Goal: Information Seeking & Learning: Check status

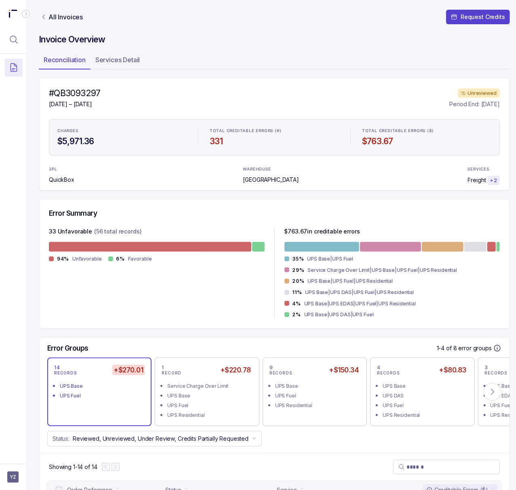
scroll to position [269, 0]
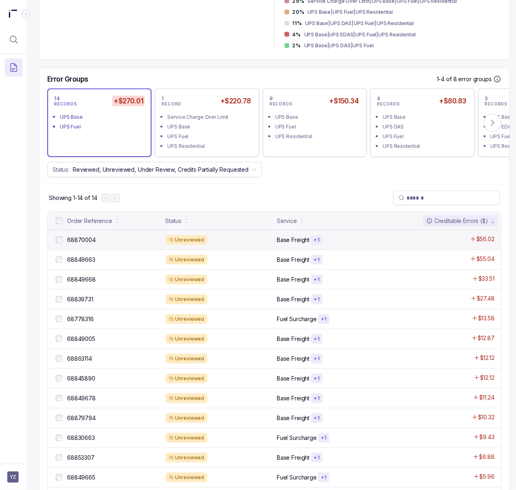
click at [79, 235] on div "68870004 68870004 Unreviewed Base Freight + 1 $56.02" at bounding box center [274, 240] width 453 height 20
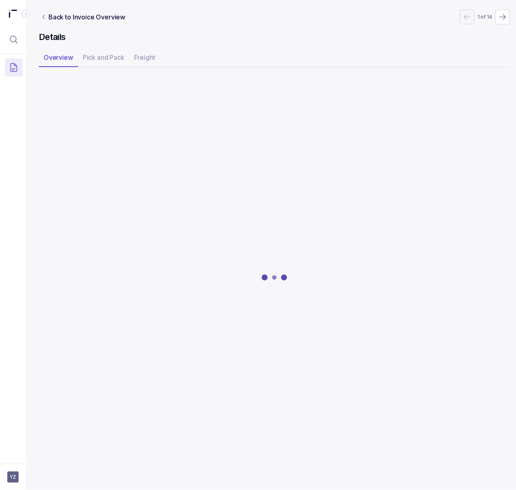
scroll to position [0, 2]
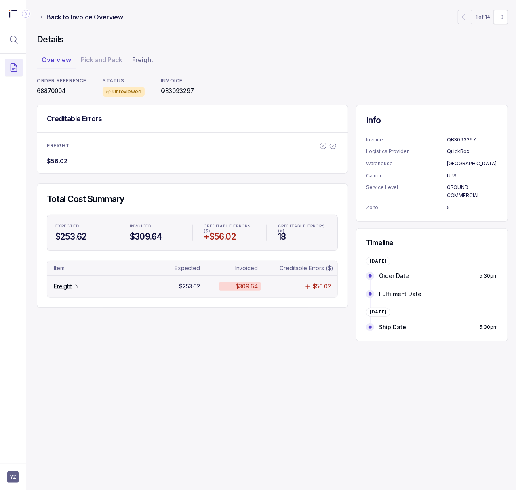
click at [68, 289] on p "Freight" at bounding box center [63, 286] width 18 height 8
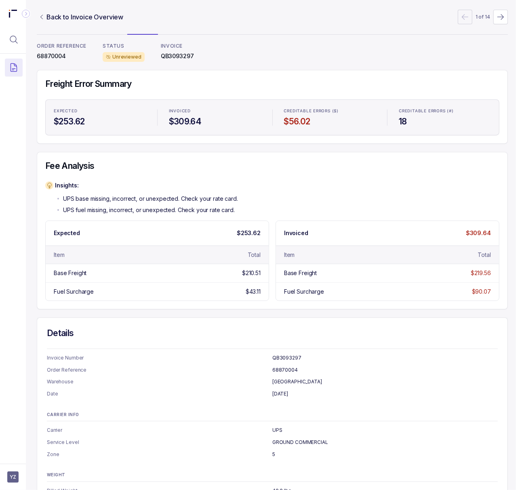
scroll to position [0, 2]
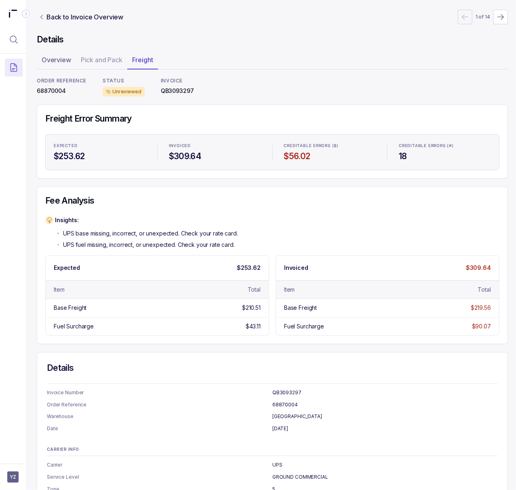
click at [182, 90] on p "QB3093297" at bounding box center [177, 91] width 33 height 8
copy p "QB3093297"
click at [46, 91] on p "68870004" at bounding box center [62, 91] width 50 height 8
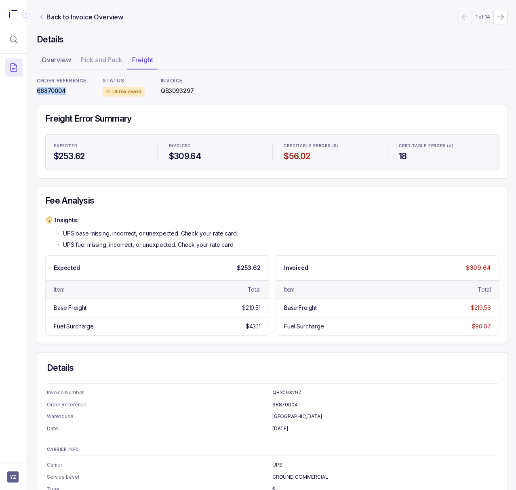
copy p "68870004"
click at [203, 47] on div "Details Overview Pick and Pack Freight ORDER REFERENCE 68870004 STATUS Unreview…" at bounding box center [272, 287] width 471 height 506
click at [60, 90] on p "68870004" at bounding box center [62, 91] width 50 height 8
copy p "68870004"
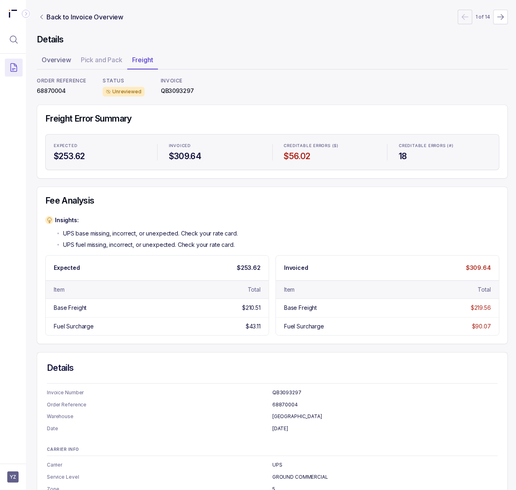
click at [186, 92] on p "QB3093297" at bounding box center [177, 91] width 33 height 8
copy p "QB3093297"
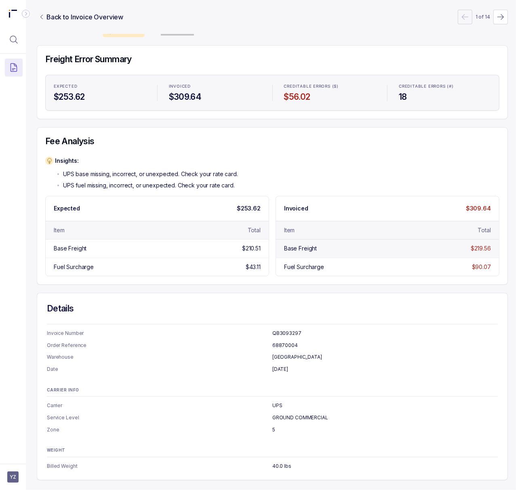
scroll to position [69, 2]
click at [68, 15] on p "Back to Invoice Overview" at bounding box center [84, 17] width 77 height 10
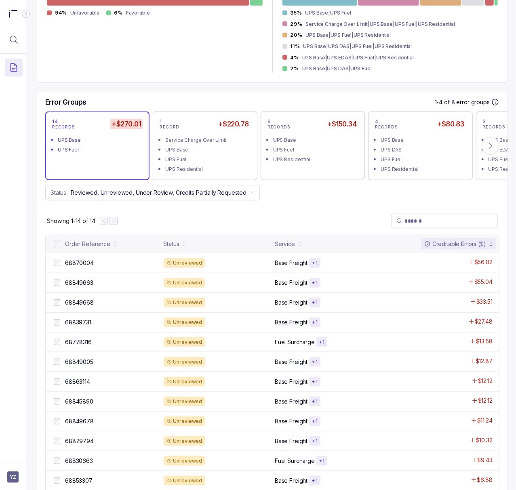
scroll to position [269, 2]
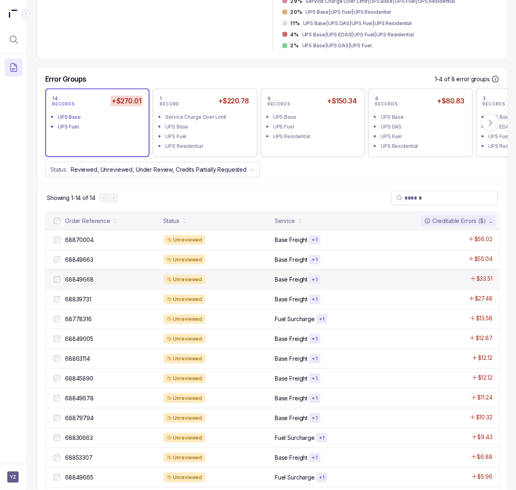
click at [78, 281] on p "68849668" at bounding box center [79, 279] width 33 height 9
click at [84, 280] on p "68849668" at bounding box center [79, 279] width 33 height 9
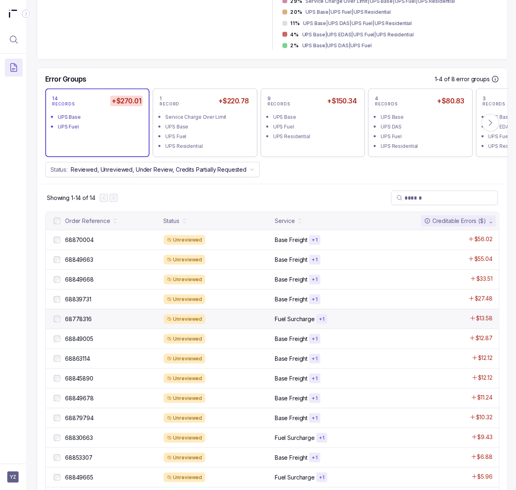
scroll to position [0, 2]
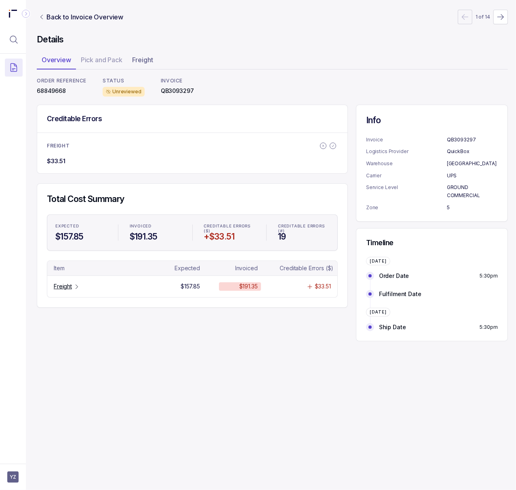
click at [48, 94] on p "68849668" at bounding box center [62, 91] width 50 height 8
click at [47, 88] on p "68849668" at bounding box center [62, 91] width 50 height 8
copy p "68849668"
click at [68, 286] on p "Freight" at bounding box center [63, 286] width 18 height 8
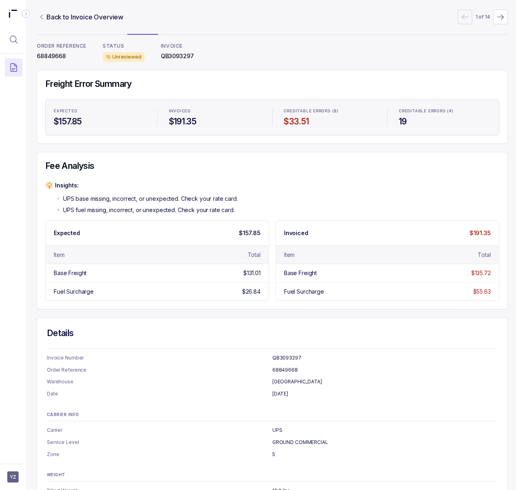
scroll to position [0, 2]
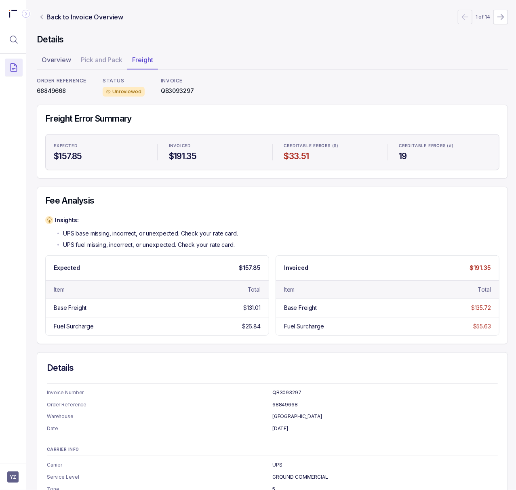
click at [46, 88] on p "68849668" at bounding box center [62, 91] width 50 height 8
copy p "68849668"
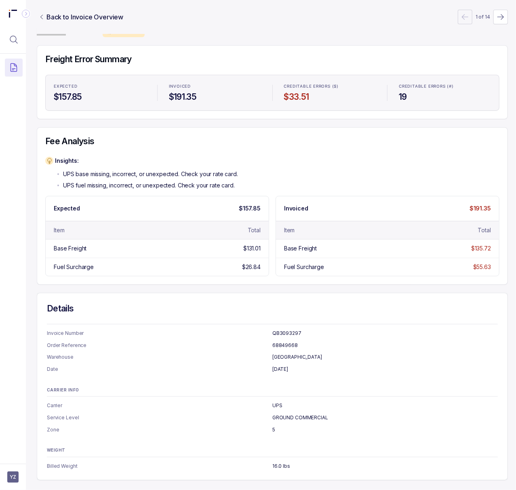
scroll to position [69, 2]
click at [102, 20] on p "Back to Invoice Overview" at bounding box center [84, 17] width 77 height 10
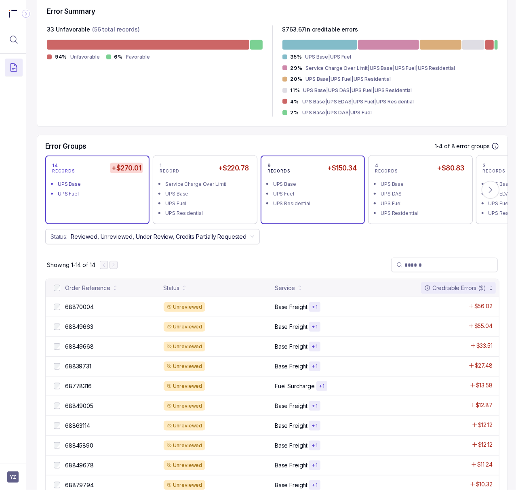
scroll to position [204, 2]
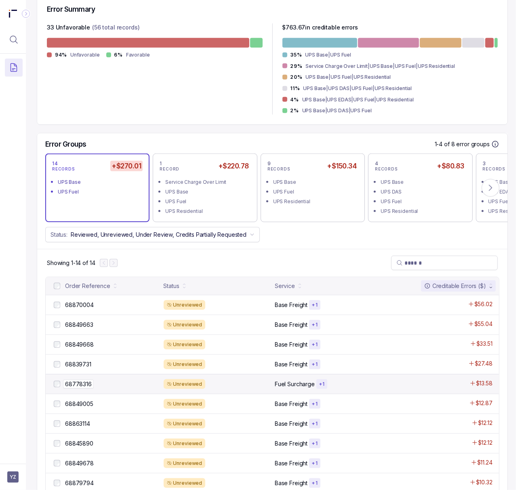
click at [78, 388] on p "68778316" at bounding box center [78, 384] width 31 height 9
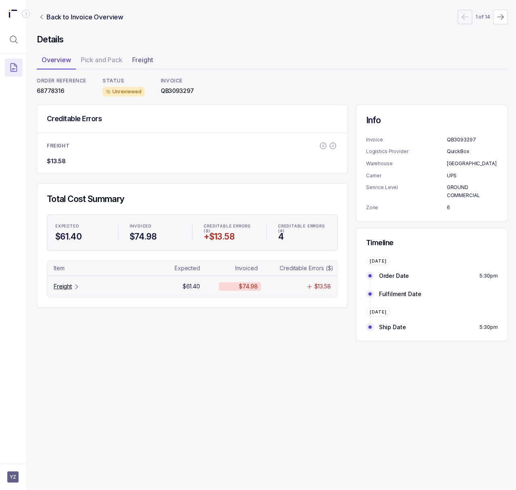
click at [67, 288] on p "Freight" at bounding box center [63, 286] width 18 height 8
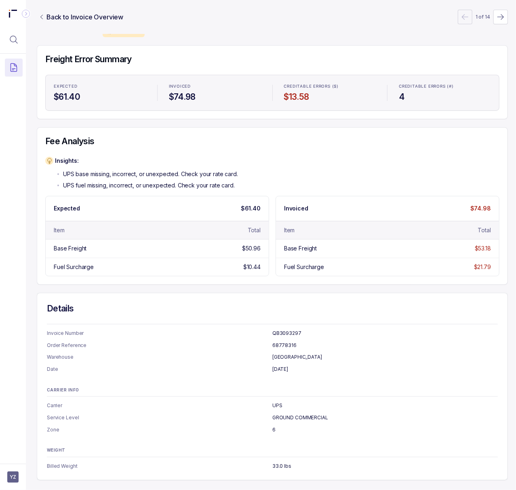
scroll to position [0, 2]
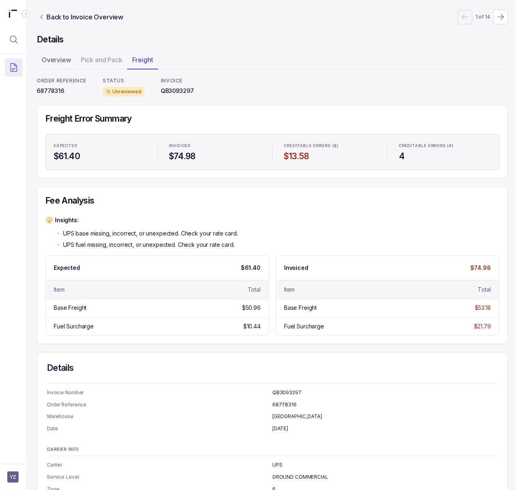
click at [53, 92] on p "68778316" at bounding box center [62, 91] width 50 height 8
copy p "68778316"
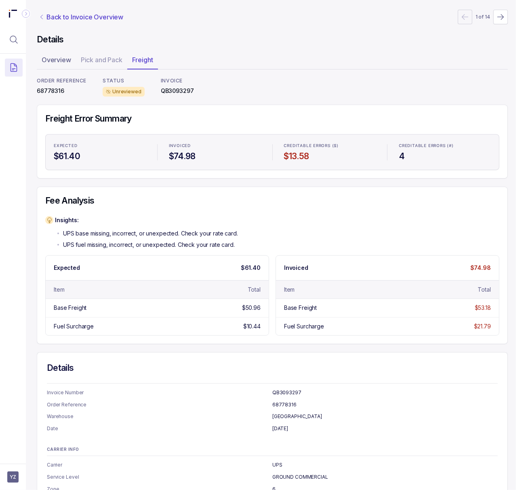
click at [65, 13] on p "Back to Invoice Overview" at bounding box center [84, 17] width 77 height 10
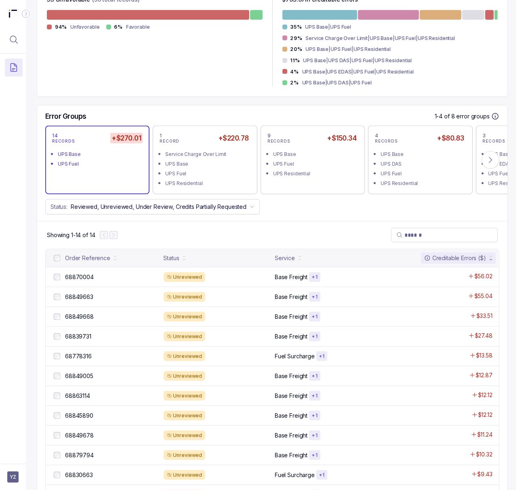
scroll to position [269, 2]
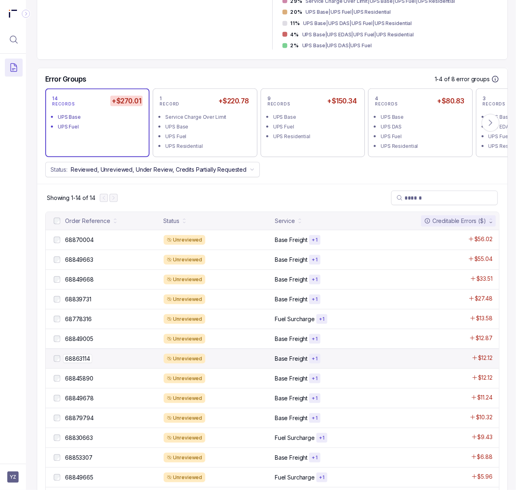
click at [90, 359] on p "68863114" at bounding box center [77, 358] width 29 height 9
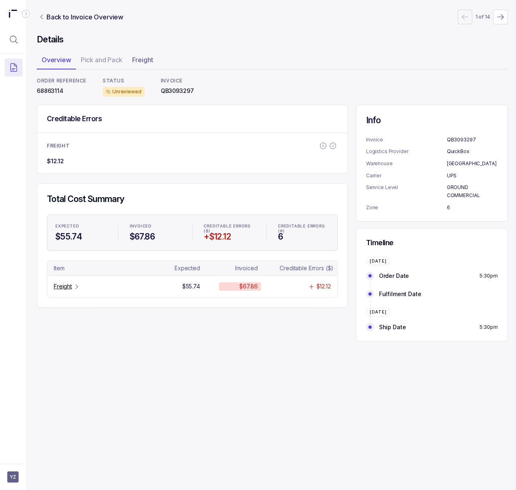
click at [54, 91] on p "68863114" at bounding box center [62, 91] width 50 height 8
copy p "68863114"
click at [74, 285] on icon "Table Cell-link 0" at bounding box center [76, 286] width 6 height 6
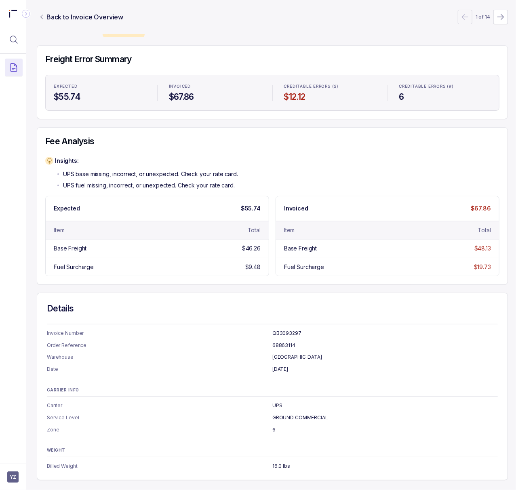
scroll to position [0, 2]
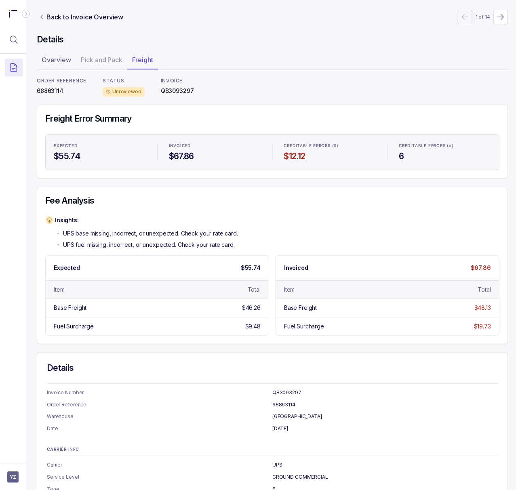
click at [46, 90] on p "68863114" at bounding box center [62, 91] width 50 height 8
click at [81, 17] on p "Back to Invoice Overview" at bounding box center [84, 17] width 77 height 10
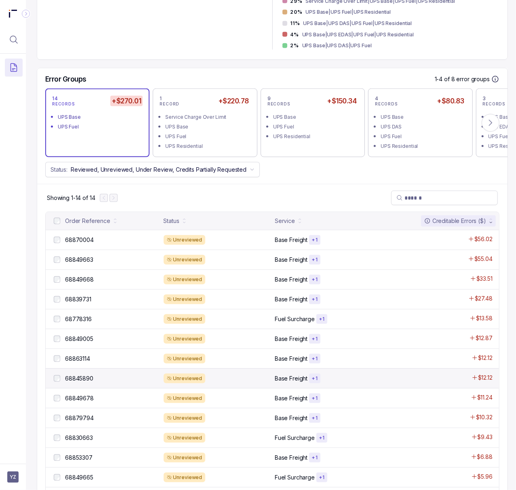
scroll to position [316, 2]
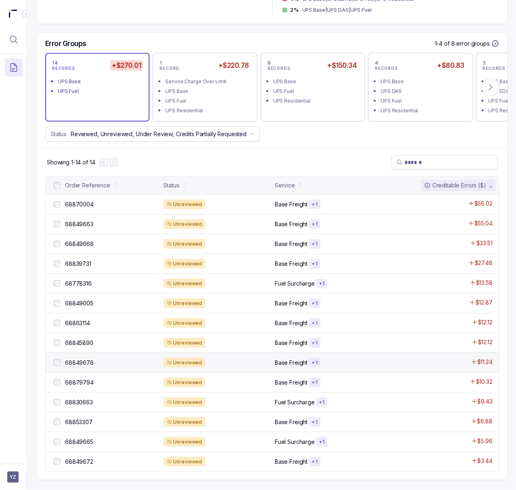
click at [76, 358] on p "68849678" at bounding box center [79, 362] width 33 height 9
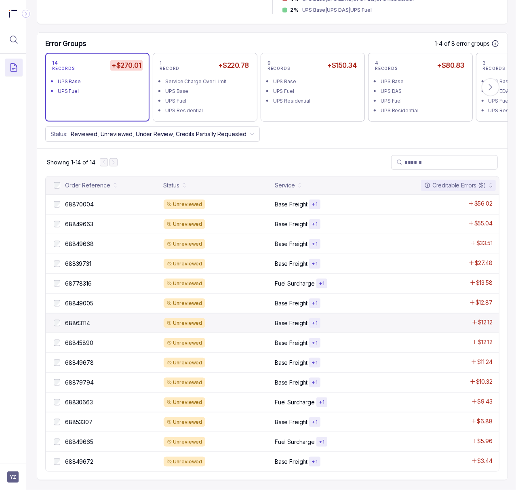
scroll to position [0, 2]
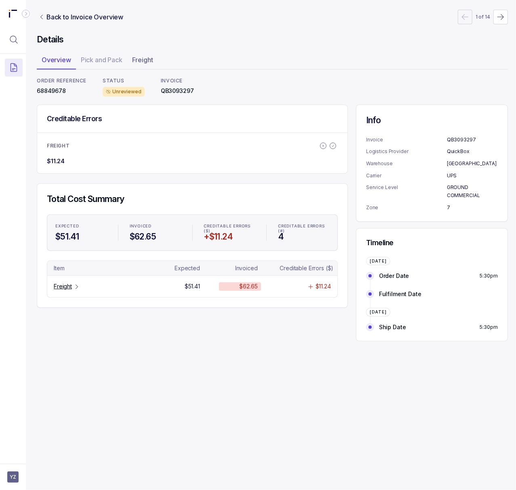
click at [55, 93] on p "68849678" at bounding box center [62, 91] width 50 height 8
click at [68, 283] on tr "Freight $51.41 $62.65 $11.24" at bounding box center [192, 285] width 290 height 21
click at [70, 290] on p "Freight" at bounding box center [63, 286] width 18 height 8
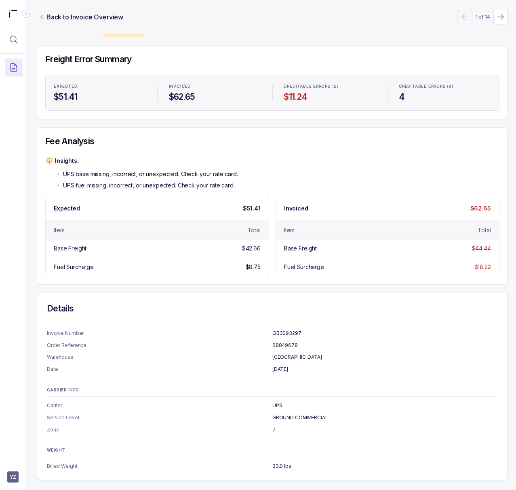
scroll to position [0, 2]
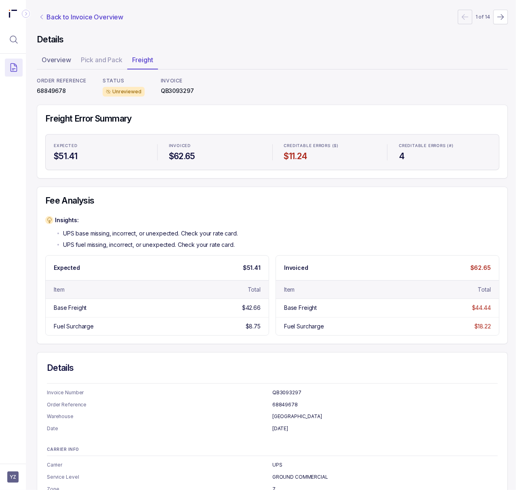
click at [84, 14] on p "Back to Invoice Overview" at bounding box center [84, 17] width 77 height 10
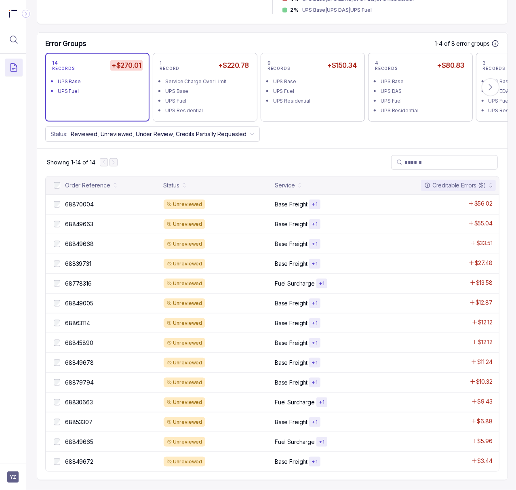
scroll to position [316, 2]
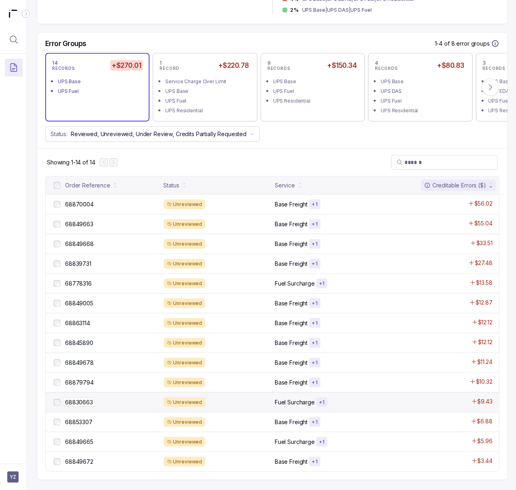
click at [82, 398] on p "68830663" at bounding box center [79, 402] width 32 height 9
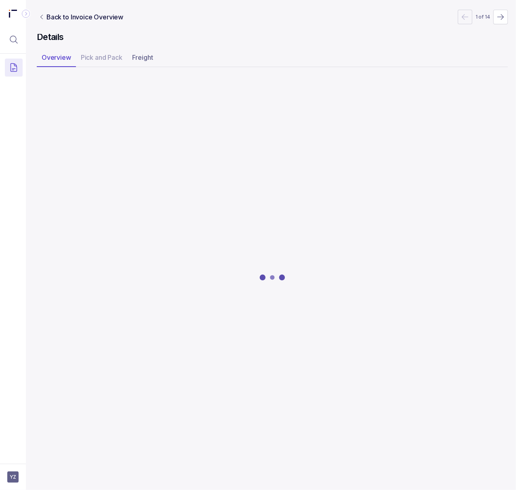
scroll to position [0, 2]
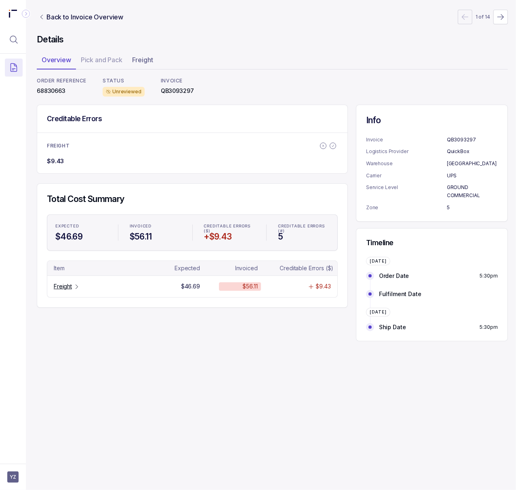
click at [53, 92] on p "68830663" at bounding box center [62, 91] width 50 height 8
click at [73, 287] on icon "Table Cell-link 0" at bounding box center [76, 286] width 6 height 6
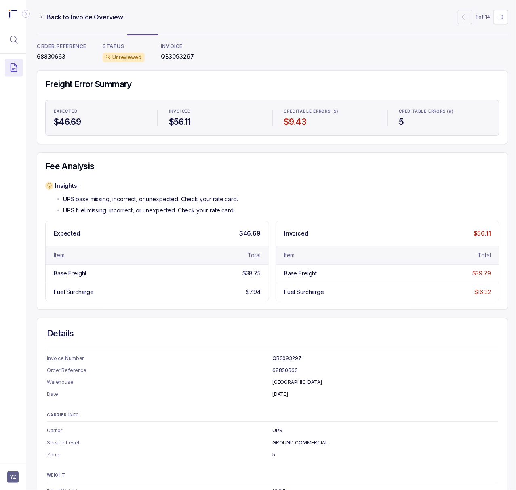
scroll to position [69, 2]
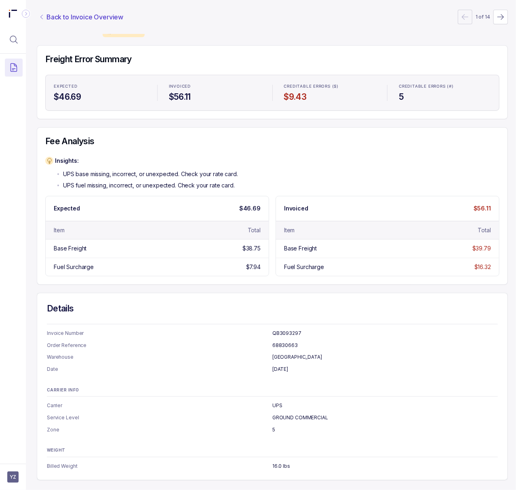
click at [77, 12] on p "Back to Invoice Overview" at bounding box center [84, 17] width 77 height 10
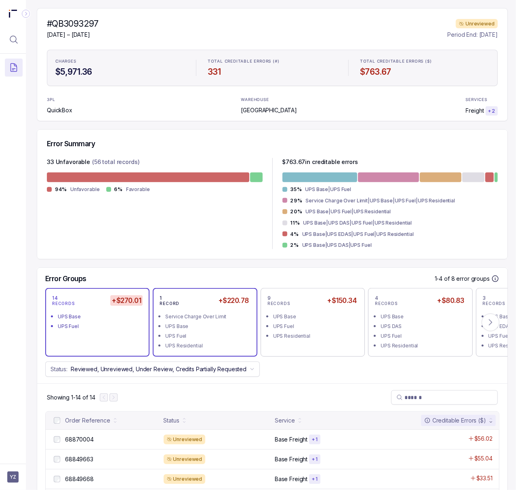
scroll to position [316, 2]
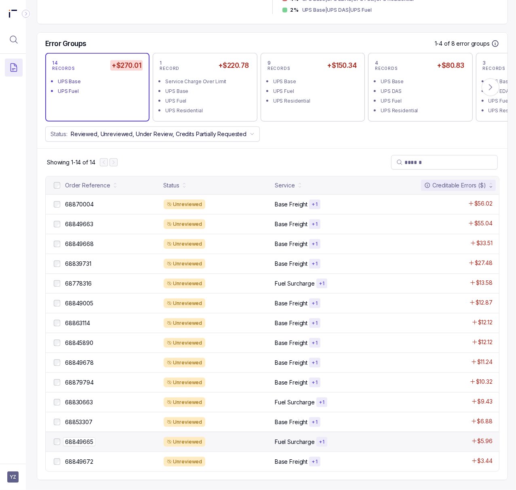
click at [89, 437] on p "68849665" at bounding box center [79, 441] width 32 height 9
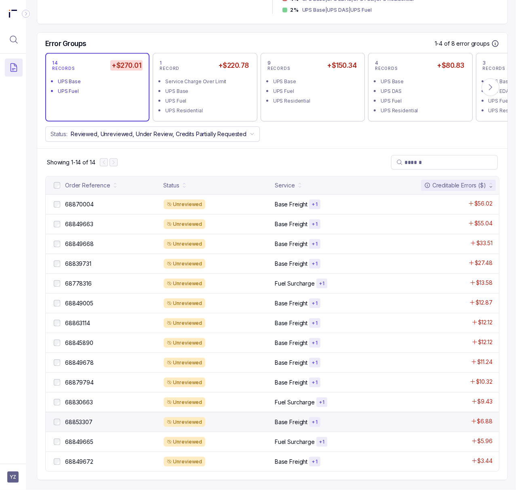
scroll to position [0, 2]
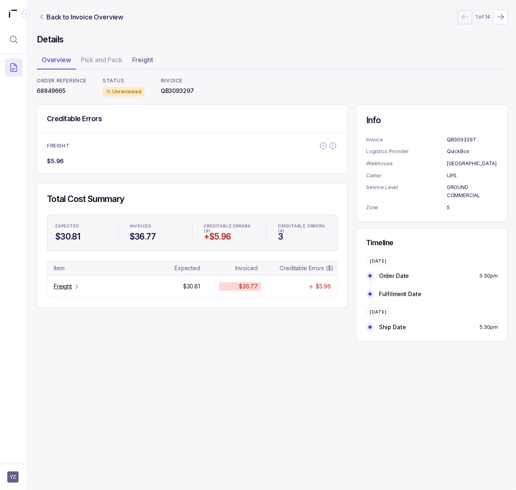
click at [55, 87] on p "68849665" at bounding box center [62, 91] width 50 height 8
click at [70, 289] on p "Freight" at bounding box center [63, 286] width 18 height 8
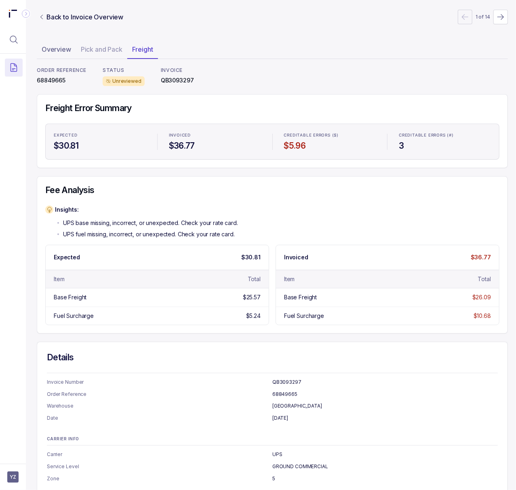
scroll to position [0, 2]
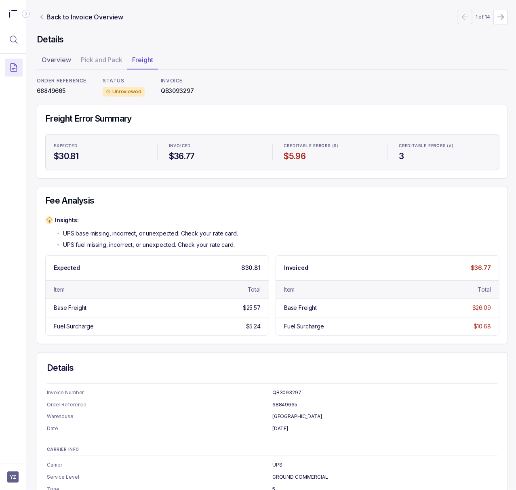
click at [59, 90] on p "68849665" at bounding box center [62, 91] width 50 height 8
click at [78, 15] on p "Back to Invoice Overview" at bounding box center [84, 17] width 77 height 10
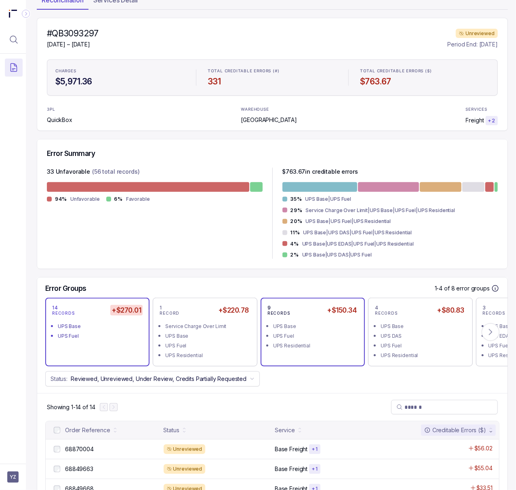
scroll to position [215, 2]
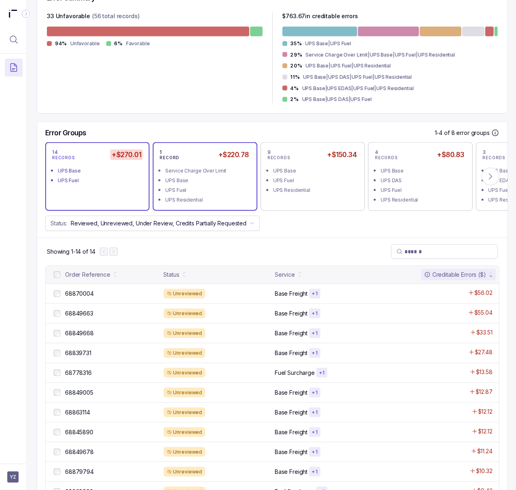
click at [238, 202] on div "UPS Residential" at bounding box center [207, 200] width 84 height 8
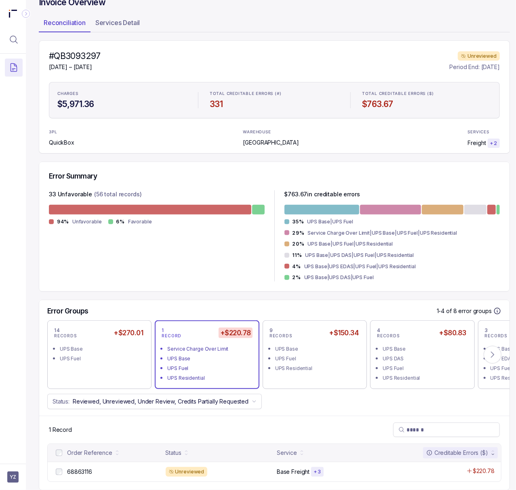
scroll to position [57, 0]
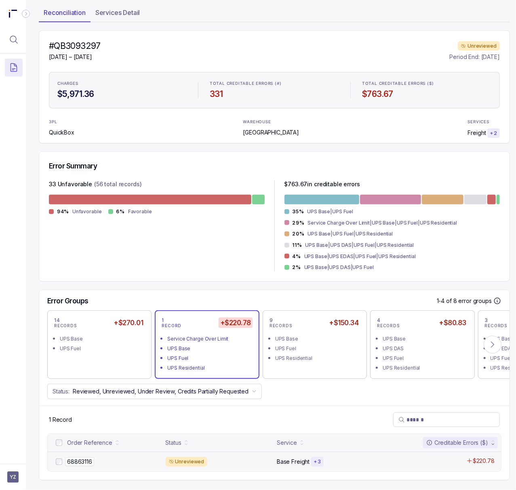
click at [75, 457] on p "68863116" at bounding box center [79, 461] width 29 height 9
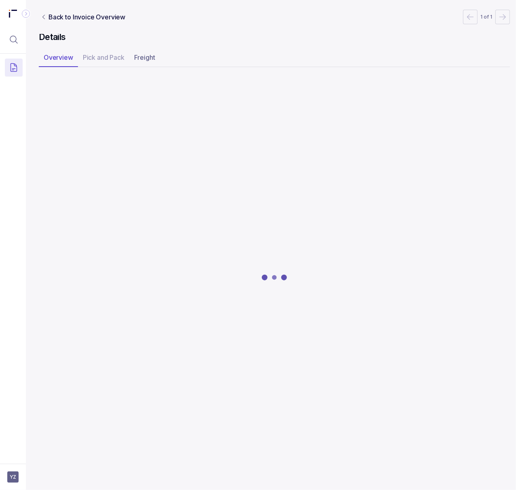
scroll to position [0, 2]
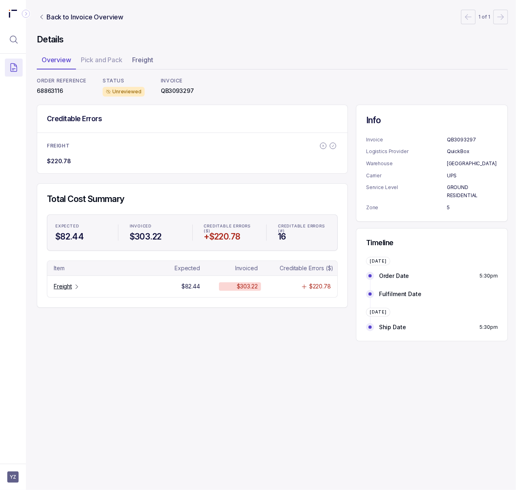
click at [55, 91] on p "68863116" at bounding box center [62, 91] width 50 height 8
click at [70, 286] on p "Freight" at bounding box center [63, 286] width 18 height 8
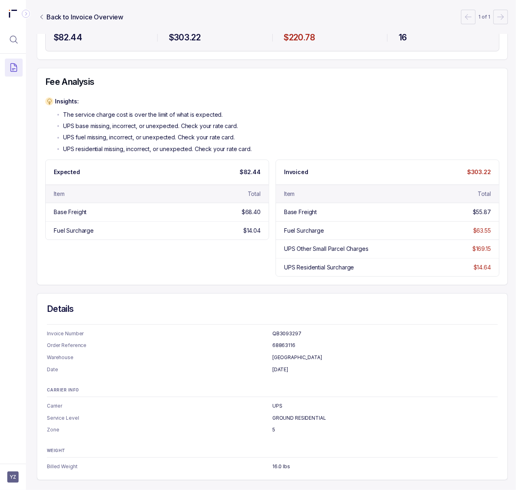
scroll to position [129, 2]
click at [312, 414] on p "GROUND RESIDENTIAL" at bounding box center [384, 418] width 225 height 8
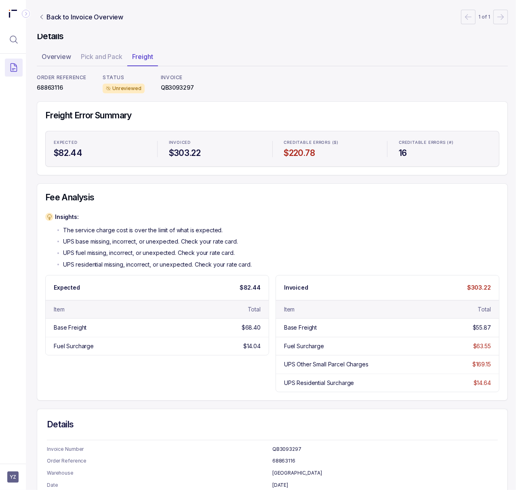
scroll to position [0, 2]
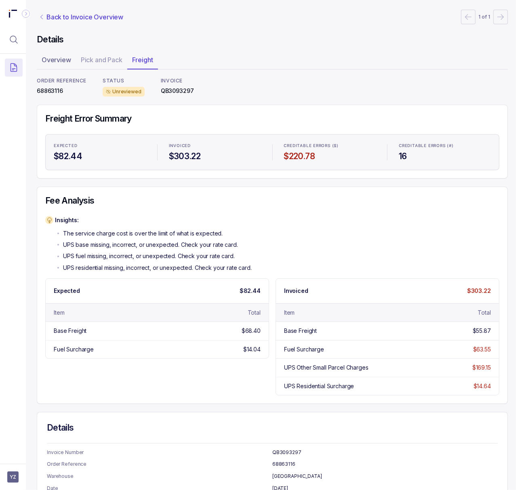
click at [73, 17] on p "Back to Invoice Overview" at bounding box center [84, 17] width 77 height 10
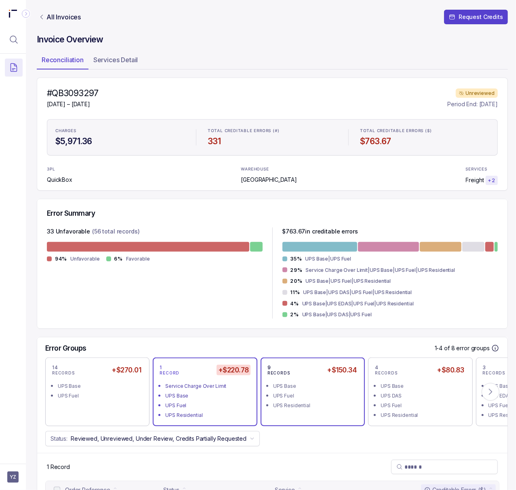
click at [299, 404] on div "UPS Residential" at bounding box center [315, 405] width 84 height 8
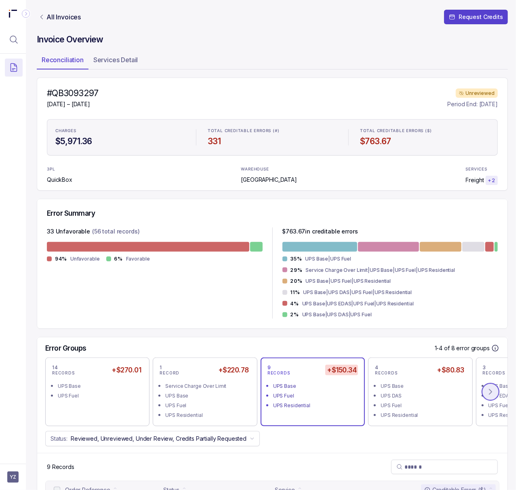
click at [489, 393] on icon at bounding box center [490, 392] width 8 height 8
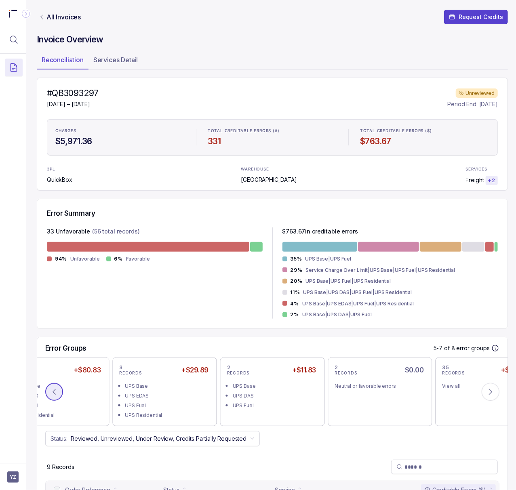
click at [58, 394] on icon at bounding box center [54, 392] width 8 height 8
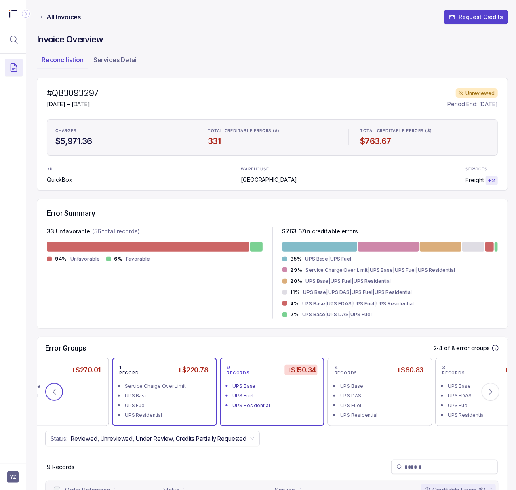
scroll to position [216, 2]
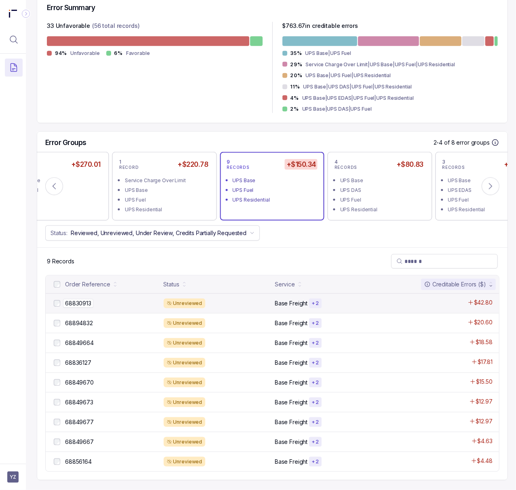
click at [69, 299] on p "68830913" at bounding box center [78, 303] width 30 height 9
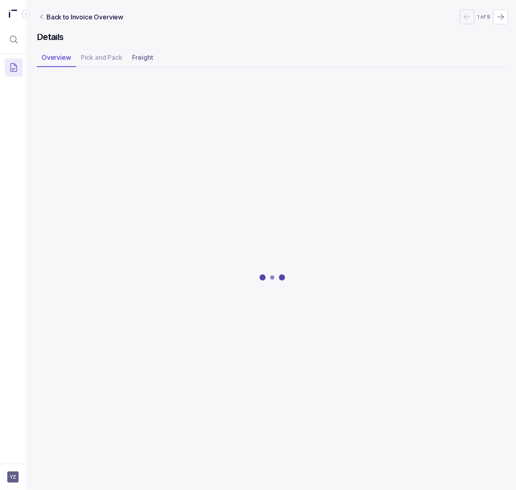
scroll to position [0, 2]
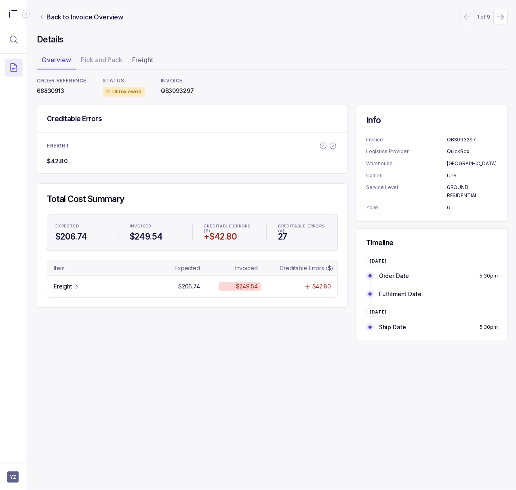
click at [54, 89] on p "68830913" at bounding box center [62, 91] width 50 height 8
click at [69, 286] on p "Freight" at bounding box center [63, 286] width 18 height 8
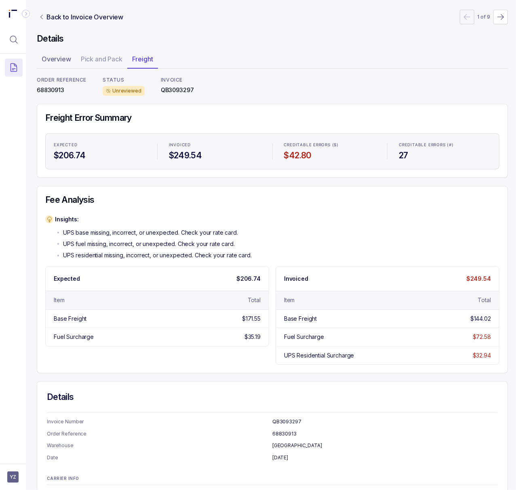
scroll to position [0, 2]
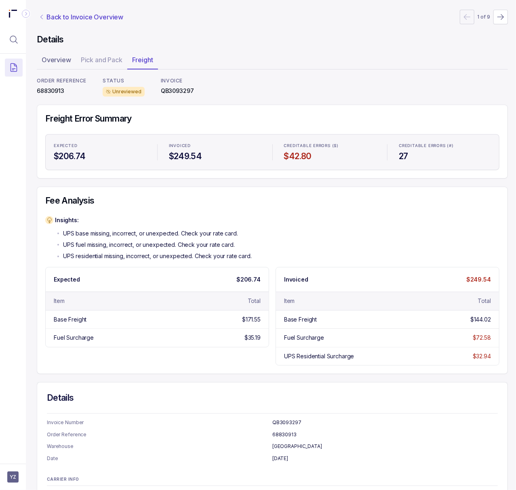
click at [69, 20] on p "Back to Invoice Overview" at bounding box center [84, 17] width 77 height 10
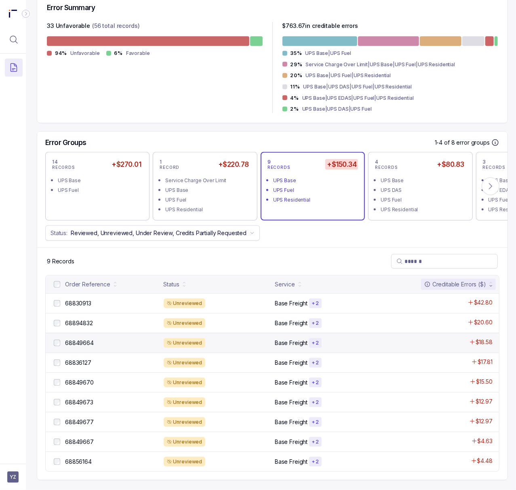
scroll to position [216, 2]
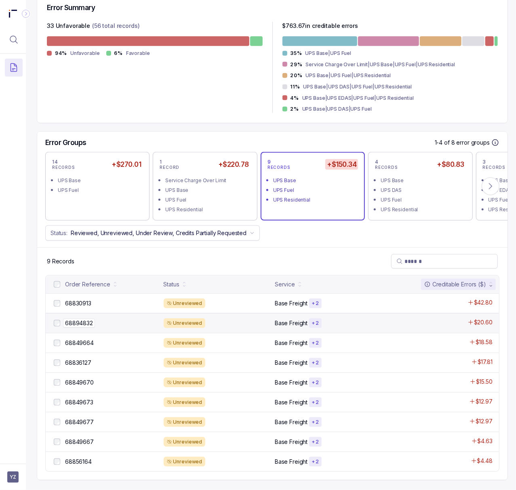
click at [84, 319] on p "68894832" at bounding box center [79, 323] width 32 height 9
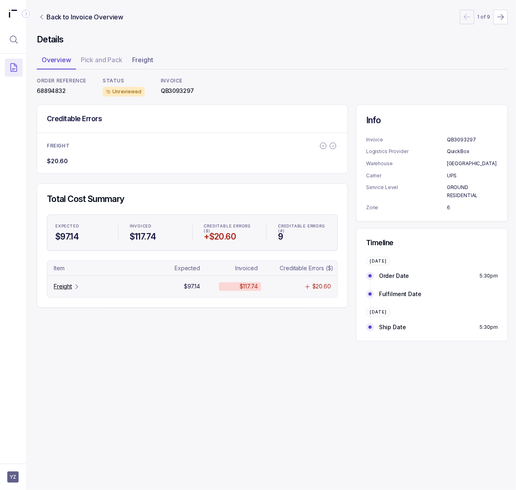
click at [69, 285] on p "Freight" at bounding box center [63, 286] width 18 height 8
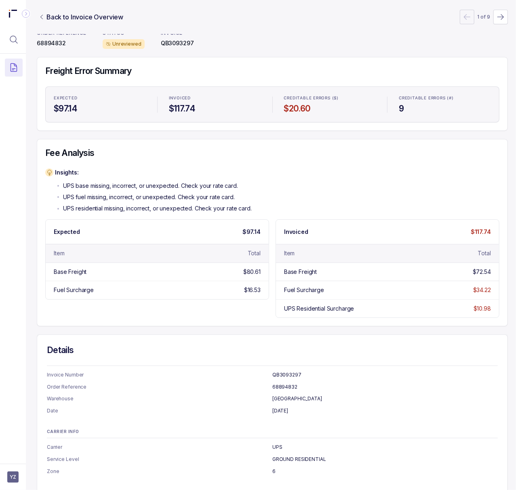
scroll to position [0, 2]
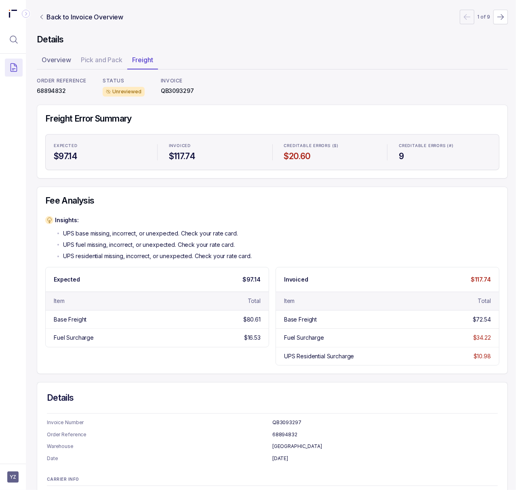
click at [54, 91] on p "68894832" at bounding box center [62, 91] width 50 height 8
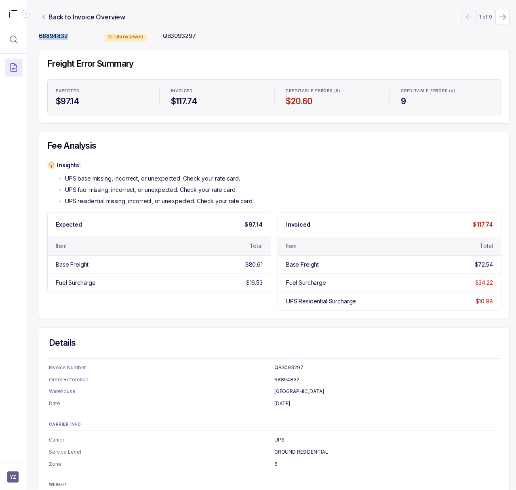
scroll to position [0, 0]
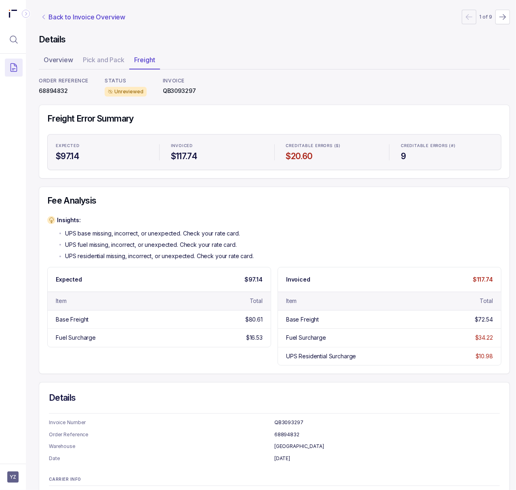
click at [72, 15] on p "Back to Invoice Overview" at bounding box center [86, 17] width 77 height 10
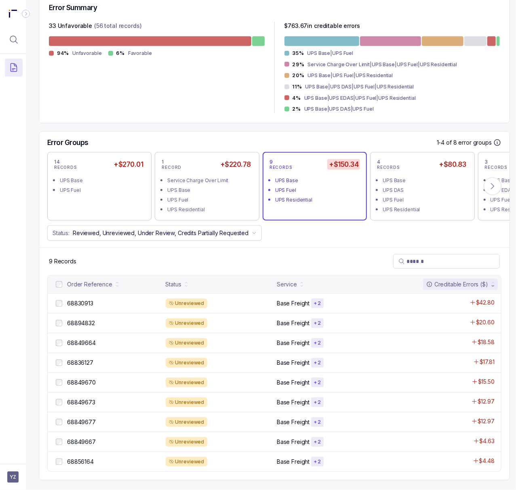
scroll to position [216, 0]
click at [93, 338] on p "68849664" at bounding box center [81, 342] width 33 height 9
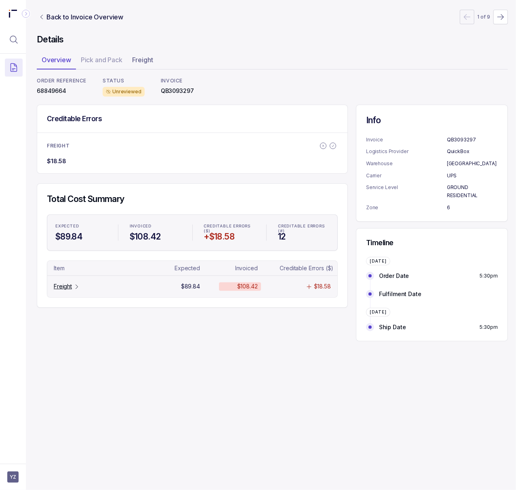
click at [71, 290] on p "Freight" at bounding box center [63, 286] width 18 height 8
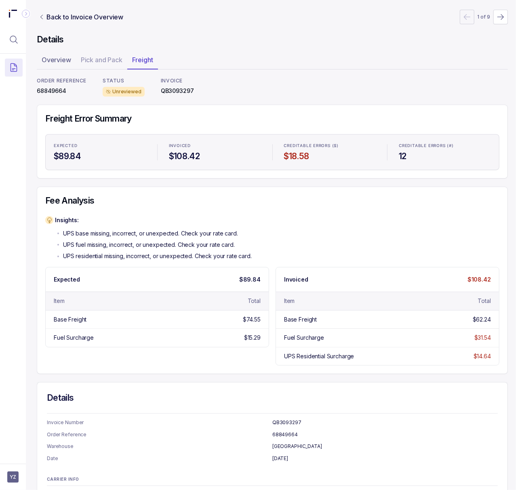
click at [54, 92] on p "68849664" at bounding box center [62, 91] width 50 height 8
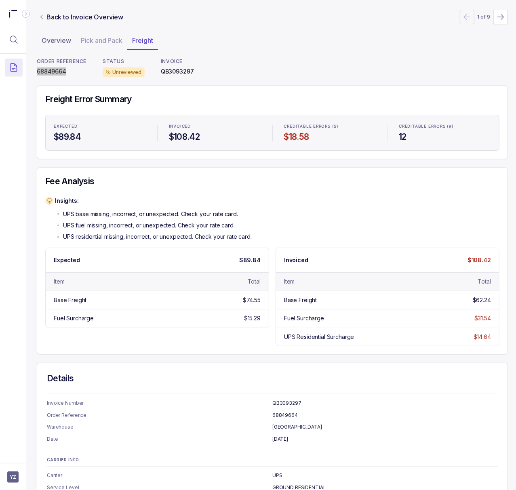
scroll to position [0, 2]
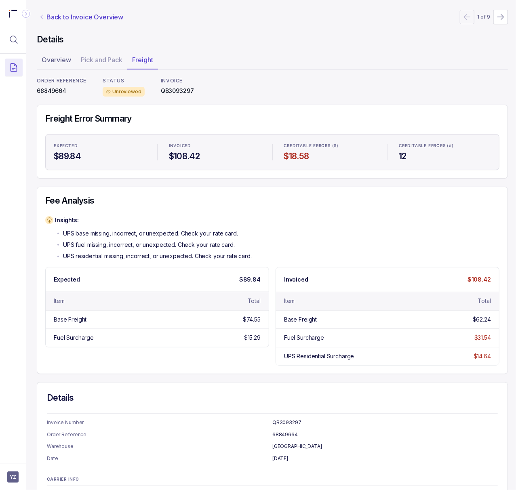
click at [70, 17] on p "Back to Invoice Overview" at bounding box center [84, 17] width 77 height 10
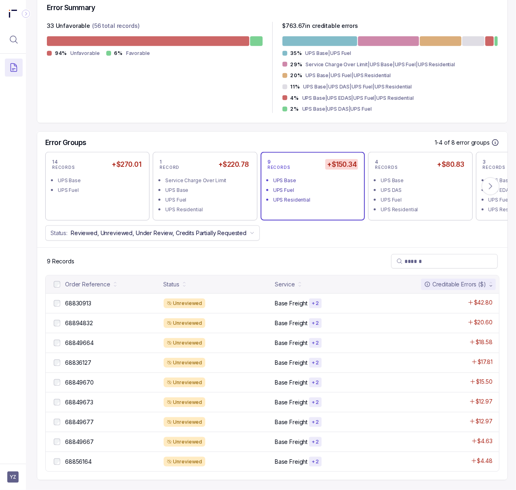
scroll to position [216, 2]
click at [85, 358] on p "68836127" at bounding box center [78, 362] width 30 height 9
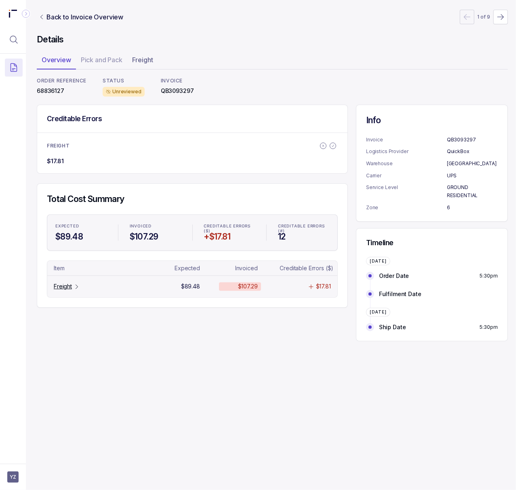
click at [62, 284] on p "Freight" at bounding box center [63, 286] width 18 height 8
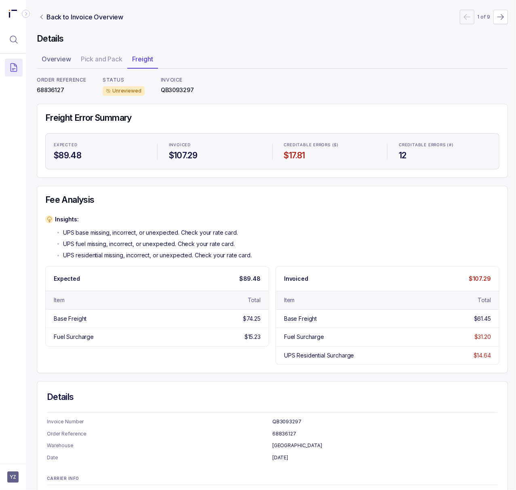
scroll to position [0, 2]
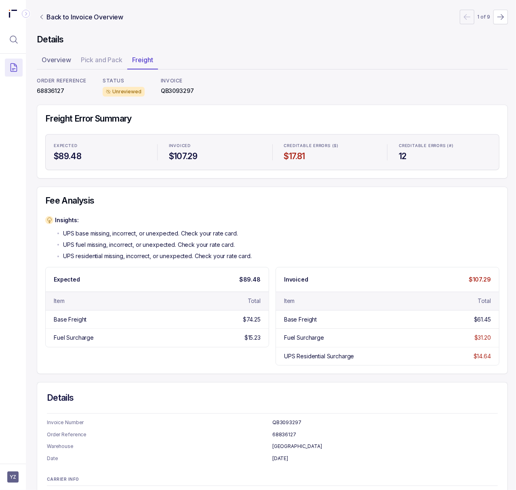
click at [45, 87] on p "68836127" at bounding box center [62, 91] width 50 height 8
click at [57, 19] on p "Back to Invoice Overview" at bounding box center [84, 17] width 77 height 10
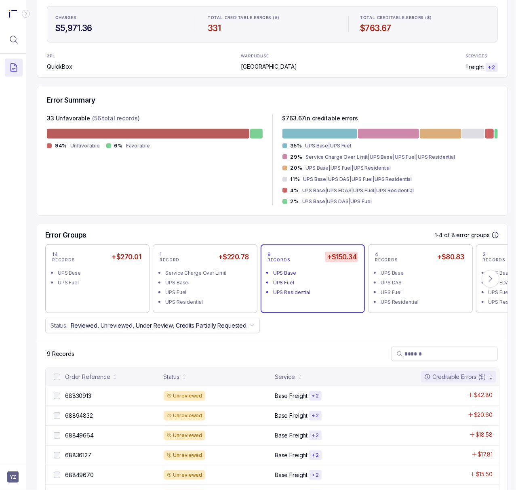
scroll to position [216, 2]
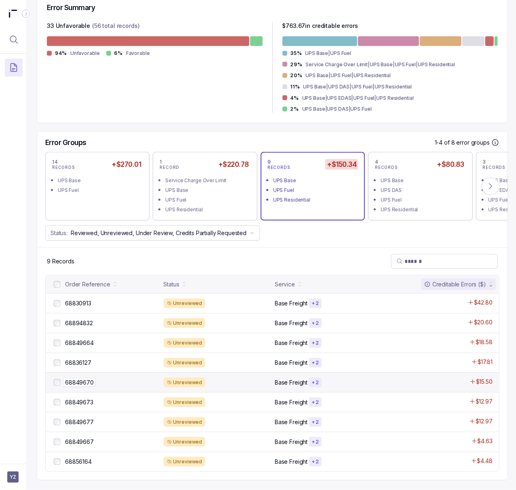
click at [86, 378] on p "68849670" at bounding box center [79, 382] width 33 height 9
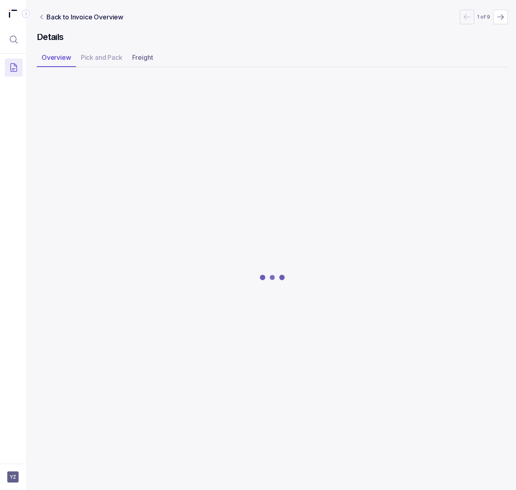
scroll to position [0, 2]
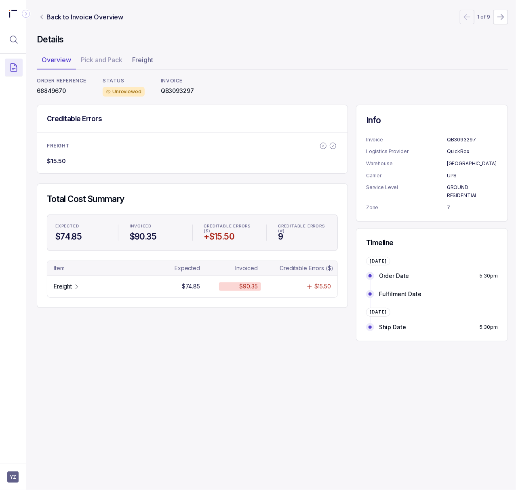
click at [52, 92] on p "68849670" at bounding box center [62, 91] width 50 height 8
click at [58, 286] on p "Freight" at bounding box center [63, 286] width 18 height 8
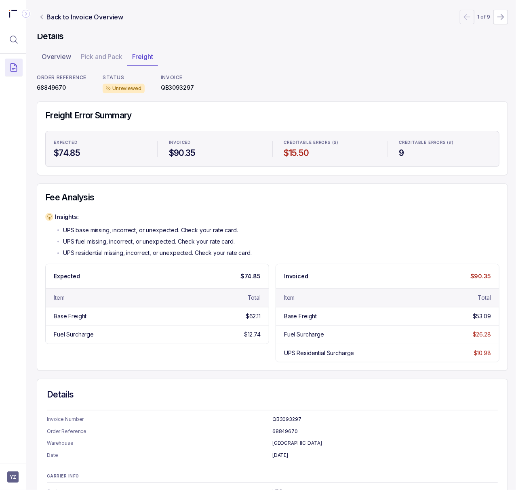
scroll to position [0, 2]
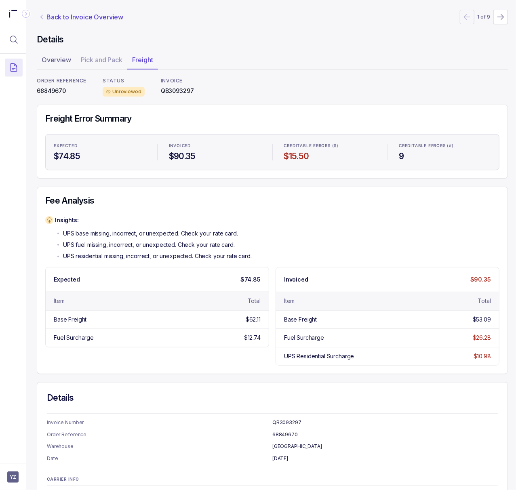
click at [90, 20] on p "Back to Invoice Overview" at bounding box center [84, 17] width 77 height 10
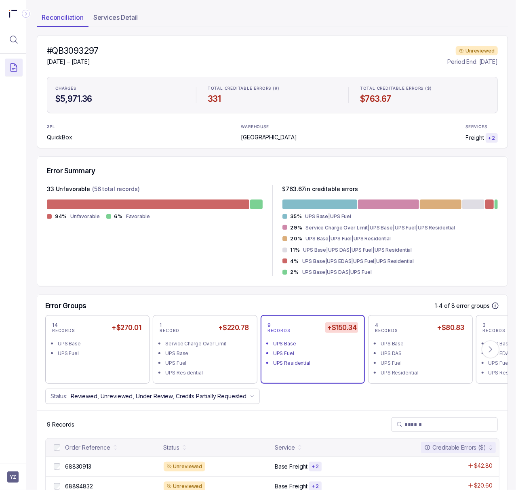
scroll to position [216, 2]
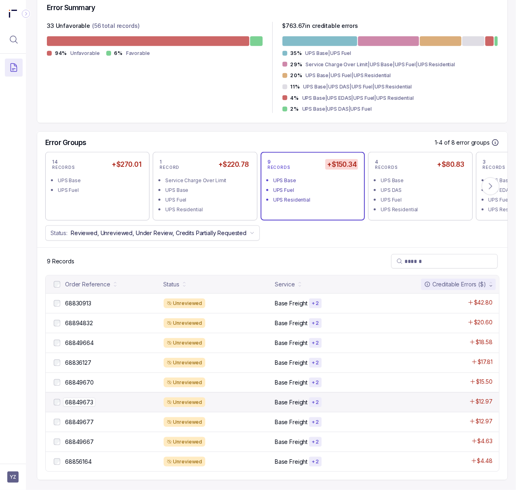
click at [70, 398] on p "68849673" at bounding box center [79, 402] width 32 height 9
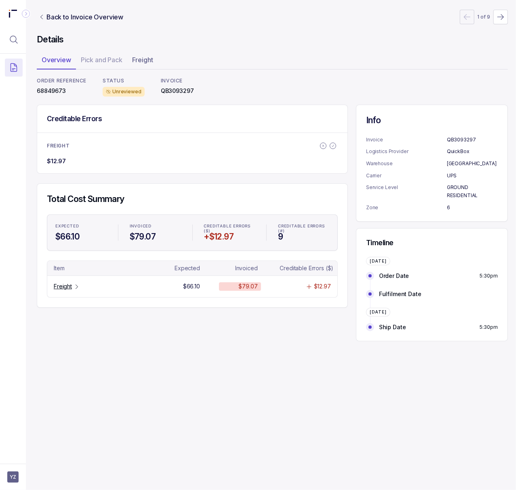
click at [57, 90] on p "68849673" at bounding box center [62, 91] width 50 height 8
click at [73, 285] on icon "Table Cell-link 0" at bounding box center [76, 286] width 6 height 6
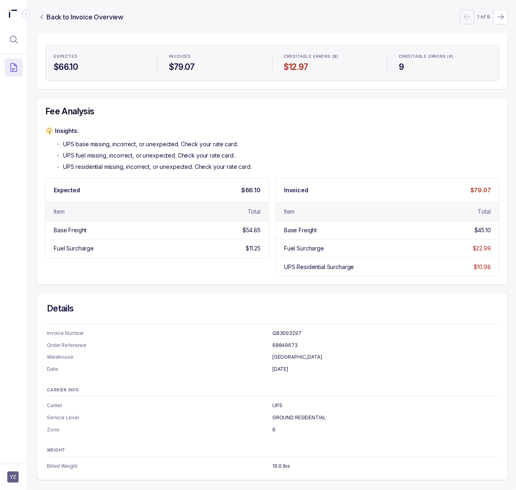
scroll to position [0, 2]
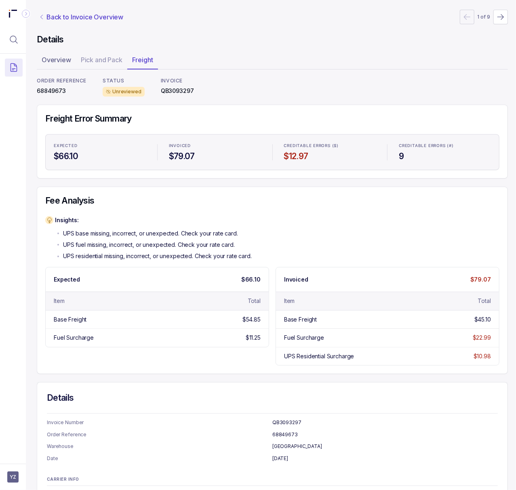
click at [89, 20] on p "Back to Invoice Overview" at bounding box center [84, 17] width 77 height 10
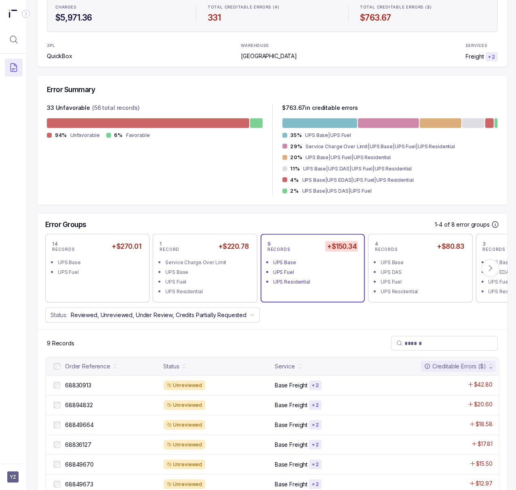
scroll to position [216, 2]
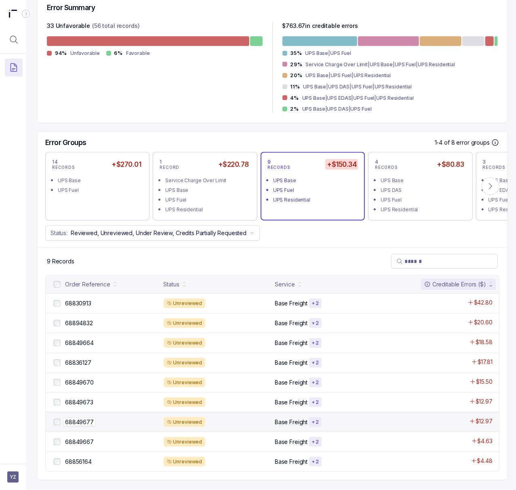
click at [89, 417] on p "68849677" at bounding box center [79, 421] width 33 height 9
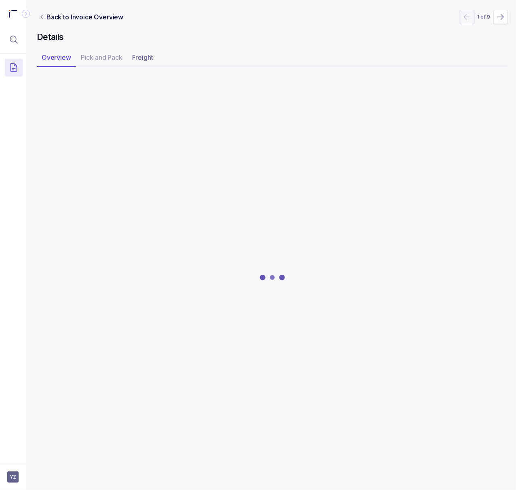
scroll to position [0, 2]
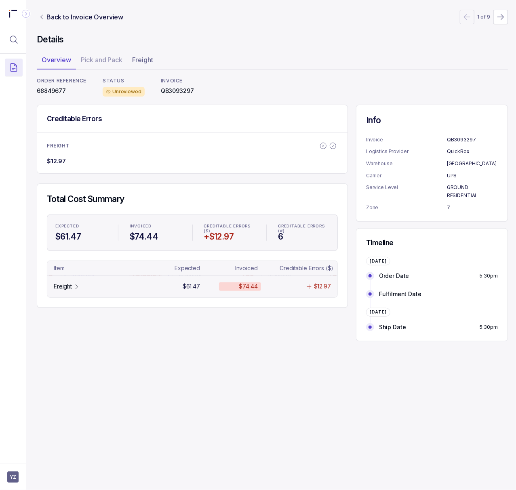
click at [71, 288] on p "Freight" at bounding box center [63, 286] width 18 height 8
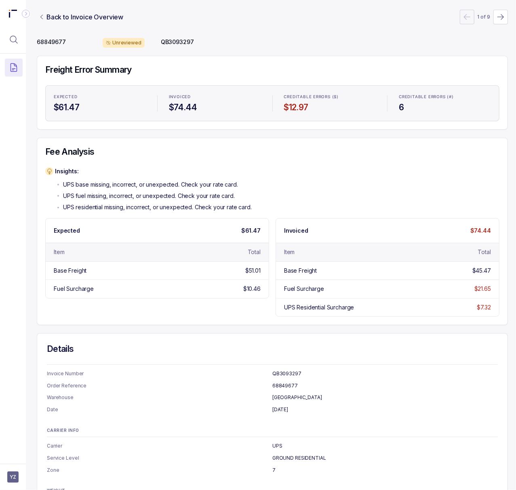
scroll to position [0, 2]
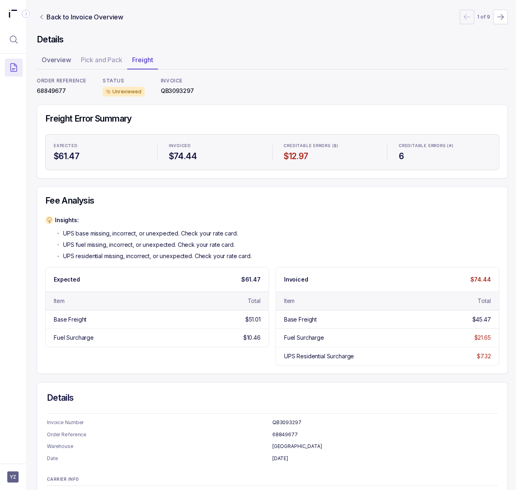
click at [62, 89] on p "68849677" at bounding box center [62, 91] width 50 height 8
click at [76, 16] on p "Back to Invoice Overview" at bounding box center [84, 17] width 77 height 10
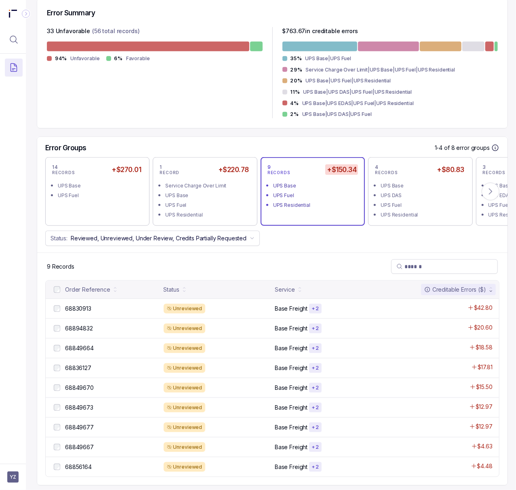
scroll to position [216, 2]
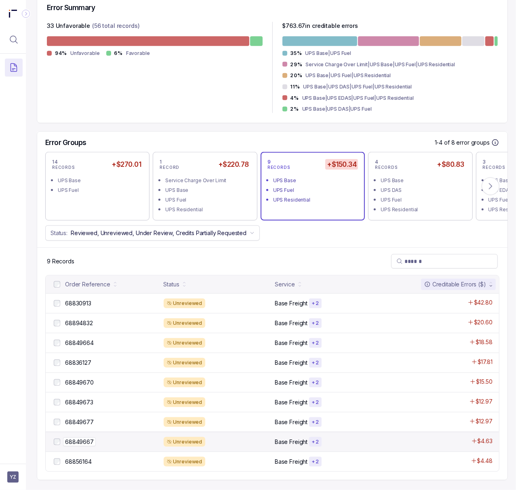
click at [85, 437] on p "68849667" at bounding box center [79, 441] width 33 height 9
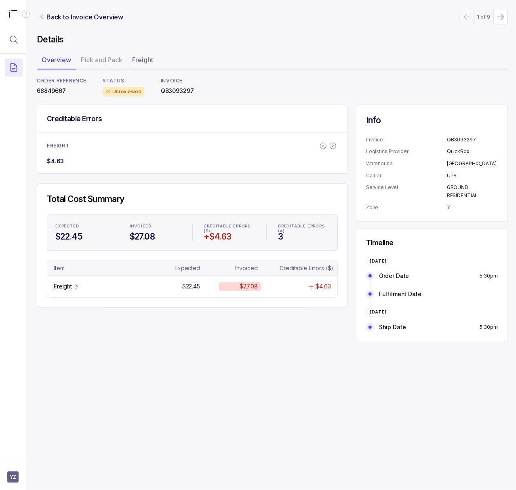
click at [41, 88] on p "68849667" at bounding box center [62, 91] width 50 height 8
click at [73, 290] on div "Freight" at bounding box center [67, 286] width 26 height 8
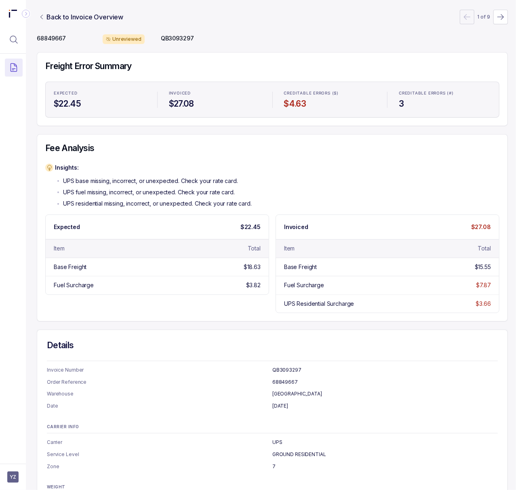
scroll to position [0, 2]
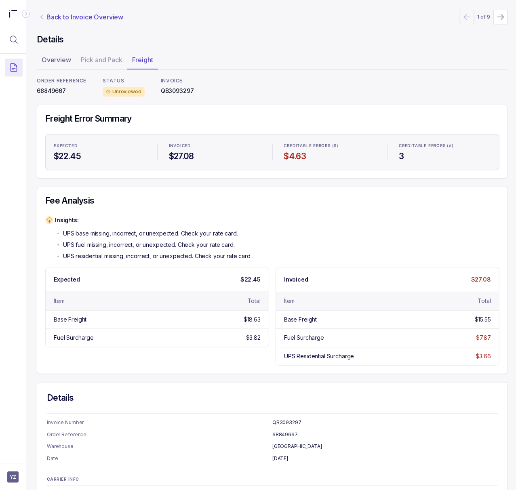
click at [86, 14] on p "Back to Invoice Overview" at bounding box center [84, 17] width 77 height 10
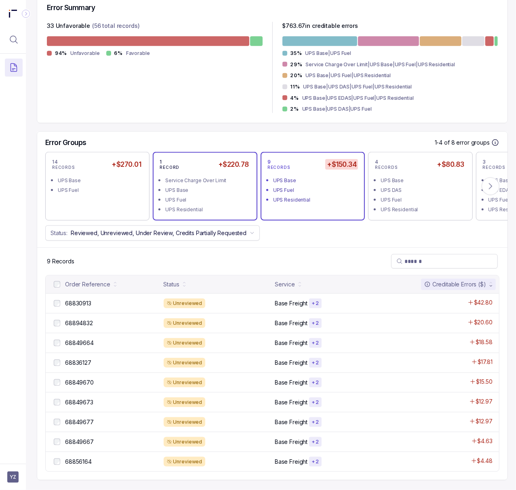
scroll to position [216, 2]
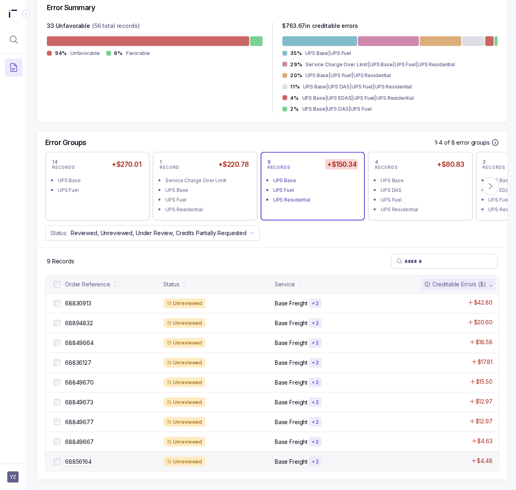
click at [74, 457] on p "68856164" at bounding box center [78, 461] width 31 height 9
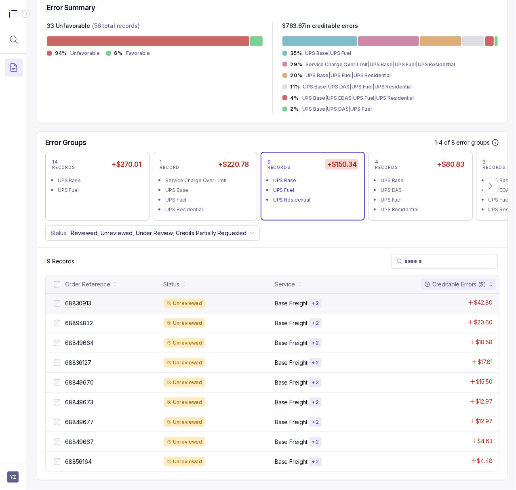
scroll to position [0, 2]
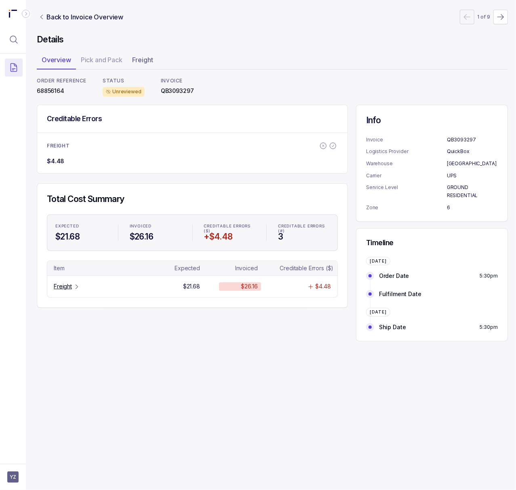
click at [50, 92] on p "68856164" at bounding box center [62, 91] width 50 height 8
click at [65, 288] on p "Freight" at bounding box center [63, 286] width 18 height 8
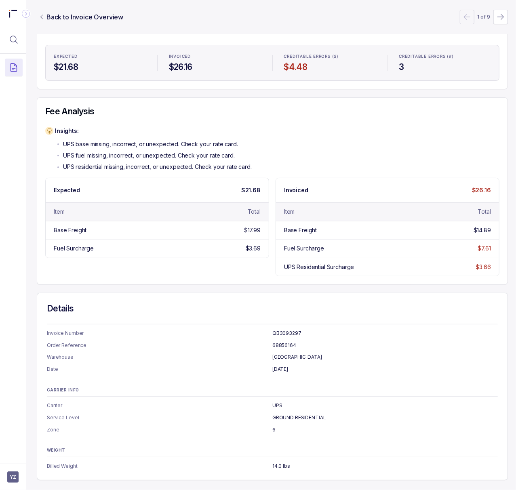
scroll to position [0, 2]
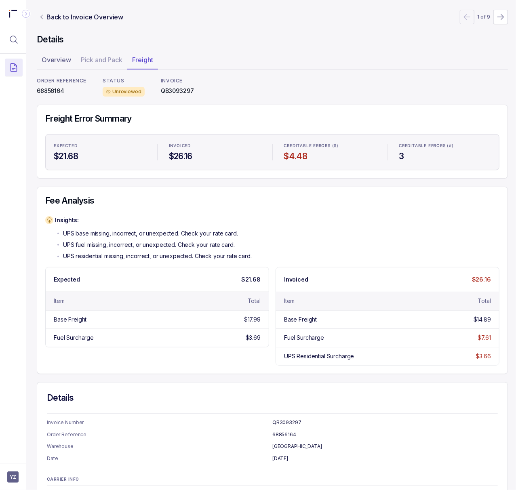
click at [48, 88] on p "68856164" at bounding box center [62, 91] width 50 height 8
click at [88, 13] on p "Back to Invoice Overview" at bounding box center [84, 17] width 77 height 10
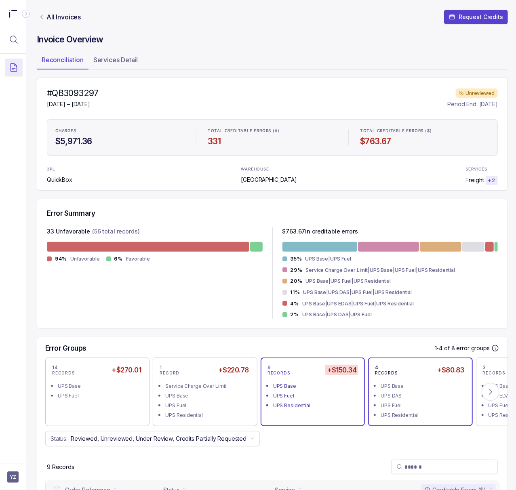
click at [388, 407] on div "UPS Fuel" at bounding box center [422, 405] width 84 height 8
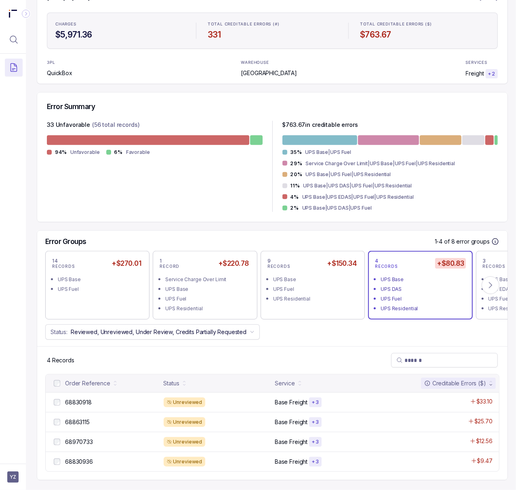
scroll to position [117, 2]
click at [63, 397] on div "68830918 68830918" at bounding box center [105, 402] width 107 height 10
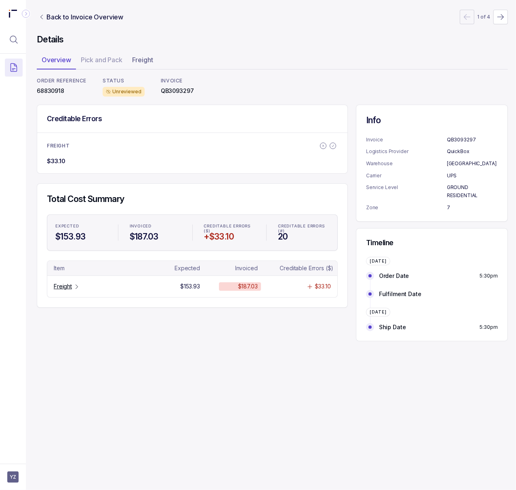
click at [45, 94] on p "68830918" at bounding box center [62, 91] width 50 height 8
click at [69, 289] on p "Freight" at bounding box center [63, 286] width 18 height 8
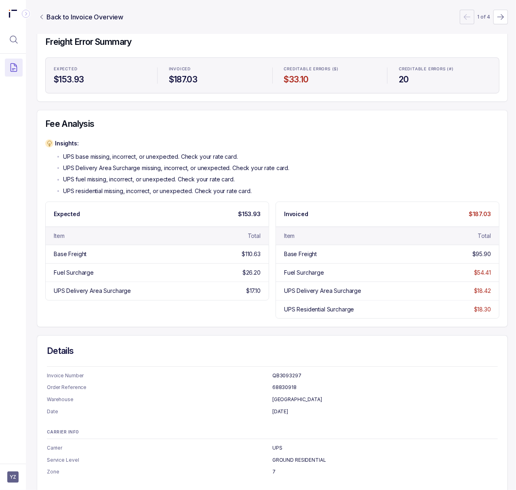
scroll to position [0, 2]
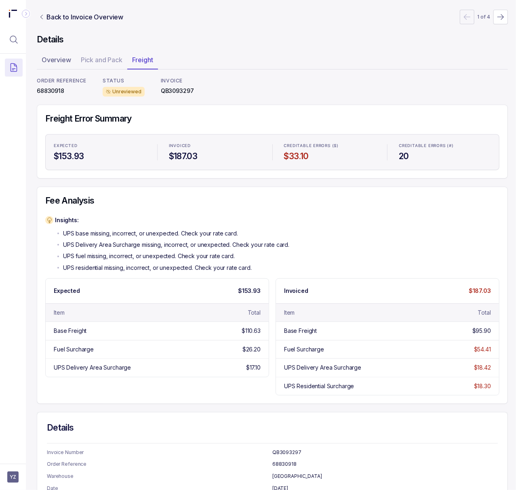
click at [52, 91] on p "68830918" at bounding box center [62, 91] width 50 height 8
click at [67, 21] on p "Back to Invoice Overview" at bounding box center [84, 17] width 77 height 10
click at [85, 16] on p "Back to Invoice Overview" at bounding box center [84, 17] width 77 height 10
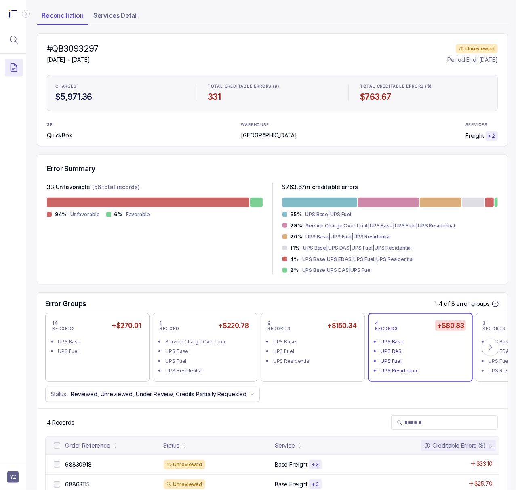
scroll to position [117, 2]
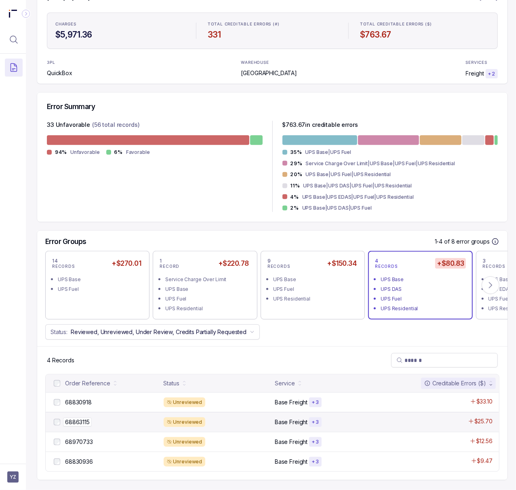
click at [82, 417] on p "68863115" at bounding box center [77, 421] width 29 height 9
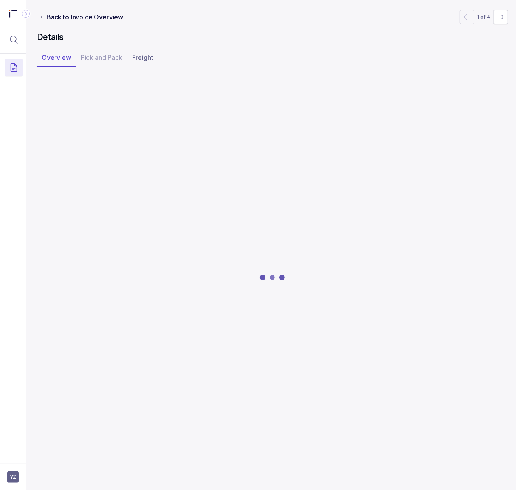
scroll to position [0, 2]
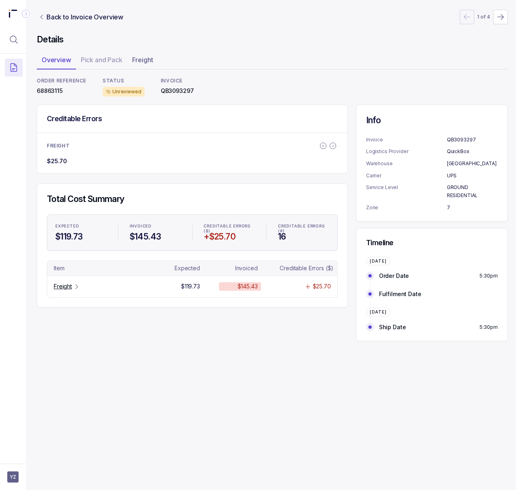
click at [48, 86] on div "ORDER REFERENCE 68863115" at bounding box center [62, 87] width 50 height 19
click at [73, 288] on icon "Table Cell-link 0" at bounding box center [76, 286] width 6 height 6
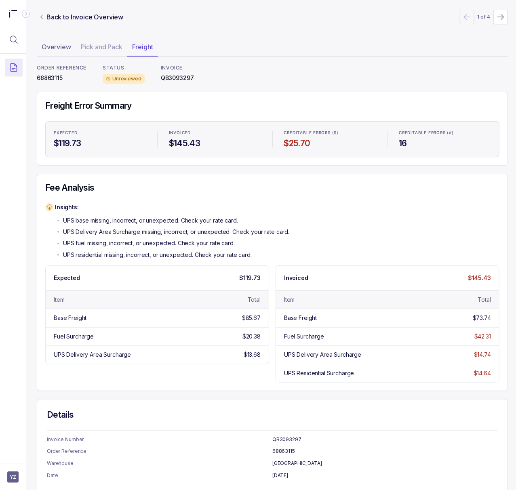
scroll to position [0, 2]
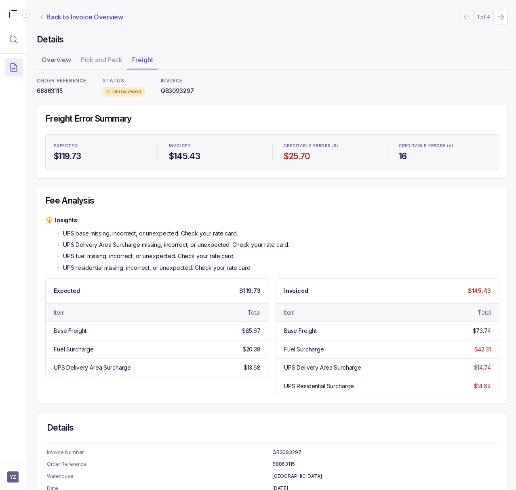
click at [54, 15] on p "Back to Invoice Overview" at bounding box center [84, 17] width 77 height 10
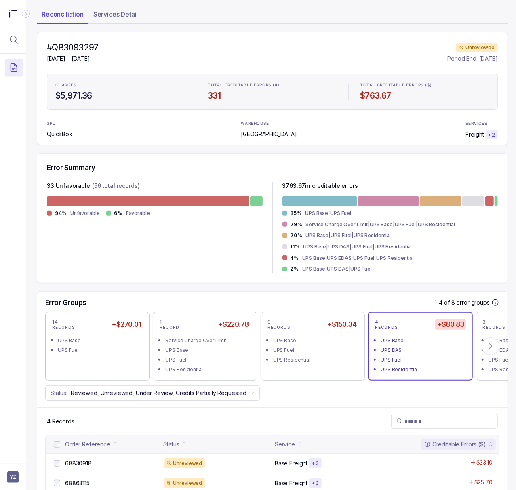
scroll to position [117, 2]
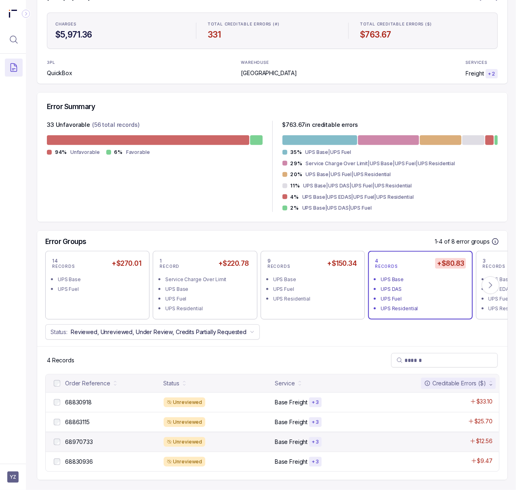
click at [84, 437] on div "68970733 68970733" at bounding box center [105, 442] width 107 height 10
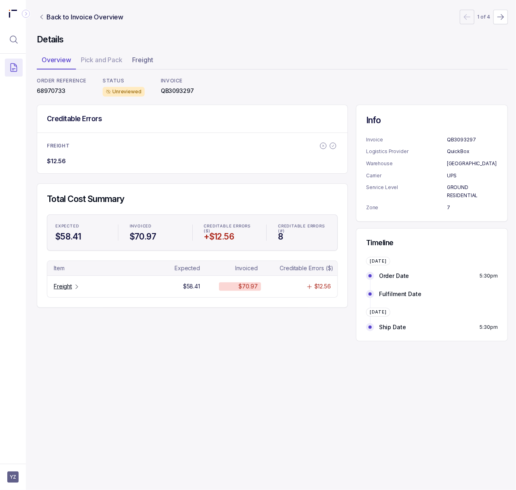
click at [58, 92] on p "68970733" at bounding box center [62, 91] width 50 height 8
click at [76, 283] on div "Freight" at bounding box center [67, 286] width 26 height 8
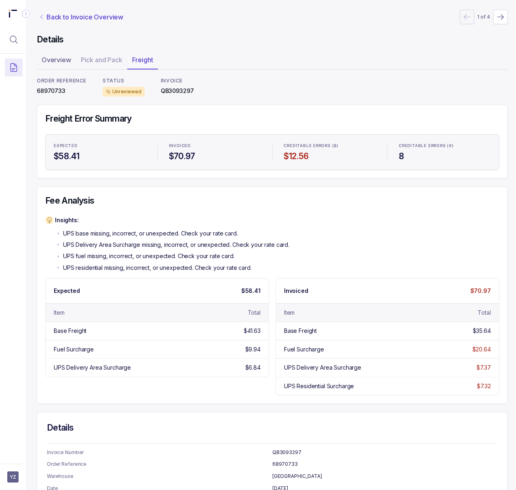
click at [78, 15] on p "Back to Invoice Overview" at bounding box center [84, 17] width 77 height 10
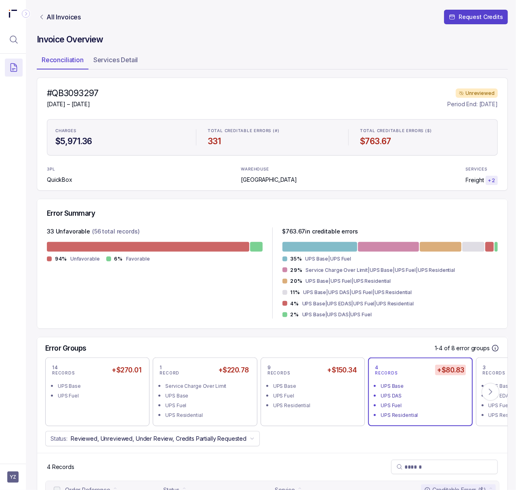
scroll to position [117, 2]
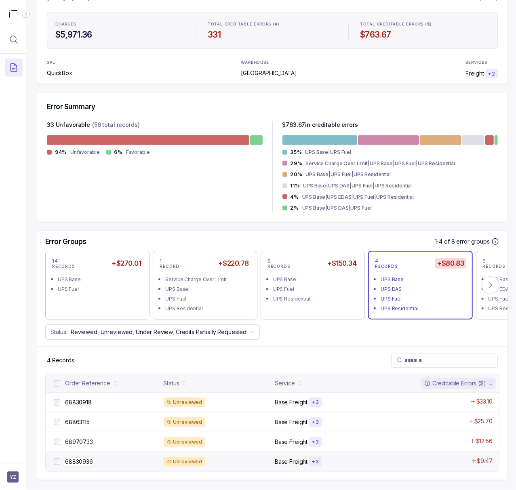
click at [83, 457] on p "68830936" at bounding box center [79, 461] width 32 height 9
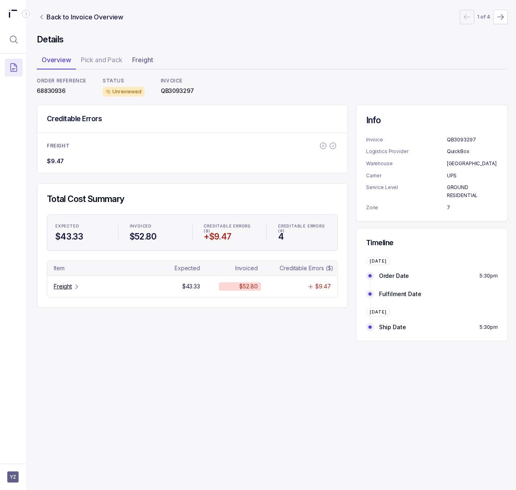
click at [56, 94] on p "68830936" at bounding box center [62, 91] width 50 height 8
click at [64, 290] on p "Freight" at bounding box center [63, 286] width 18 height 8
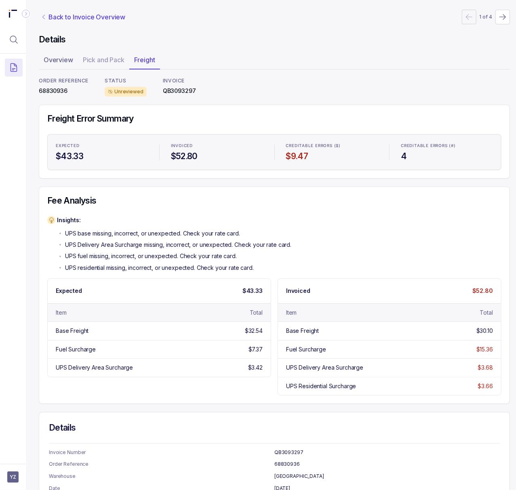
click at [91, 20] on p "Back to Invoice Overview" at bounding box center [86, 17] width 77 height 10
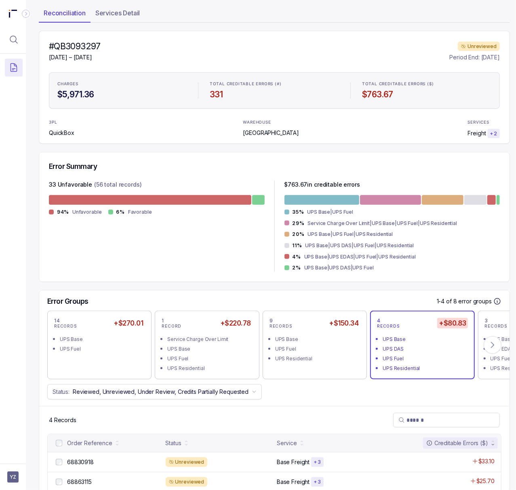
scroll to position [117, 0]
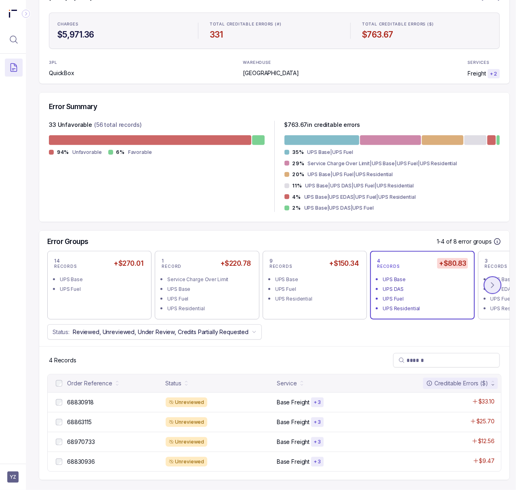
click at [494, 281] on icon at bounding box center [492, 285] width 8 height 8
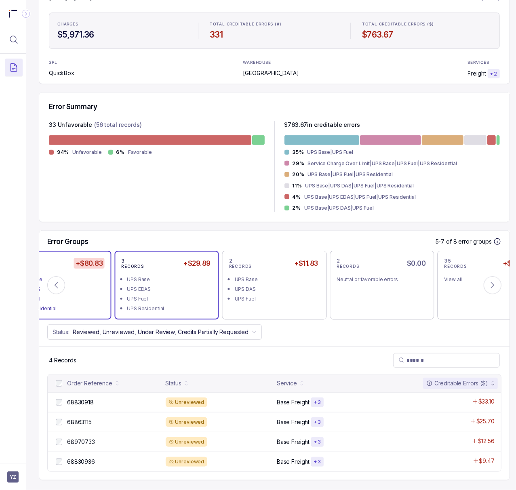
click at [145, 275] on div "UPS Base" at bounding box center [169, 279] width 84 height 8
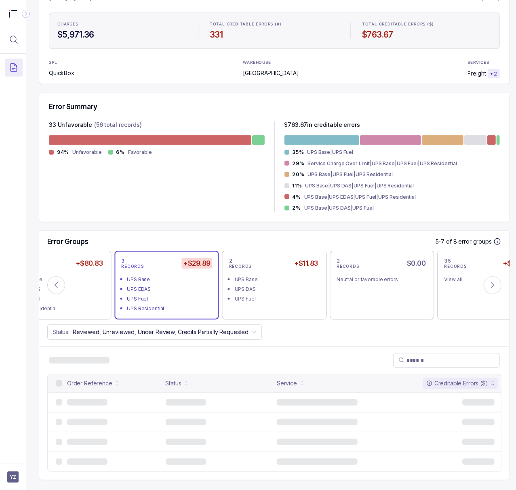
scroll to position [97, 0]
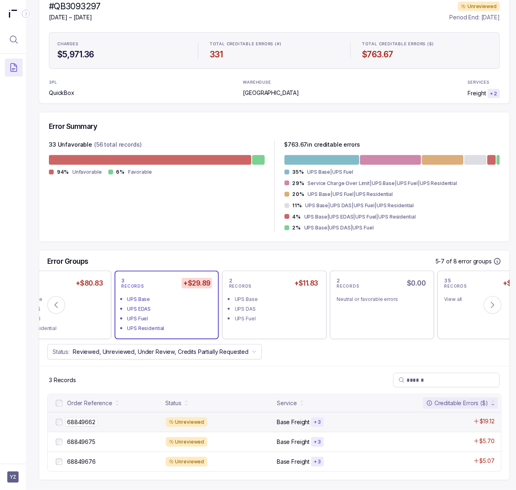
click at [81, 417] on p "68849662" at bounding box center [81, 421] width 32 height 9
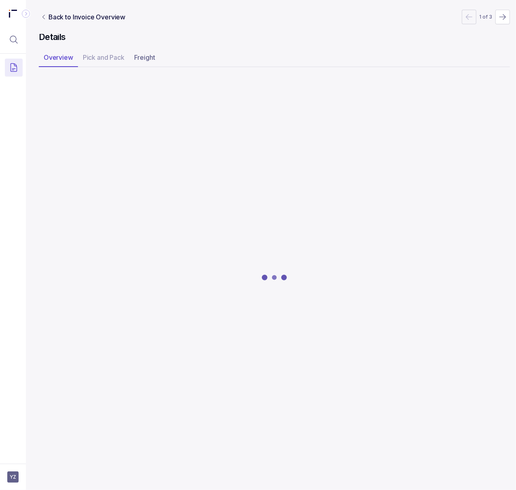
scroll to position [0, 2]
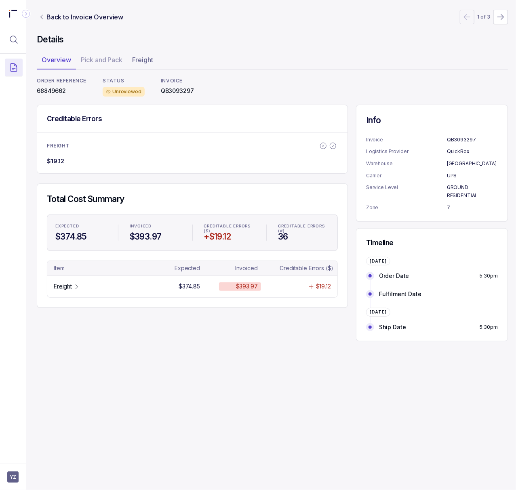
click at [55, 93] on p "68849662" at bounding box center [62, 91] width 50 height 8
click at [68, 288] on p "Freight" at bounding box center [63, 286] width 18 height 8
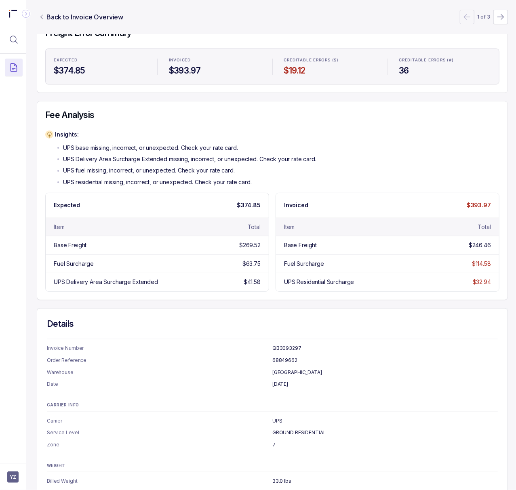
scroll to position [111, 2]
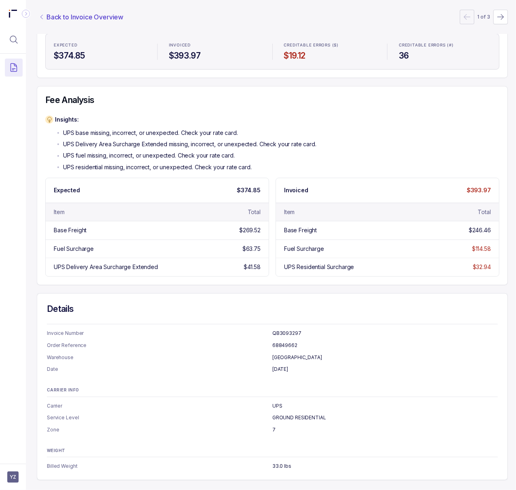
click at [57, 17] on p "Back to Invoice Overview" at bounding box center [84, 17] width 77 height 10
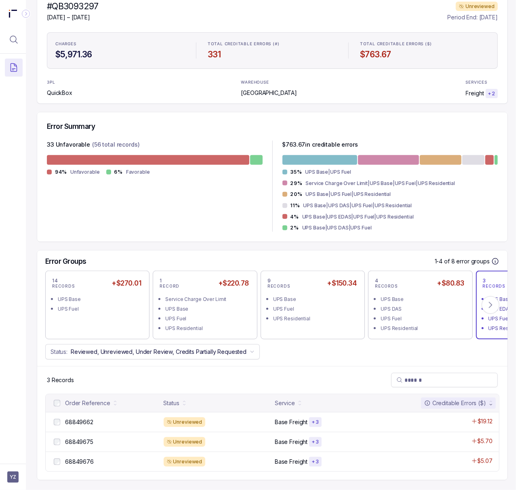
scroll to position [97, 2]
click at [81, 437] on p "68849675" at bounding box center [79, 441] width 32 height 9
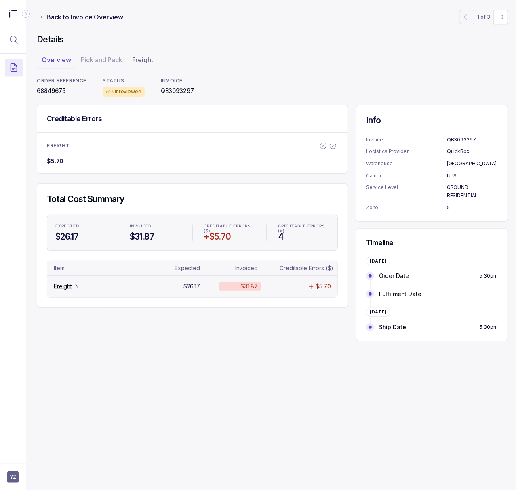
click at [62, 290] on p "Freight" at bounding box center [63, 286] width 18 height 8
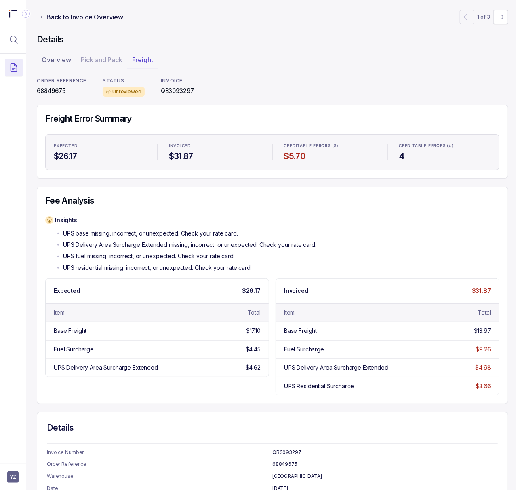
click at [55, 93] on p "68849675" at bounding box center [62, 91] width 50 height 8
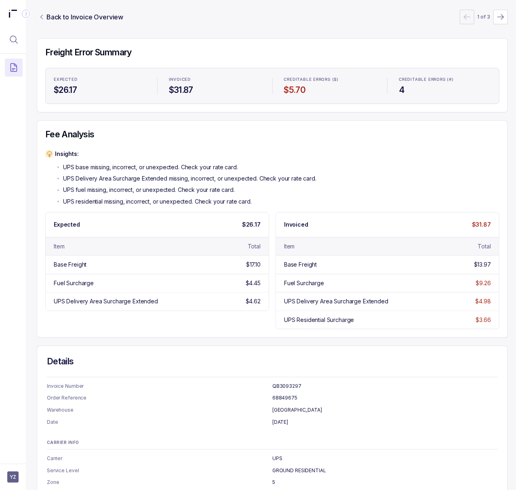
scroll to position [0, 2]
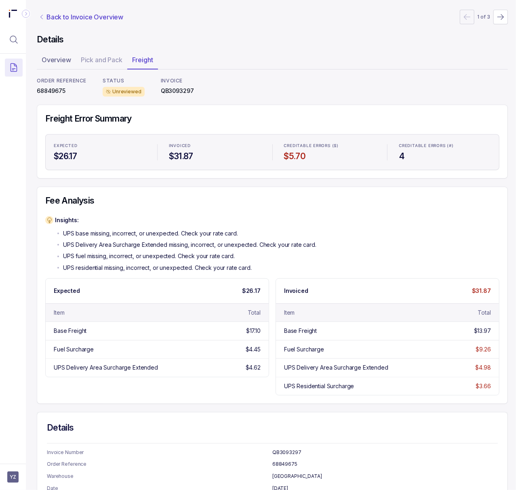
click at [77, 17] on p "Back to Invoice Overview" at bounding box center [84, 17] width 77 height 10
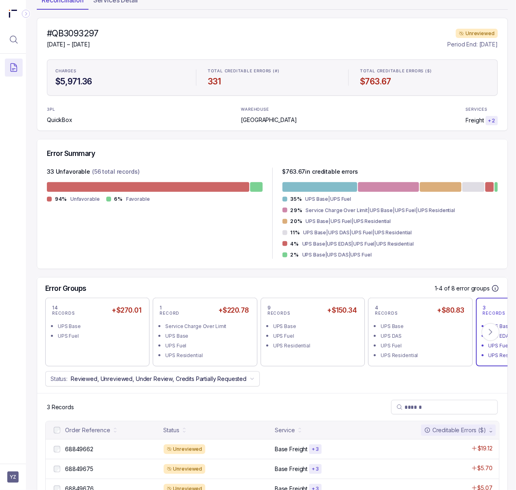
scroll to position [97, 2]
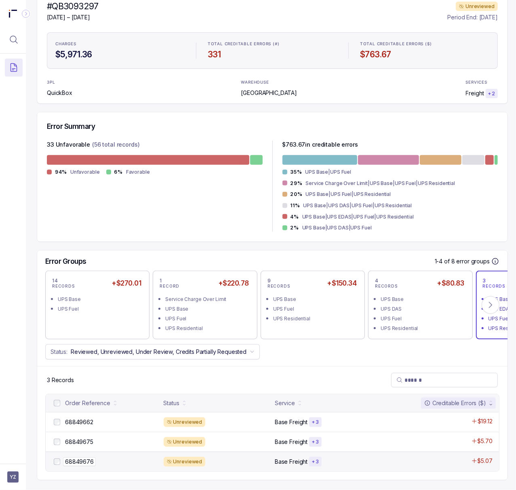
click at [89, 457] on p "68849676" at bounding box center [79, 461] width 33 height 9
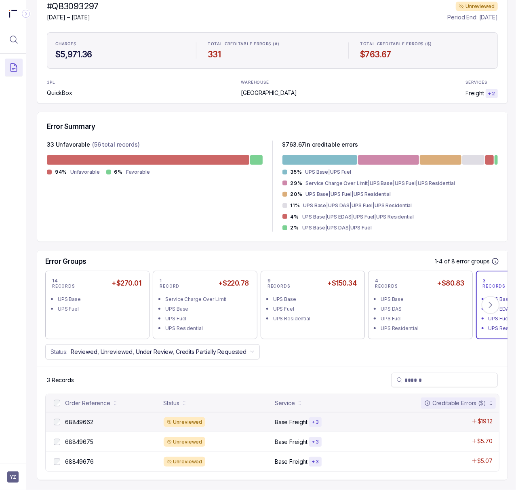
scroll to position [0, 2]
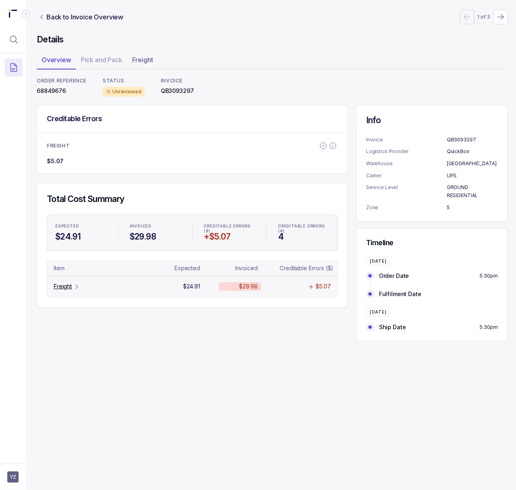
click at [71, 285] on p "Freight" at bounding box center [63, 286] width 18 height 8
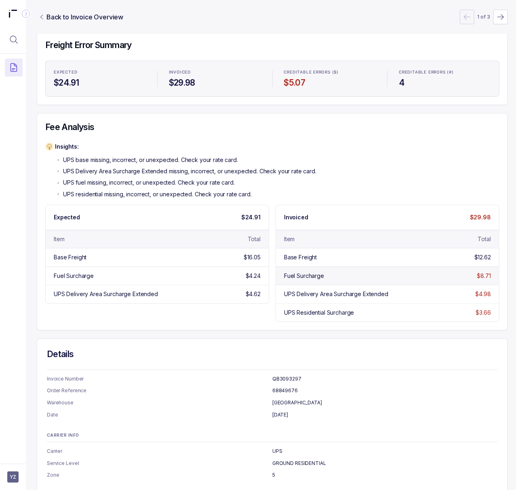
scroll to position [0, 2]
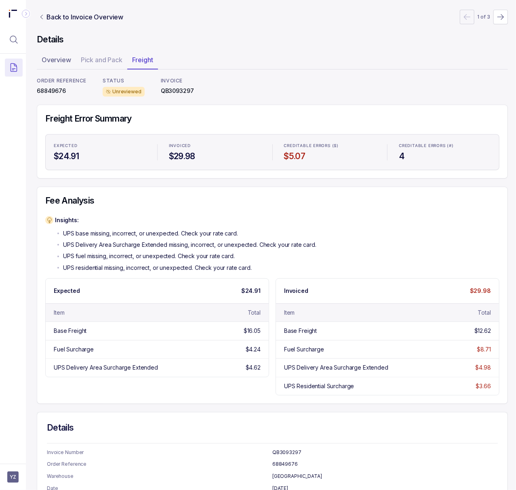
click at [60, 91] on p "68849676" at bounding box center [62, 91] width 50 height 8
click at [93, 16] on p "Back to Invoice Overview" at bounding box center [84, 17] width 77 height 10
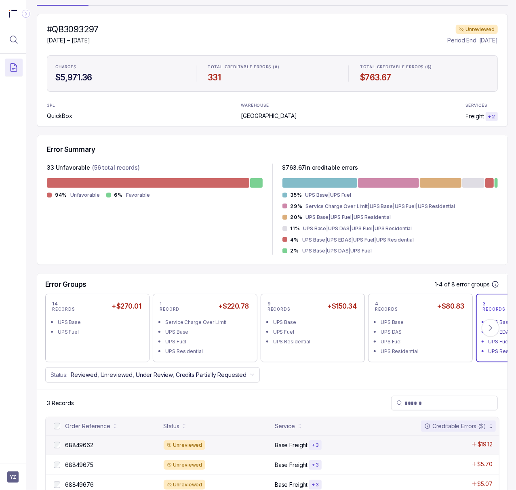
scroll to position [97, 2]
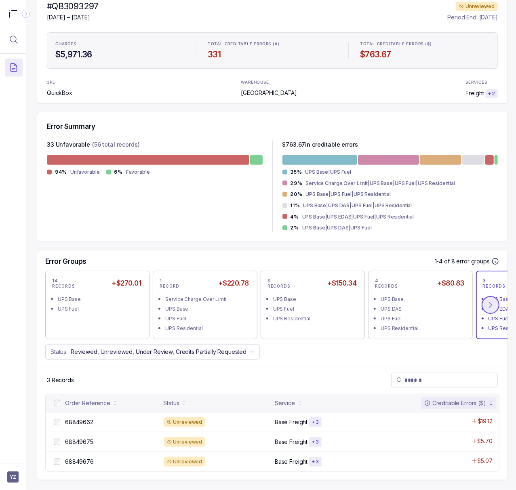
click at [489, 302] on icon at bounding box center [490, 304] width 2 height 5
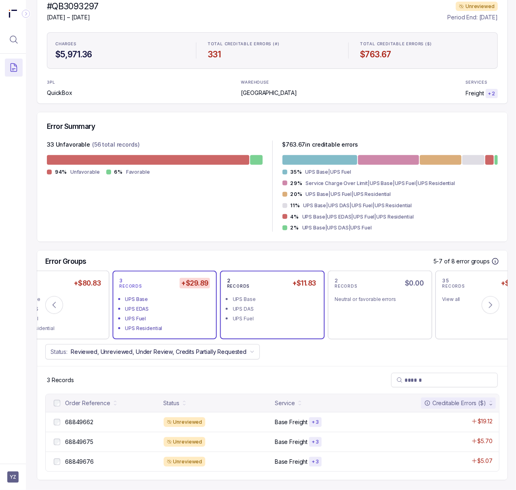
click at [286, 315] on div "UPS Fuel" at bounding box center [275, 319] width 84 height 8
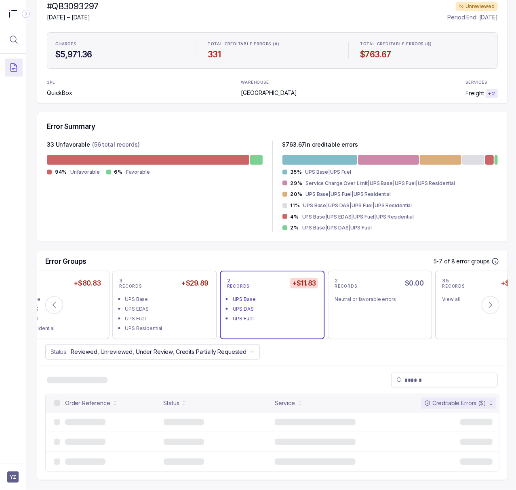
scroll to position [77, 2]
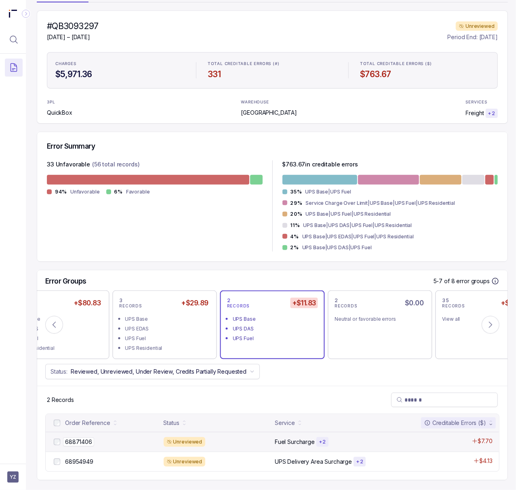
click at [87, 437] on p "68871406" at bounding box center [78, 441] width 31 height 9
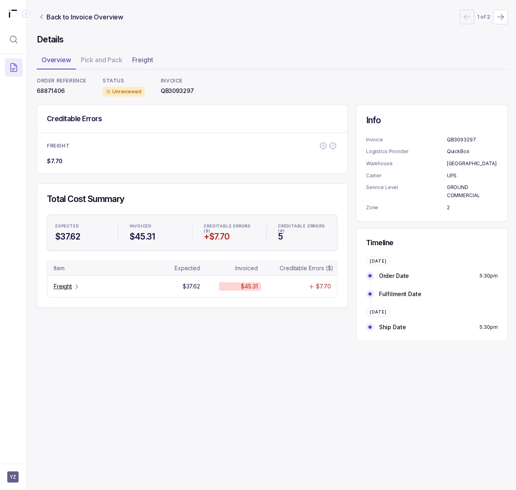
click at [44, 91] on p "68871406" at bounding box center [62, 91] width 50 height 8
click at [59, 286] on p "Freight" at bounding box center [63, 286] width 18 height 8
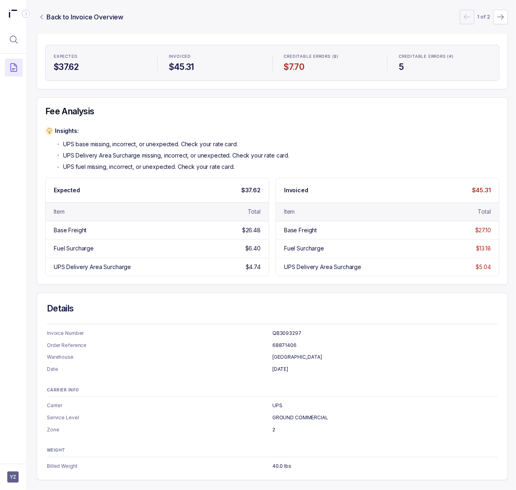
scroll to position [99, 2]
click at [309, 413] on p "GROUND COMMERCIAL" at bounding box center [384, 417] width 225 height 8
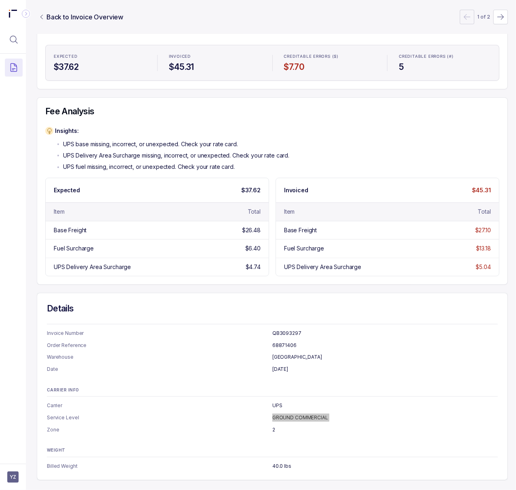
scroll to position [0, 2]
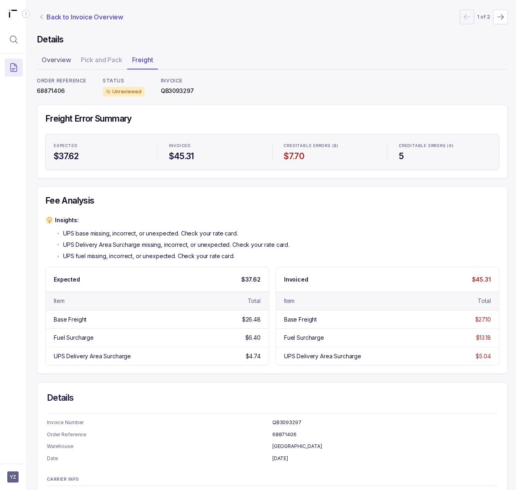
click at [107, 16] on p "Back to Invoice Overview" at bounding box center [84, 17] width 77 height 10
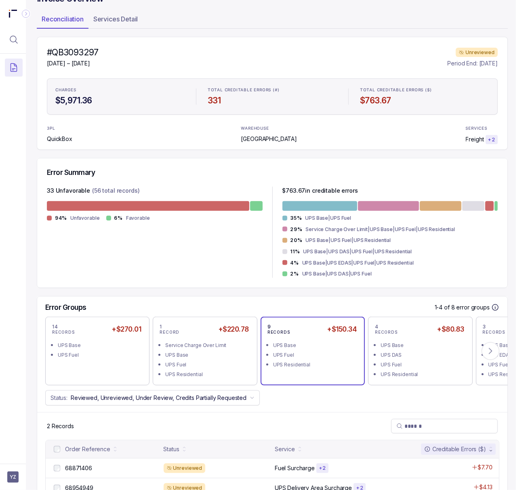
scroll to position [77, 2]
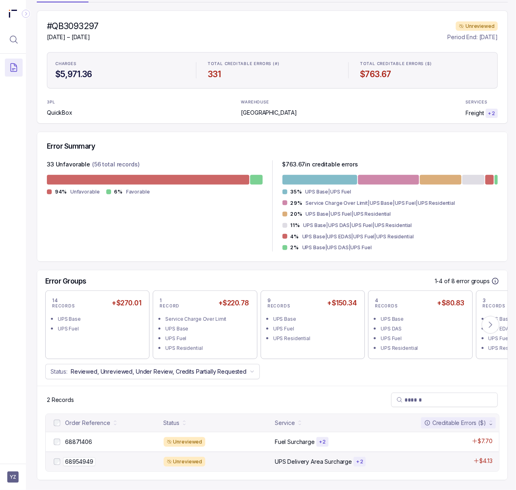
click at [87, 457] on p "68954949" at bounding box center [79, 461] width 32 height 9
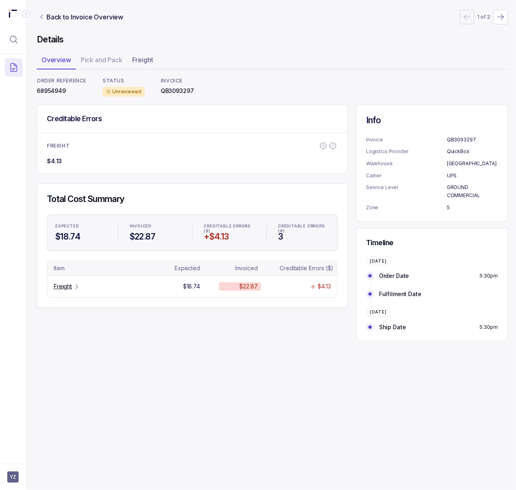
click at [47, 89] on p "68954949" at bounding box center [62, 91] width 50 height 8
click at [60, 288] on p "Freight" at bounding box center [63, 286] width 18 height 8
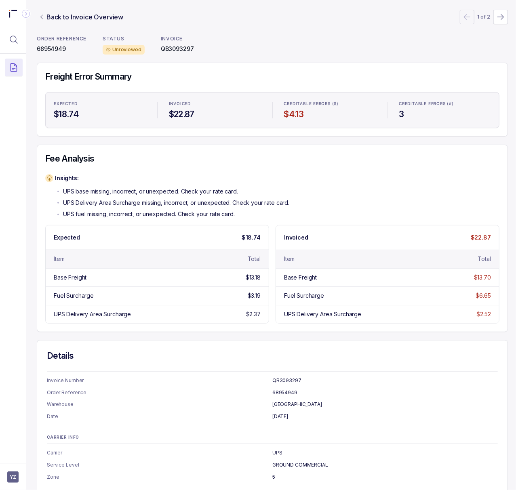
scroll to position [0, 2]
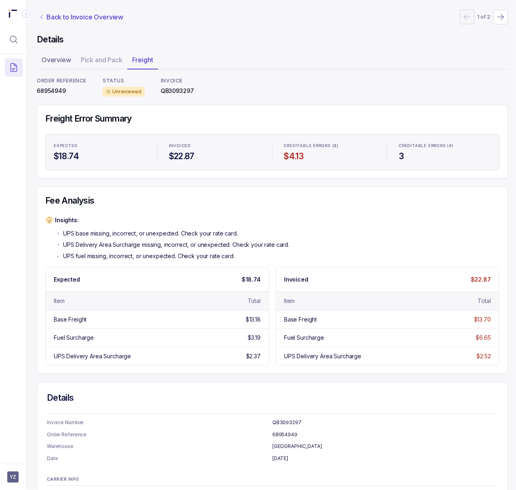
click at [70, 15] on p "Back to Invoice Overview" at bounding box center [84, 17] width 77 height 10
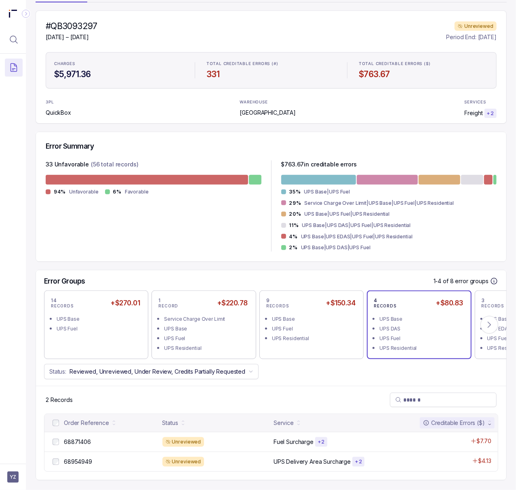
scroll to position [77, 0]
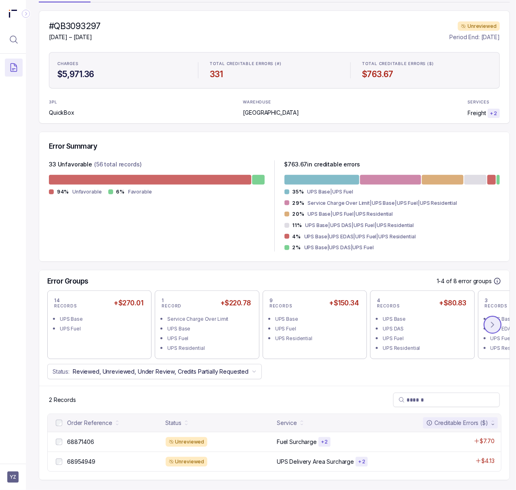
click at [489, 321] on icon at bounding box center [492, 325] width 8 height 8
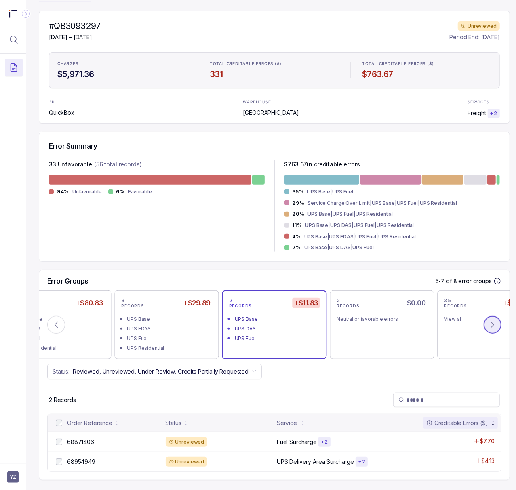
click at [489, 321] on icon at bounding box center [492, 325] width 8 height 8
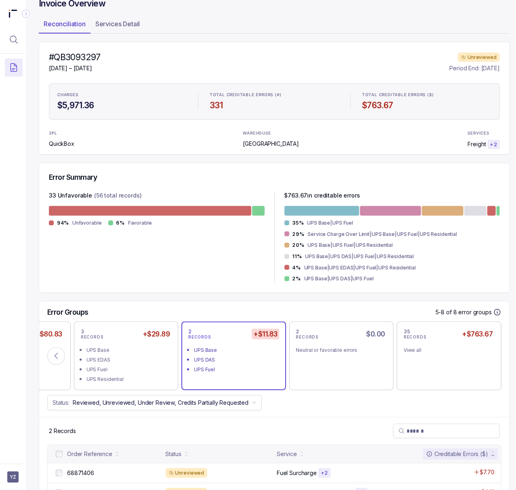
scroll to position [0, 0]
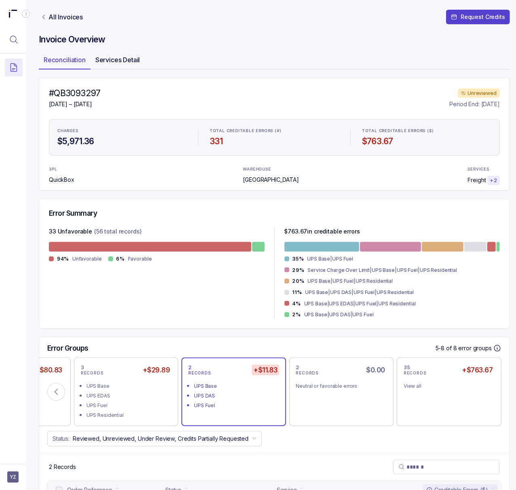
click at [126, 57] on p "Services Detail" at bounding box center [117, 60] width 45 height 10
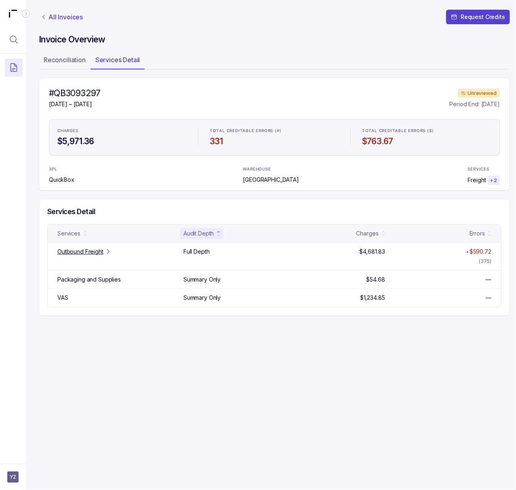
click at [79, 18] on p "All Invoices" at bounding box center [65, 17] width 34 height 8
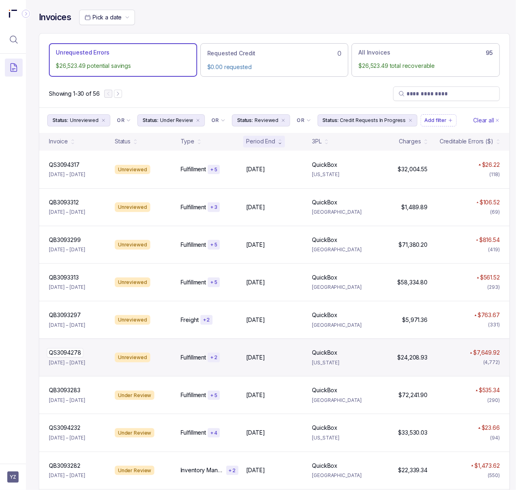
click at [73, 356] on p "QS3094278" at bounding box center [65, 352] width 36 height 9
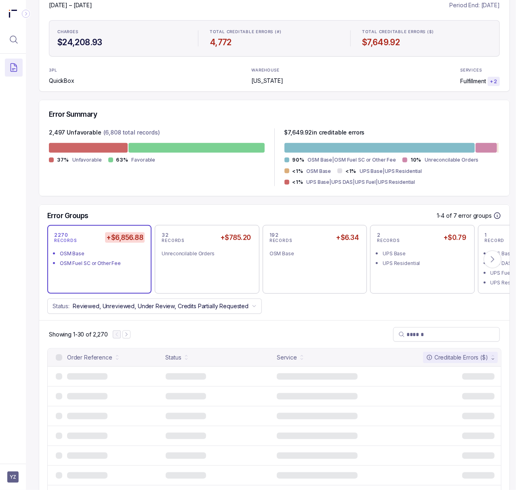
scroll to position [107, 0]
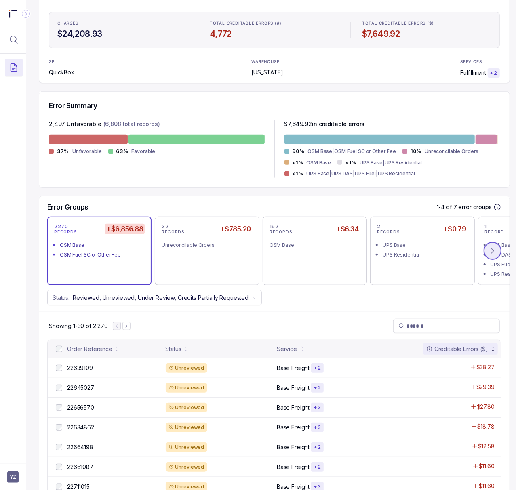
click at [495, 253] on icon at bounding box center [492, 251] width 8 height 8
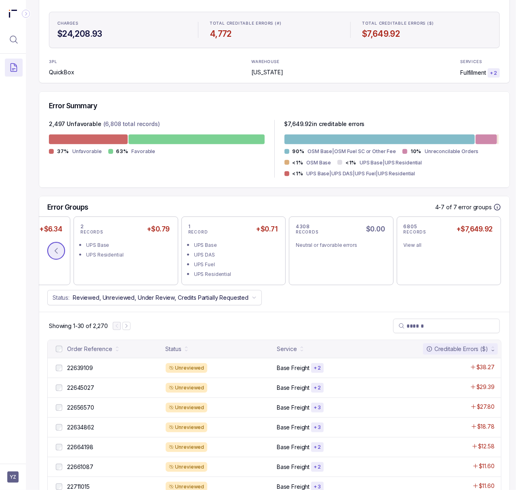
click at [55, 253] on icon at bounding box center [56, 251] width 8 height 8
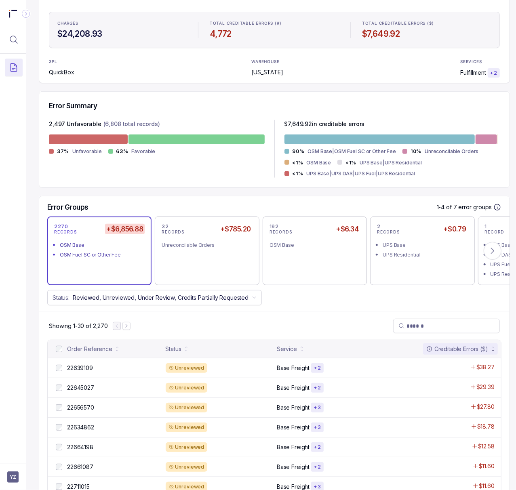
click at [86, 258] on div "OSM Fuel SC or Other Fee" at bounding box center [102, 255] width 84 height 8
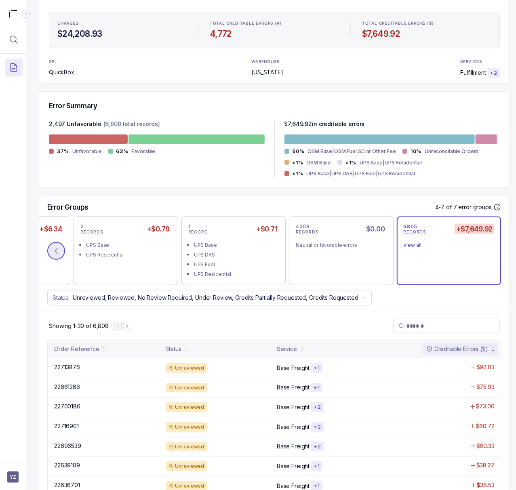
click at [55, 250] on icon at bounding box center [56, 251] width 8 height 8
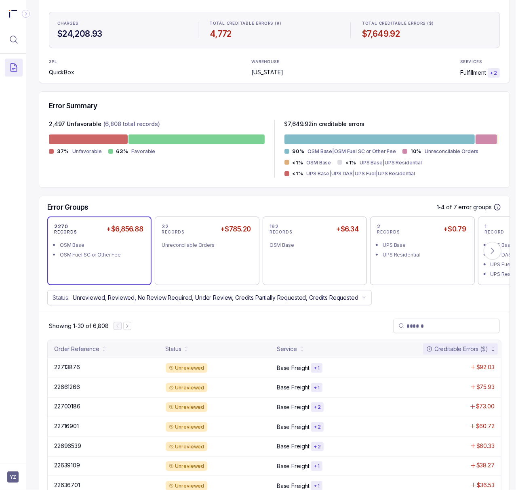
click at [61, 250] on li "OSM Fuel SC or Other Fee" at bounding box center [105, 254] width 90 height 10
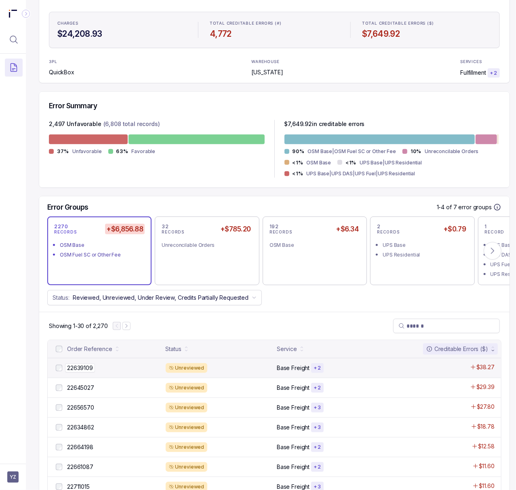
click at [87, 370] on p "22639109" at bounding box center [80, 367] width 30 height 9
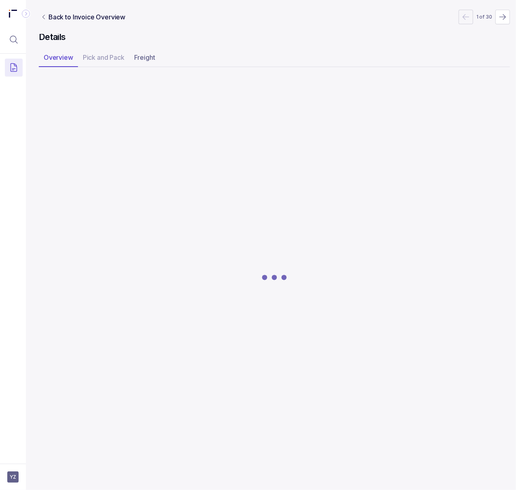
scroll to position [0, 2]
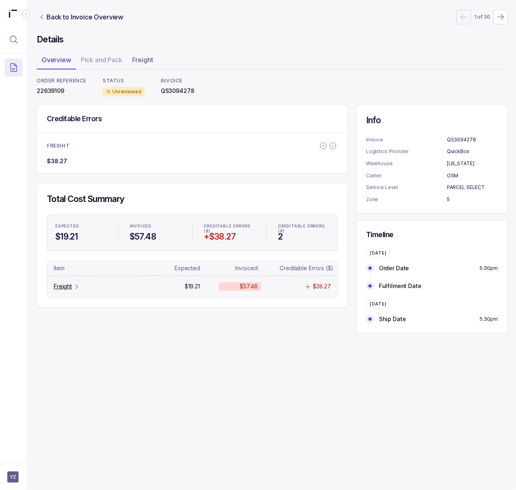
click at [63, 290] on p "Freight" at bounding box center [63, 286] width 18 height 8
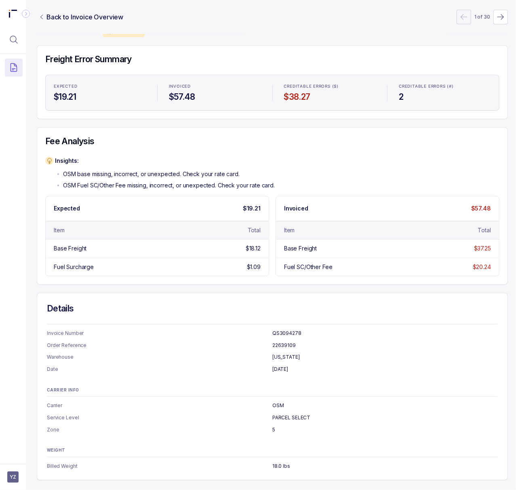
scroll to position [0, 2]
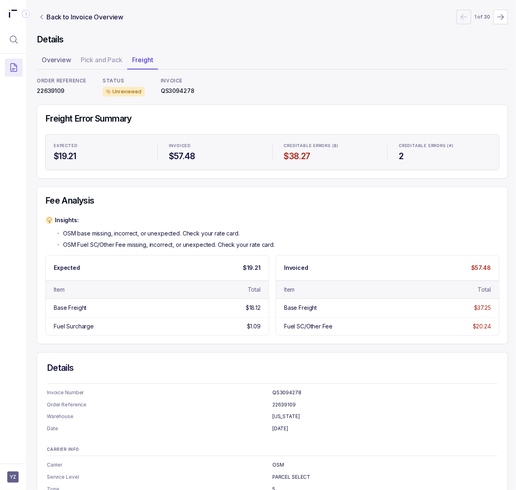
click at [185, 91] on p "QS3094278" at bounding box center [178, 91] width 34 height 8
click at [50, 89] on p "22639109" at bounding box center [62, 91] width 50 height 8
click at [61, 20] on p "Back to Invoice Overview" at bounding box center [84, 17] width 77 height 10
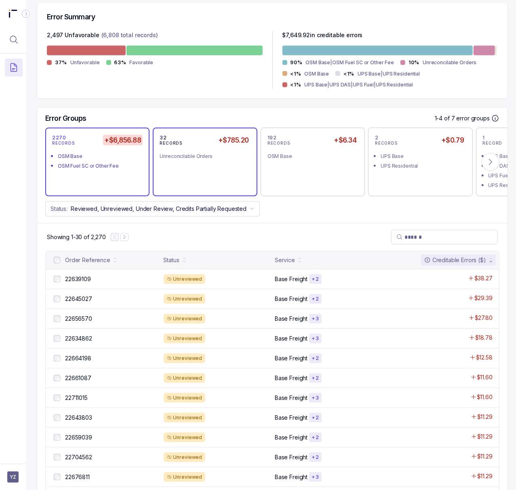
scroll to position [215, 2]
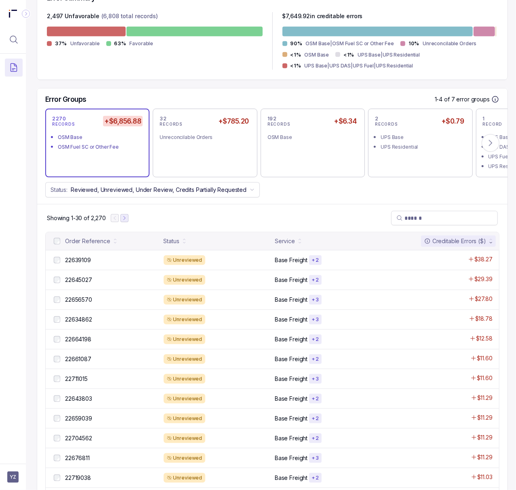
click at [126, 220] on icon "Next Page" at bounding box center [125, 218] width 6 height 6
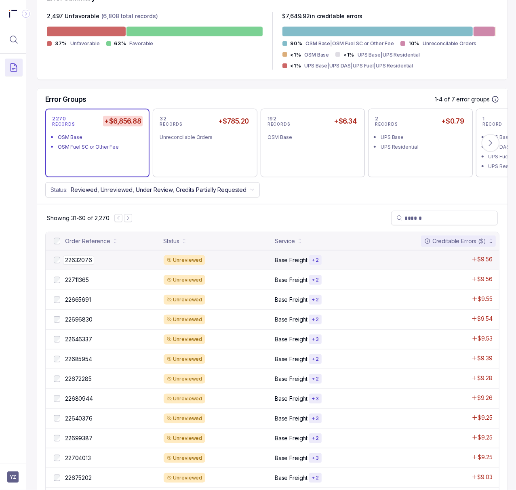
click at [78, 264] on p "22632076" at bounding box center [78, 260] width 31 height 9
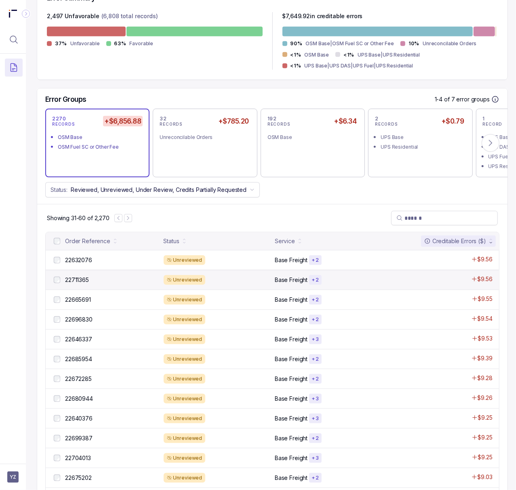
scroll to position [0, 2]
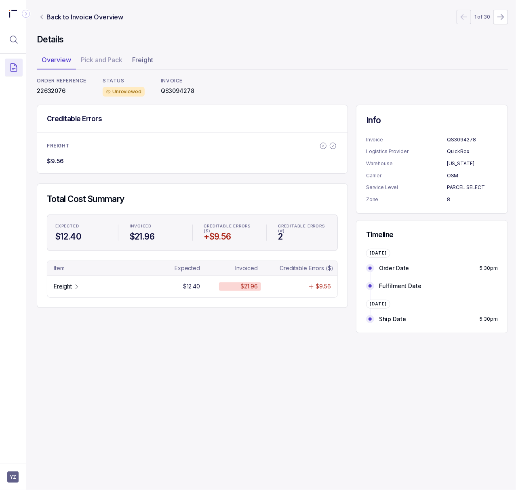
click at [42, 89] on p "22632076" at bounding box center [62, 91] width 50 height 8
click at [70, 285] on p "Freight" at bounding box center [63, 286] width 18 height 8
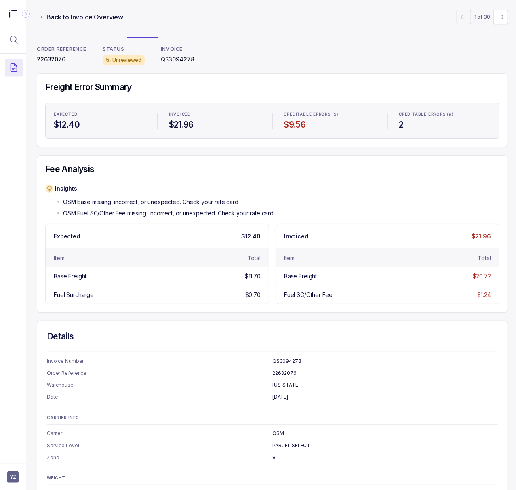
scroll to position [0, 2]
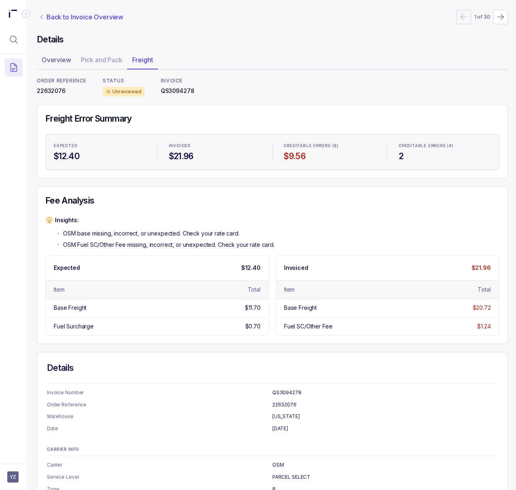
click at [68, 18] on p "Back to Invoice Overview" at bounding box center [84, 17] width 77 height 10
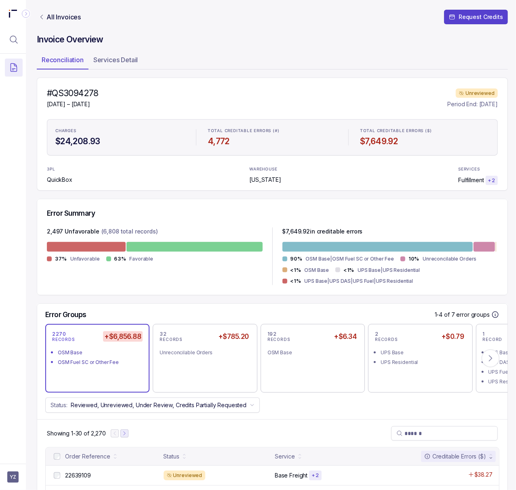
click at [126, 434] on icon "Next Page" at bounding box center [125, 433] width 6 height 6
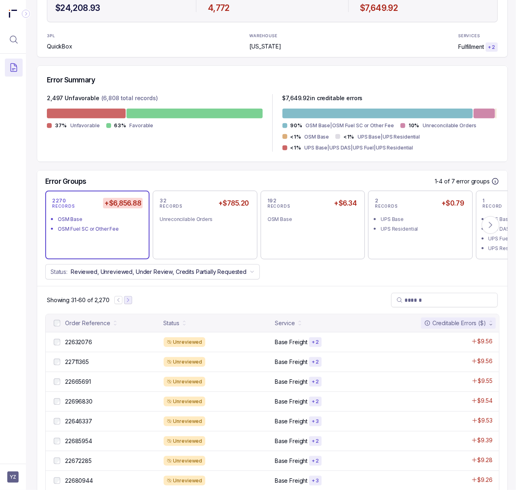
scroll to position [162, 2]
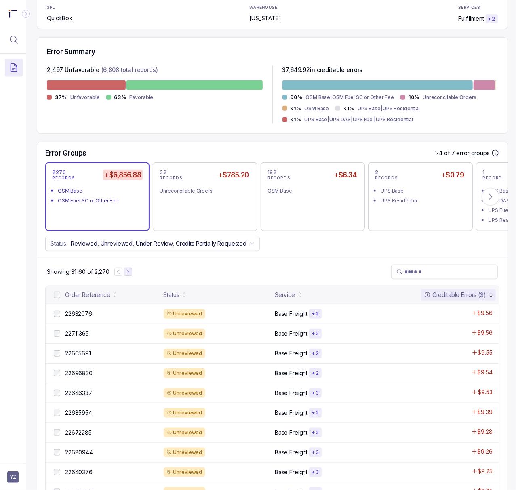
click at [126, 273] on icon "Next Page" at bounding box center [128, 272] width 6 height 6
click at [85, 317] on p "22637329" at bounding box center [78, 313] width 31 height 9
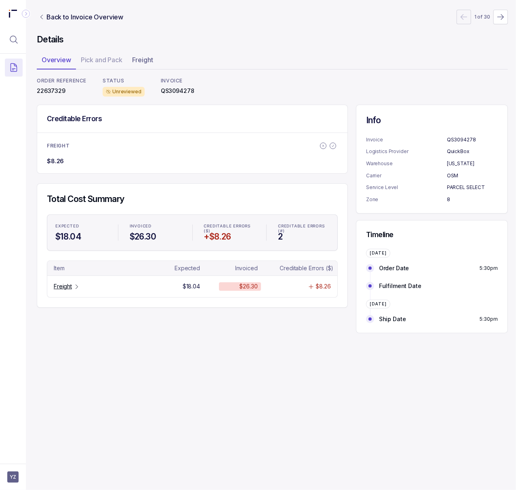
click at [47, 92] on p "22637329" at bounding box center [62, 91] width 50 height 8
click at [70, 288] on p "Freight" at bounding box center [63, 286] width 18 height 8
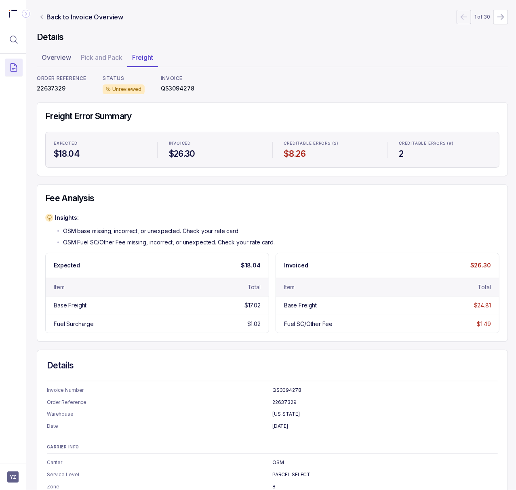
scroll to position [0, 2]
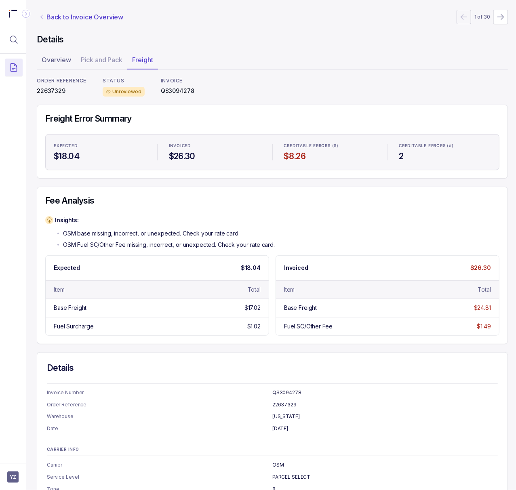
click at [86, 17] on p "Back to Invoice Overview" at bounding box center [84, 17] width 77 height 10
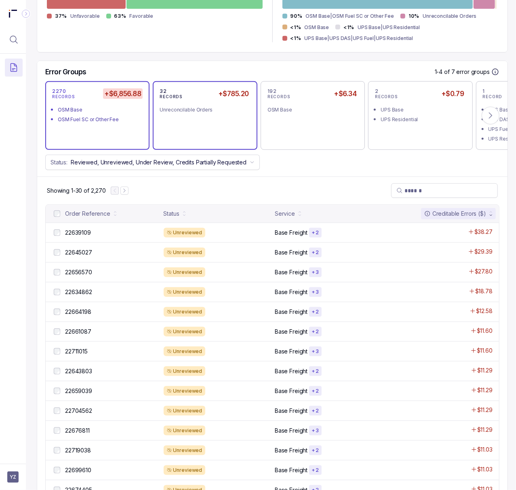
scroll to position [323, 2]
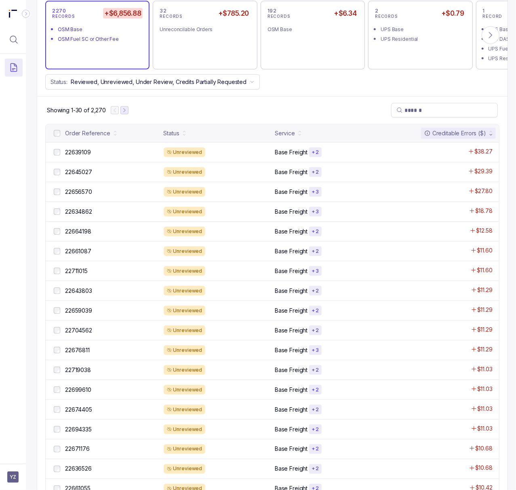
click at [128, 110] on button "Next Page" at bounding box center [124, 110] width 8 height 8
click at [128, 110] on icon "Next Page" at bounding box center [128, 111] width 2 height 4
click at [130, 110] on icon "Next Page" at bounding box center [129, 110] width 6 height 6
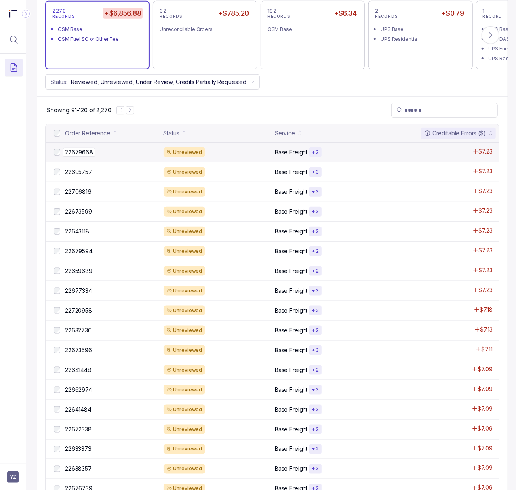
click at [89, 155] on p "22679668" at bounding box center [79, 152] width 32 height 9
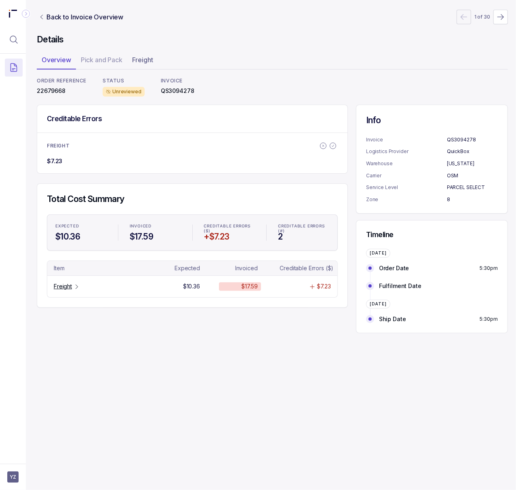
click at [42, 91] on p "22679668" at bounding box center [62, 91] width 50 height 8
click at [65, 290] on p "Freight" at bounding box center [63, 286] width 18 height 8
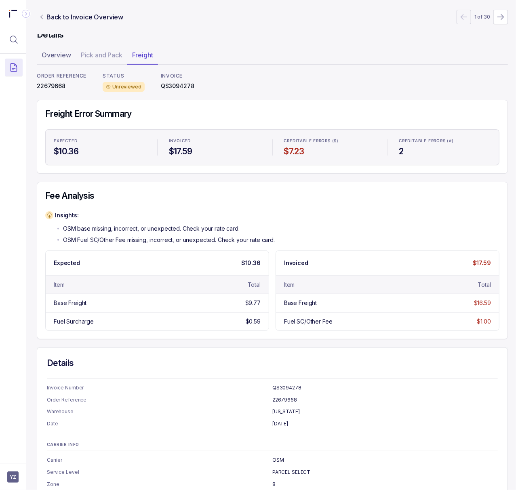
scroll to position [0, 2]
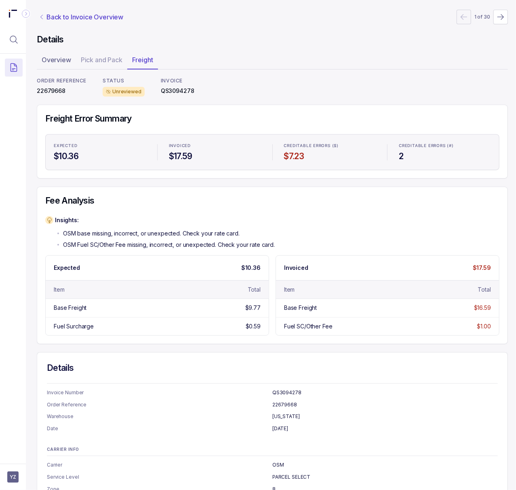
click at [68, 19] on p "Back to Invoice Overview" at bounding box center [84, 17] width 77 height 10
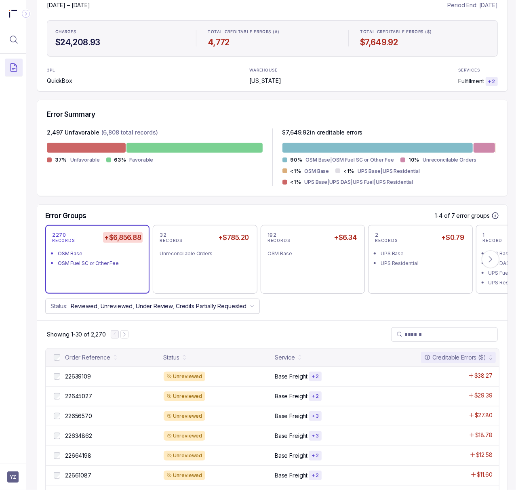
scroll to position [107, 2]
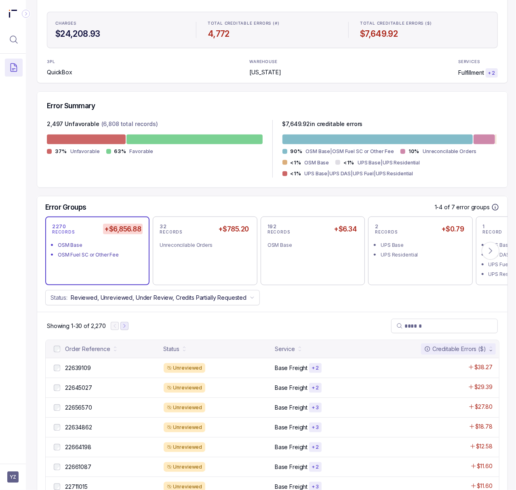
click at [124, 326] on icon "Next Page" at bounding box center [125, 326] width 6 height 6
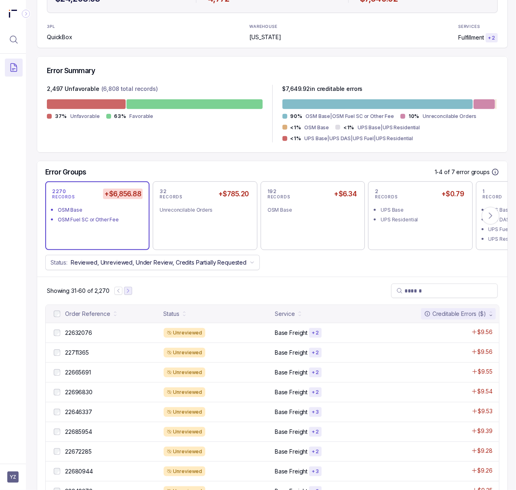
scroll to position [162, 2]
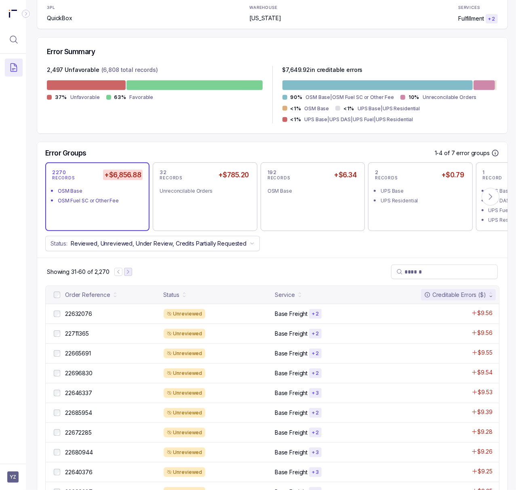
click at [131, 272] on button "Next Page" at bounding box center [128, 272] width 8 height 8
click at [131, 272] on icon "Next Page" at bounding box center [130, 272] width 6 height 6
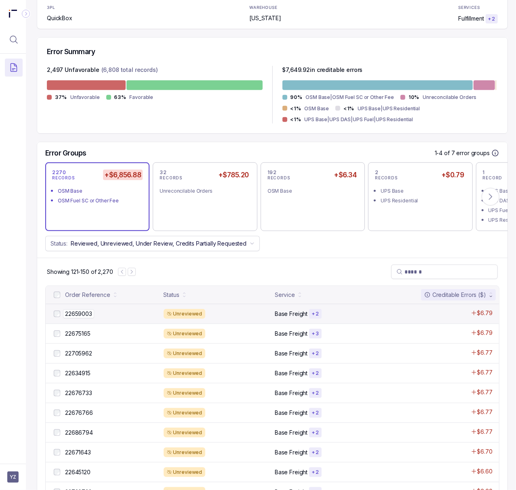
click at [102, 318] on div "22659003 22659003" at bounding box center [112, 314] width 94 height 8
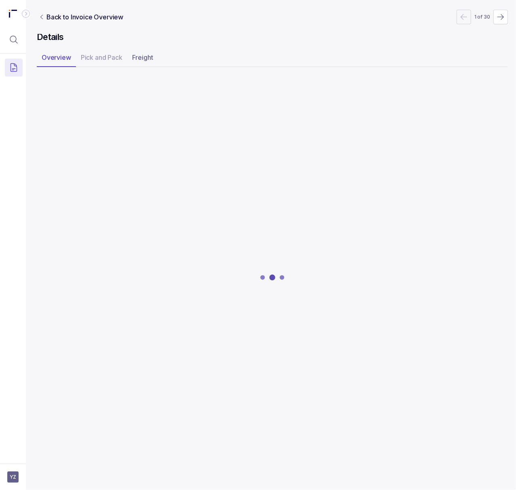
scroll to position [0, 2]
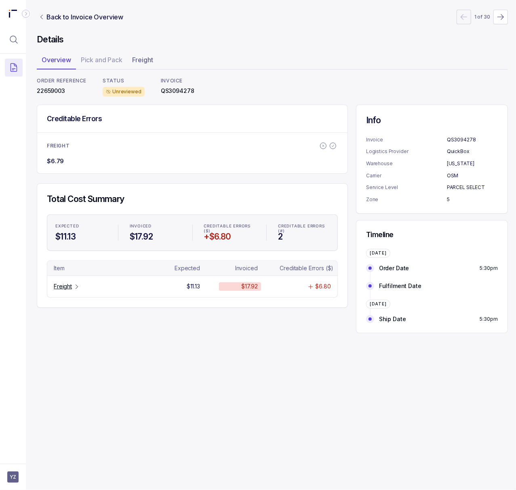
click at [45, 94] on p "22659003" at bounding box center [62, 91] width 50 height 8
click at [70, 288] on p "Freight" at bounding box center [63, 286] width 18 height 8
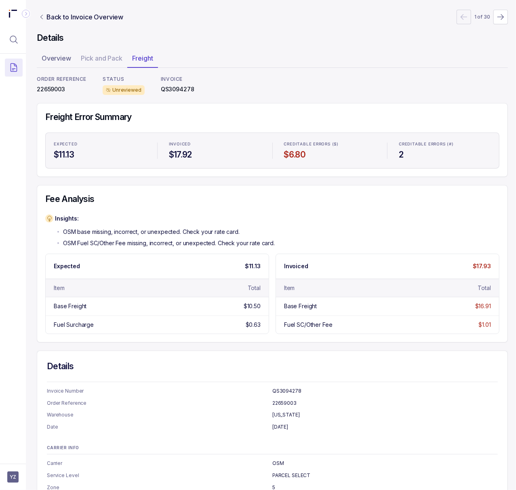
scroll to position [0, 2]
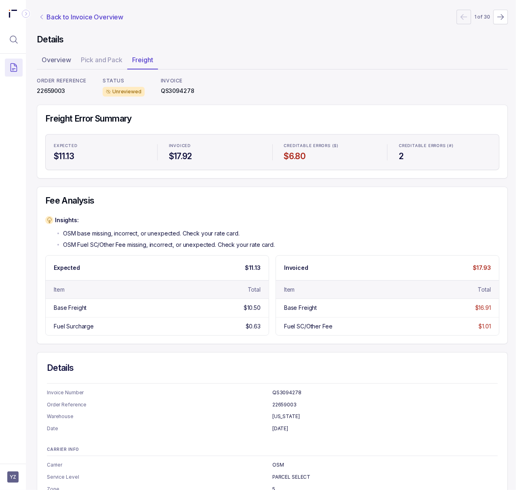
click at [84, 14] on p "Back to Invoice Overview" at bounding box center [84, 17] width 77 height 10
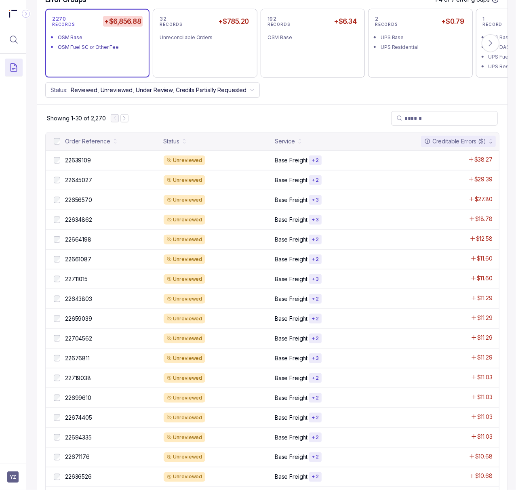
scroll to position [323, 2]
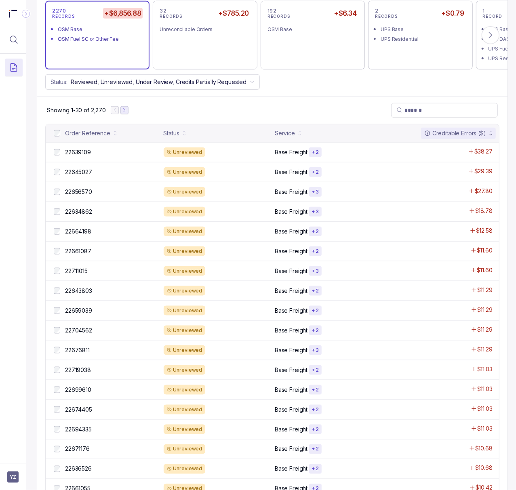
click at [125, 112] on icon "Next Page" at bounding box center [125, 110] width 6 height 6
click at [125, 112] on icon "Next Page" at bounding box center [128, 110] width 6 height 6
click at [128, 111] on icon "Next Page" at bounding box center [129, 110] width 6 height 6
click at [132, 111] on icon "Next Page" at bounding box center [130, 110] width 6 height 6
click at [132, 111] on icon "Next Page" at bounding box center [132, 110] width 6 height 6
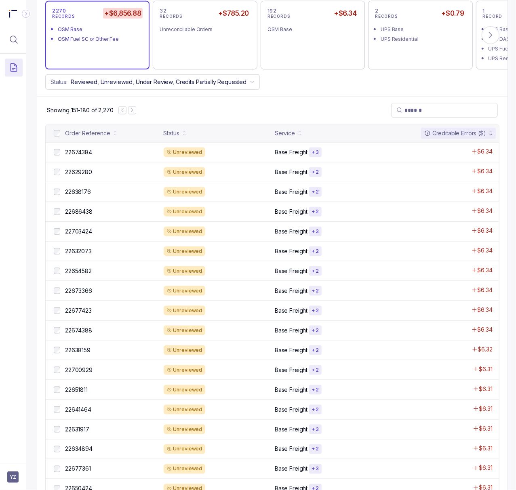
click at [90, 152] on p "22674384" at bounding box center [78, 152] width 31 height 9
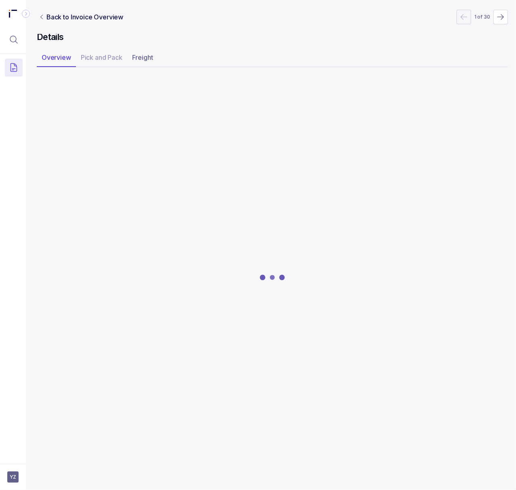
scroll to position [0, 2]
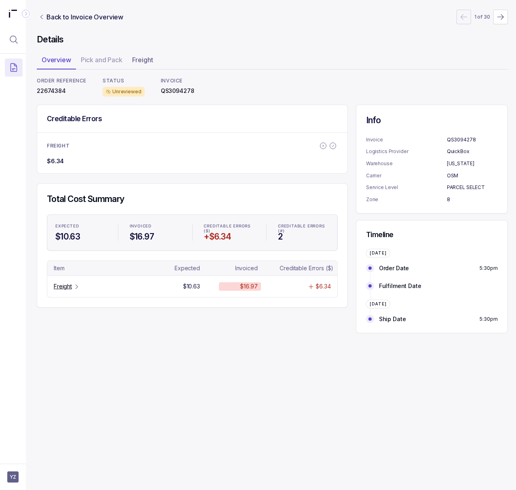
click at [61, 89] on p "22674384" at bounding box center [62, 91] width 50 height 8
click at [74, 288] on icon "Table Cell-link 0" at bounding box center [76, 286] width 6 height 6
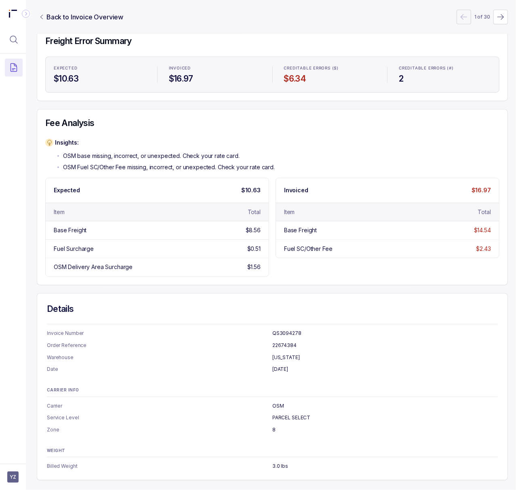
scroll to position [0, 2]
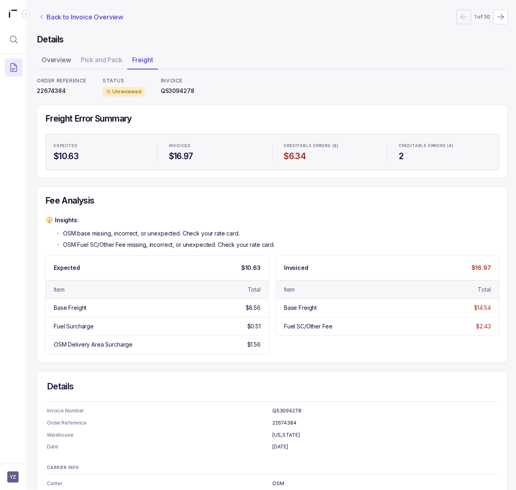
click at [80, 16] on p "Back to Invoice Overview" at bounding box center [84, 17] width 77 height 10
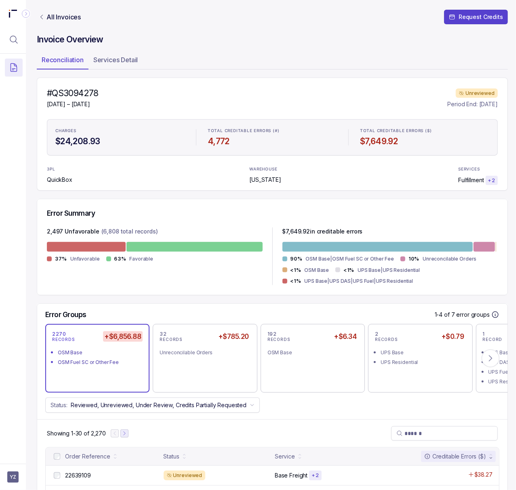
click at [126, 430] on button "Next Page" at bounding box center [124, 433] width 8 height 8
click at [126, 430] on button "Next Page" at bounding box center [128, 433] width 8 height 8
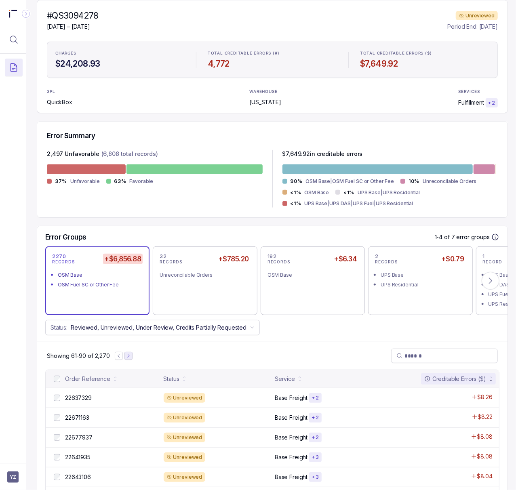
scroll to position [107, 2]
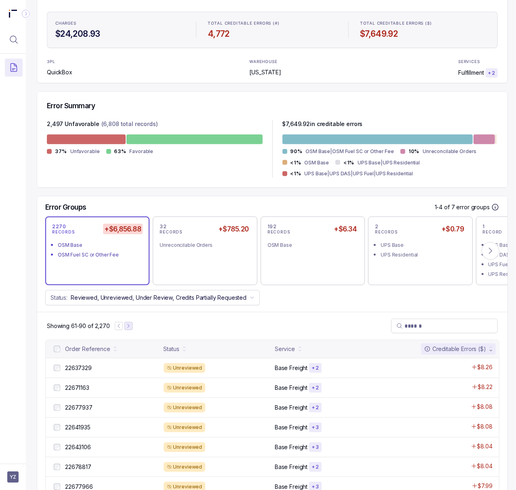
click at [128, 326] on icon "Next Page" at bounding box center [129, 326] width 6 height 6
click at [132, 325] on icon "Next Page" at bounding box center [130, 326] width 6 height 6
click at [132, 325] on icon "Next Page" at bounding box center [132, 326] width 6 height 6
click at [85, 372] on p "22703356" at bounding box center [78, 367] width 31 height 9
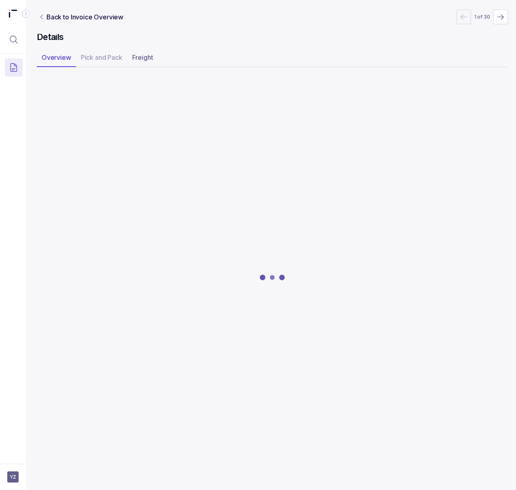
scroll to position [0, 2]
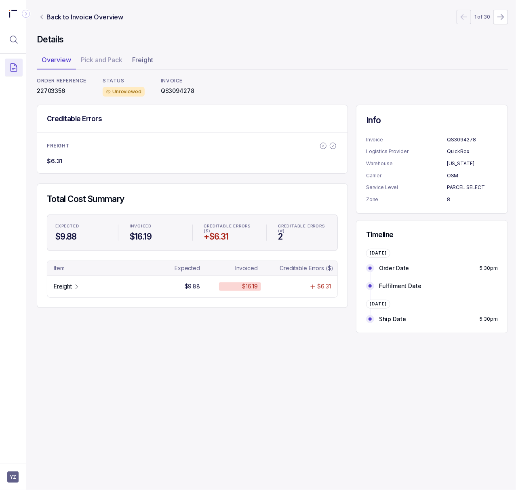
click at [52, 94] on p "22703356" at bounding box center [62, 91] width 50 height 8
click at [63, 289] on p "Freight" at bounding box center [63, 286] width 18 height 8
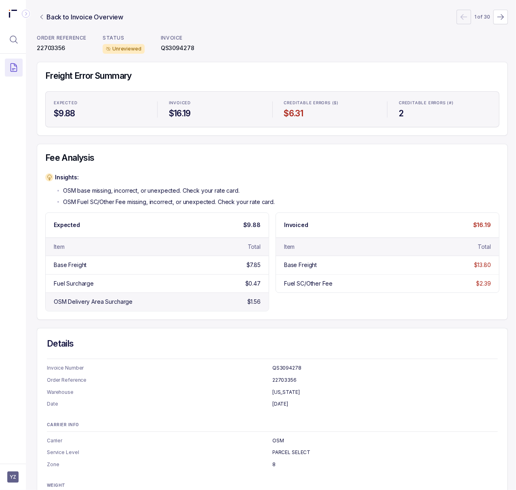
scroll to position [88, 2]
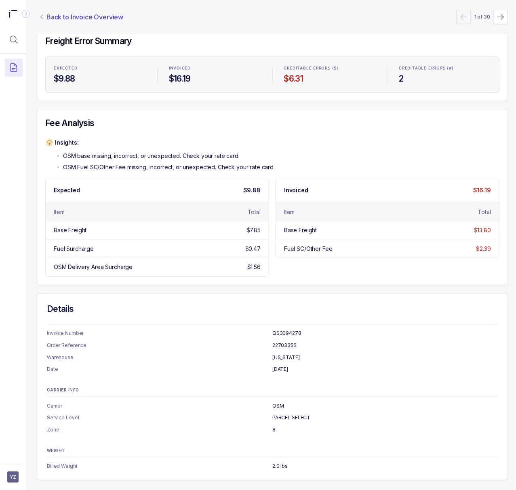
click at [61, 12] on p "Back to Invoice Overview" at bounding box center [84, 17] width 77 height 10
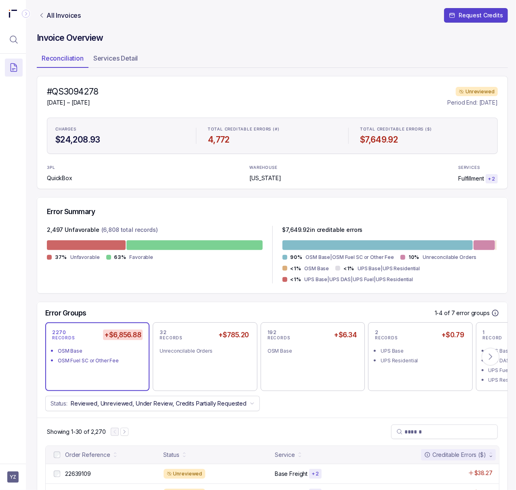
scroll to position [0, 2]
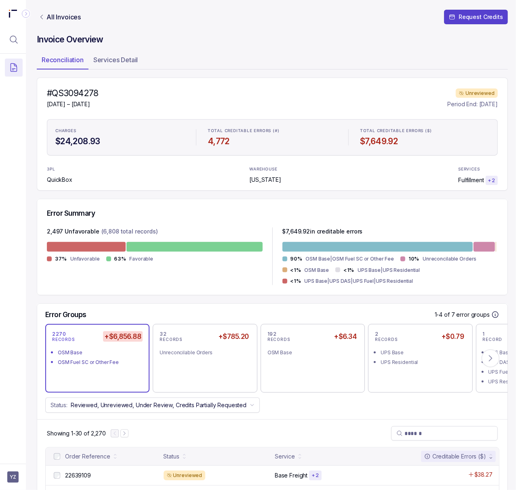
click at [80, 93] on h4 "#QS3094278" at bounding box center [73, 93] width 52 height 11
click at [126, 434] on icon "Next Page" at bounding box center [125, 433] width 6 height 6
click at [126, 434] on icon "Next Page" at bounding box center [128, 433] width 6 height 6
click at [130, 435] on icon "Next Page" at bounding box center [129, 433] width 6 height 6
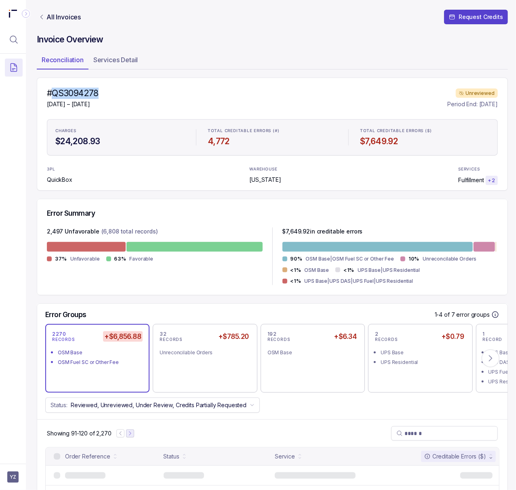
click at [130, 435] on icon "Next Page" at bounding box center [130, 433] width 6 height 6
click at [131, 435] on icon "Next Page" at bounding box center [132, 433] width 6 height 6
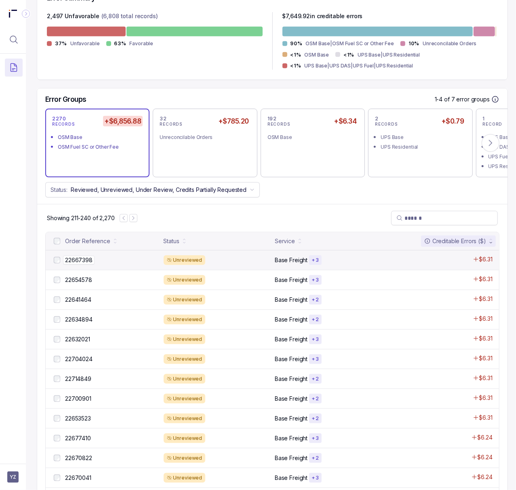
click at [78, 261] on p "22667398" at bounding box center [78, 260] width 31 height 9
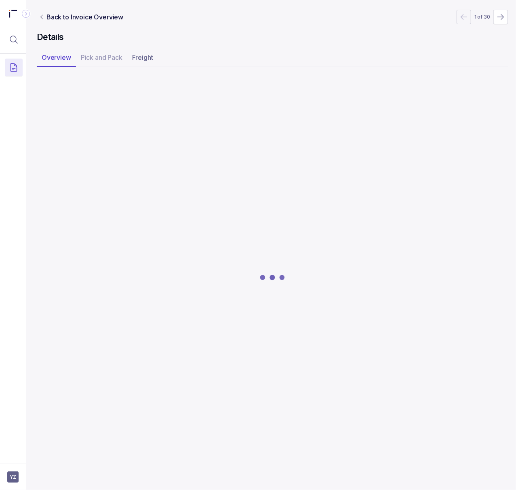
scroll to position [0, 2]
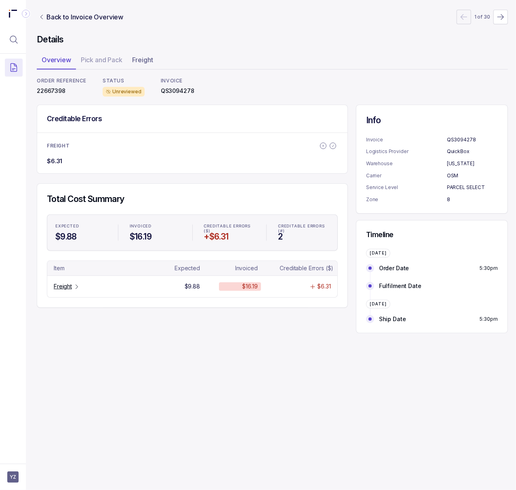
click at [52, 90] on p "22667398" at bounding box center [62, 91] width 50 height 8
click at [63, 290] on p "Freight" at bounding box center [63, 286] width 18 height 8
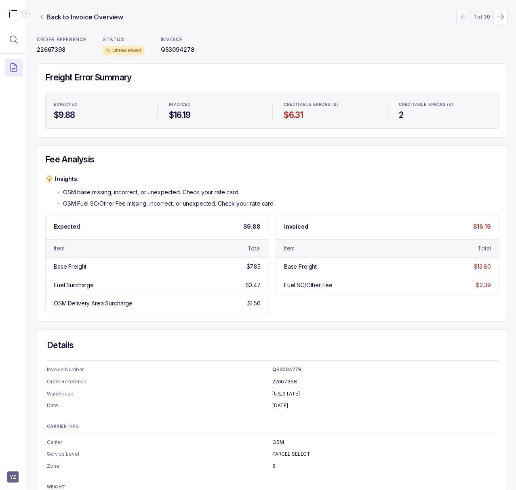
scroll to position [0, 2]
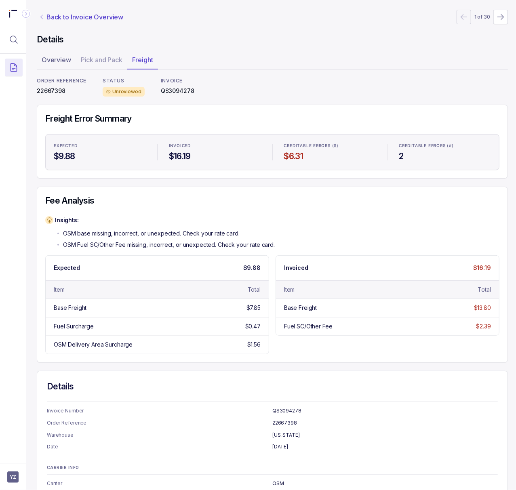
click at [79, 19] on p "Back to Invoice Overview" at bounding box center [84, 17] width 77 height 10
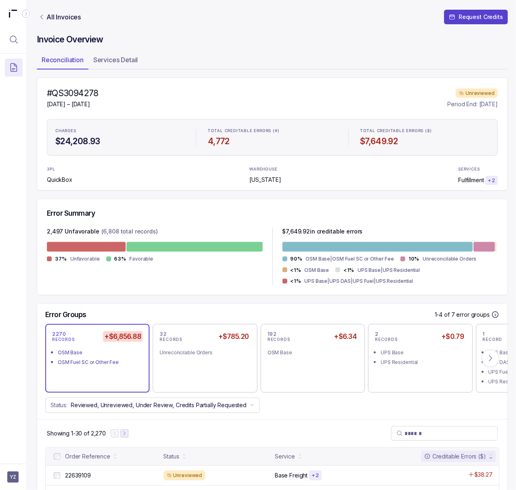
click at [127, 436] on icon "Next Page" at bounding box center [125, 433] width 6 height 6
click at [127, 436] on icon "Next Page" at bounding box center [128, 433] width 6 height 6
click at [128, 436] on icon "Next Page" at bounding box center [129, 433] width 6 height 6
click at [128, 436] on icon "Next Page" at bounding box center [130, 433] width 6 height 6
click at [134, 436] on icon "Next Page" at bounding box center [132, 433] width 6 height 6
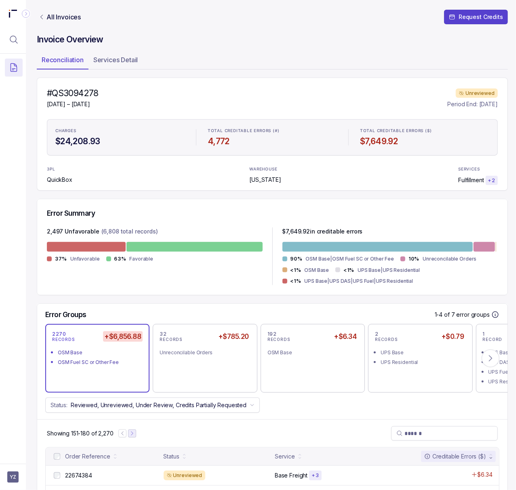
click at [134, 436] on icon "Next Page" at bounding box center [132, 433] width 6 height 6
click at [134, 436] on icon "Next Page" at bounding box center [133, 433] width 6 height 6
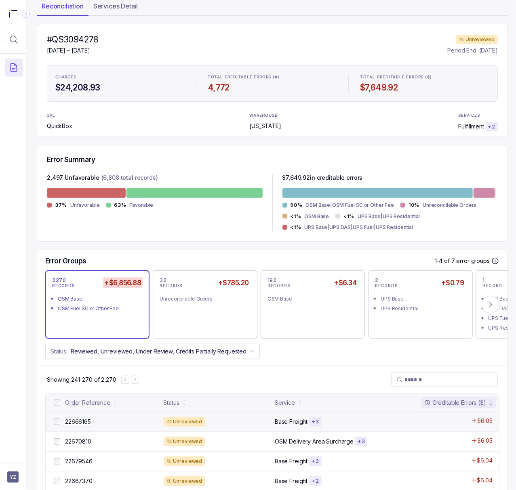
click at [85, 422] on p "22666165" at bounding box center [78, 421] width 30 height 9
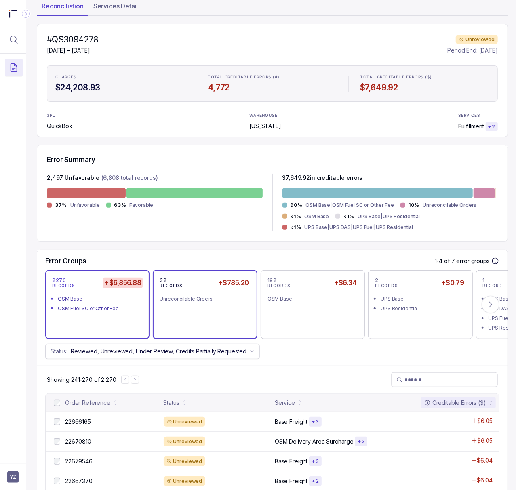
scroll to position [0, 2]
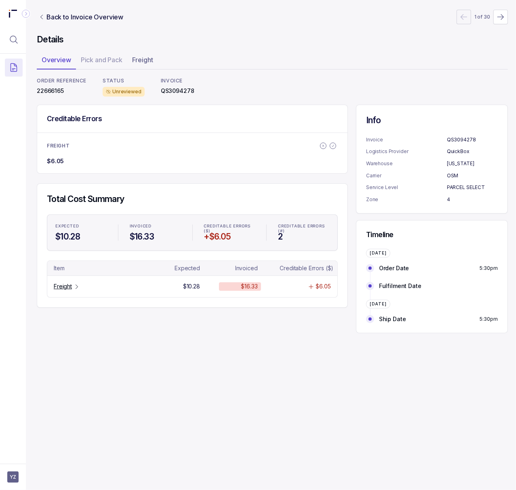
click at [54, 89] on p "22666165" at bounding box center [62, 91] width 50 height 8
click at [71, 286] on p "Freight" at bounding box center [63, 286] width 18 height 8
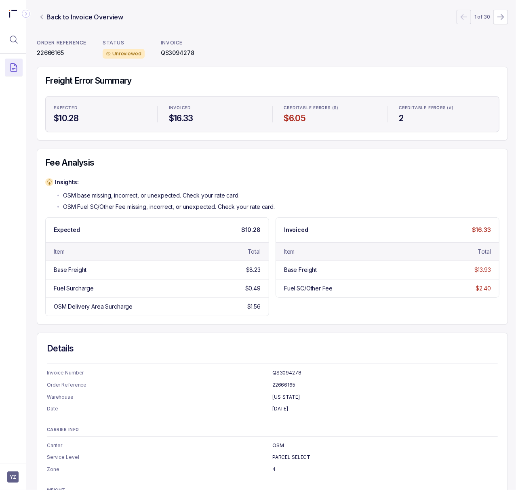
scroll to position [0, 2]
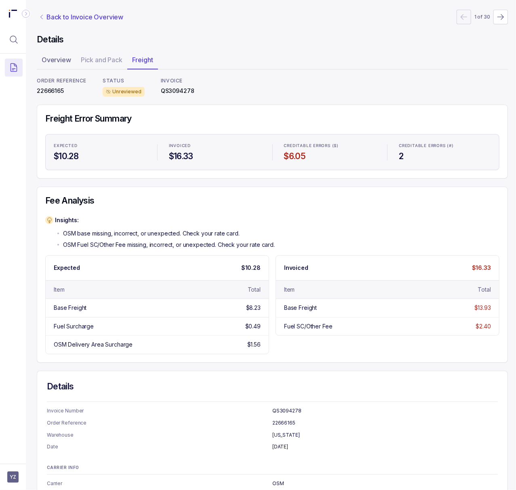
click at [78, 17] on p "Back to Invoice Overview" at bounding box center [84, 17] width 77 height 10
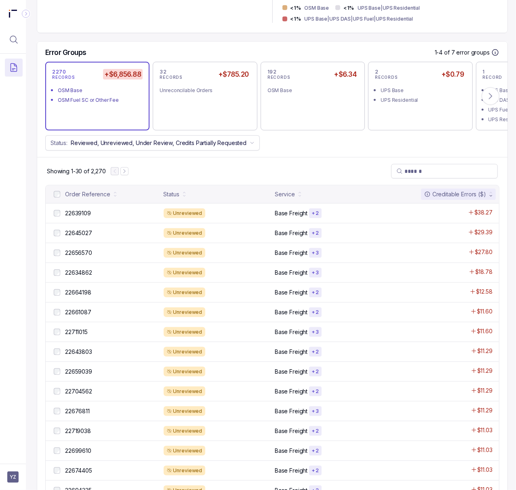
scroll to position [162, 2]
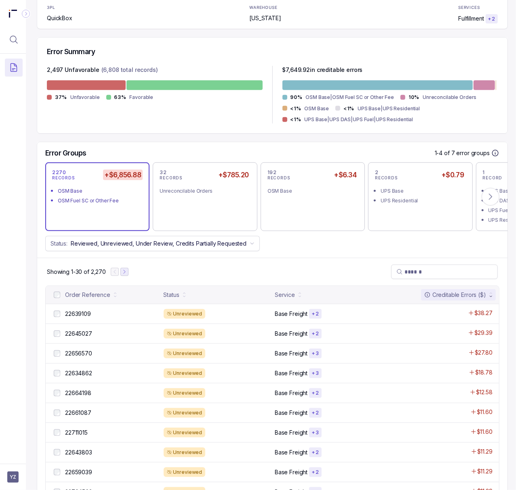
click at [124, 273] on icon "Next Page" at bounding box center [125, 272] width 6 height 6
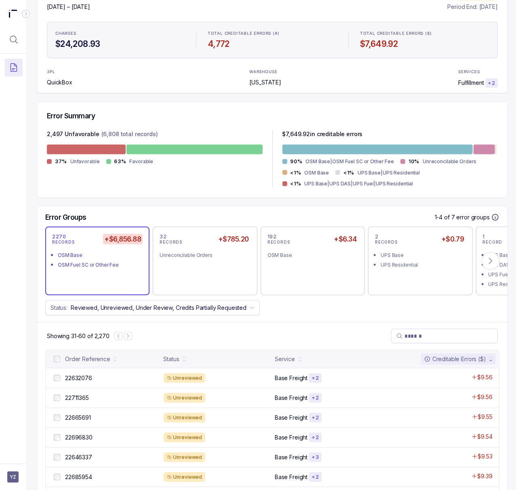
scroll to position [0, 2]
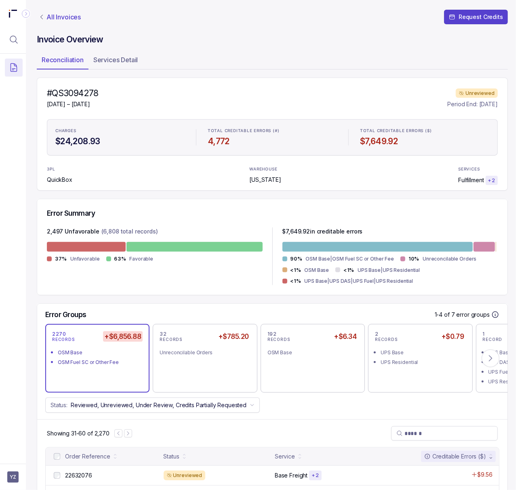
click at [73, 18] on p "All Invoices" at bounding box center [63, 17] width 34 height 8
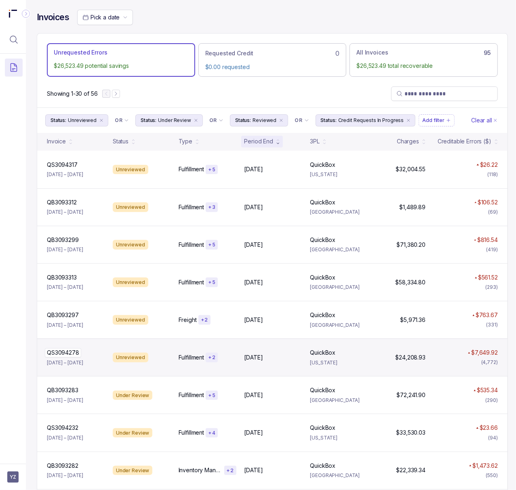
click at [68, 352] on p "QS3094278" at bounding box center [63, 352] width 36 height 9
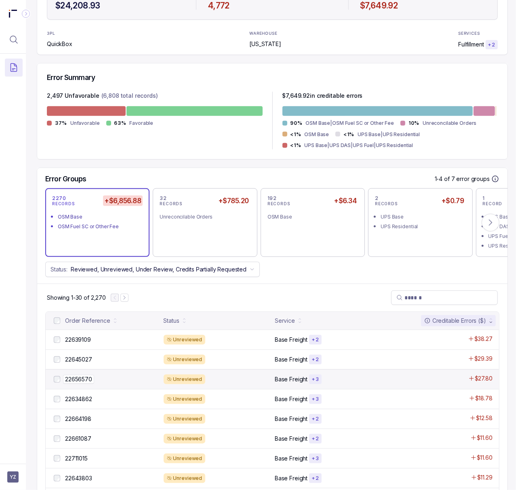
scroll to position [162, 2]
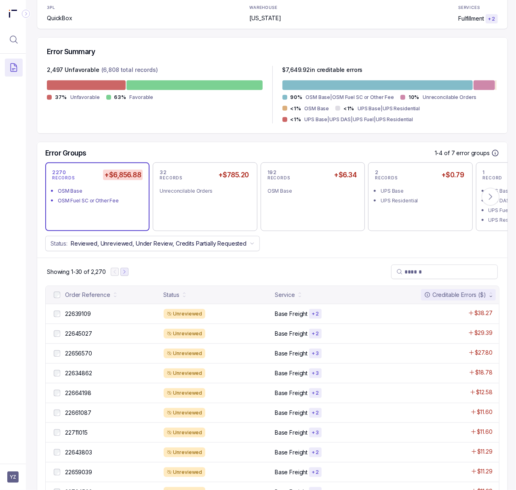
click at [123, 272] on icon "Next Page" at bounding box center [125, 272] width 6 height 6
click at [126, 272] on icon "Next Page" at bounding box center [128, 272] width 6 height 6
click at [128, 272] on icon "Next Page" at bounding box center [129, 272] width 6 height 6
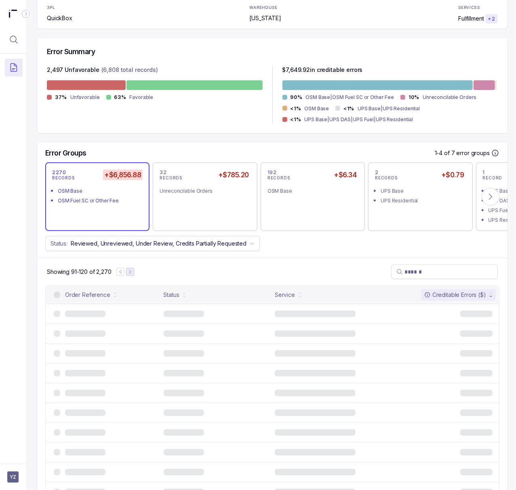
click at [128, 272] on icon "Next Page" at bounding box center [130, 272] width 6 height 6
click at [128, 272] on div at bounding box center [127, 272] width 18 height 8
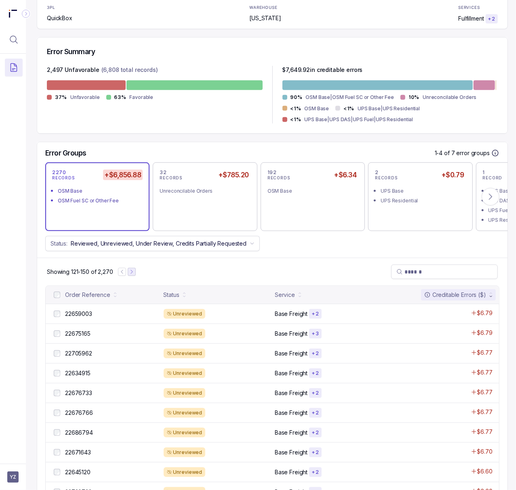
click at [130, 272] on icon "Next Page" at bounding box center [132, 272] width 6 height 6
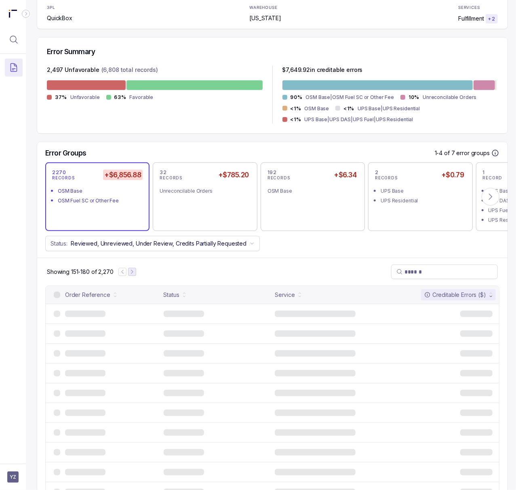
click at [133, 272] on icon "Next Page" at bounding box center [132, 272] width 6 height 6
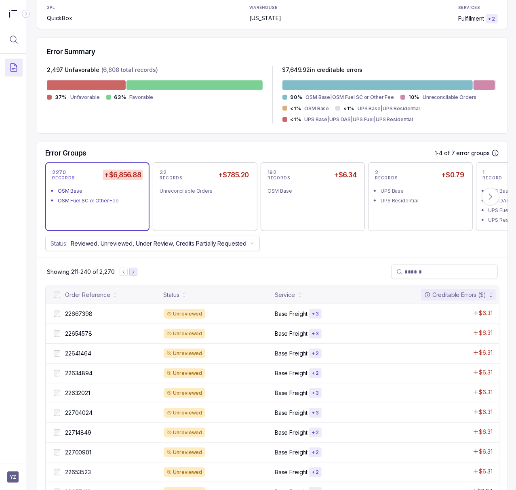
click at [133, 272] on icon "Next Page" at bounding box center [133, 272] width 2 height 4
click at [136, 272] on icon "Next Page" at bounding box center [135, 272] width 6 height 6
click at [87, 315] on p "22704034" at bounding box center [78, 313] width 31 height 9
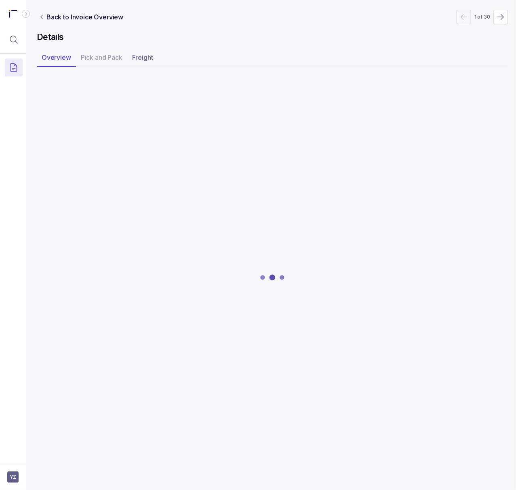
scroll to position [0, 2]
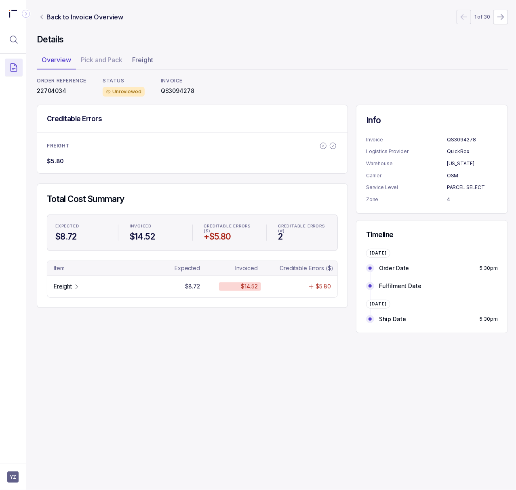
click at [59, 94] on p "22704034" at bounding box center [62, 91] width 50 height 8
click at [57, 282] on tr "Freight $8.72 $14.52 $5.80" at bounding box center [192, 285] width 290 height 21
click at [67, 285] on p "Freight" at bounding box center [63, 286] width 18 height 8
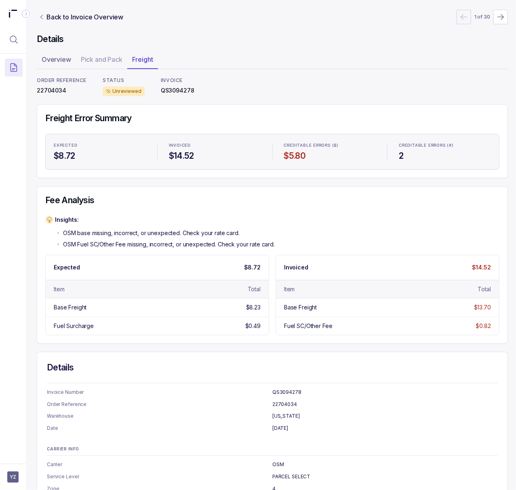
scroll to position [0, 2]
click at [62, 16] on p "Back to Invoice Overview" at bounding box center [84, 17] width 77 height 10
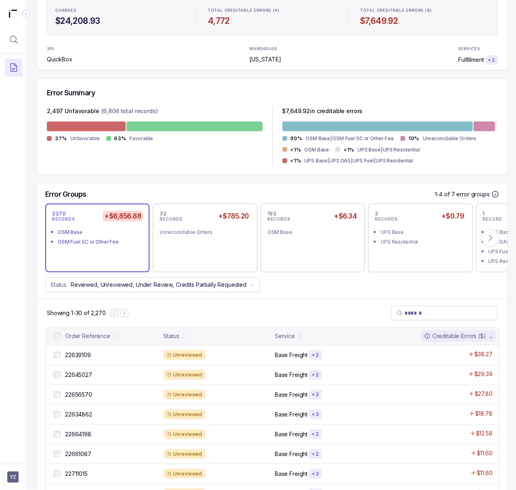
scroll to position [215, 2]
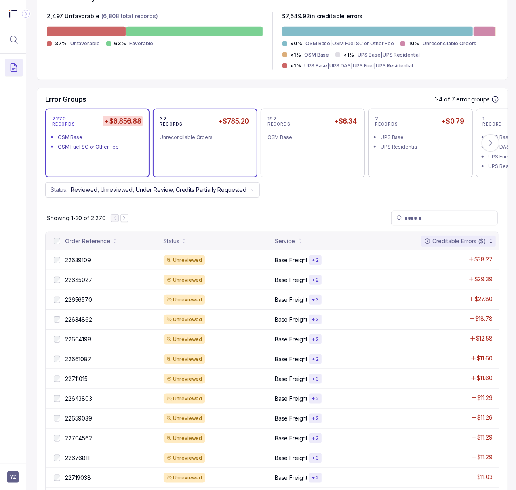
click at [168, 152] on div "32 RECORDS +$785.20 Unreconcilable Orders" at bounding box center [204, 142] width 90 height 55
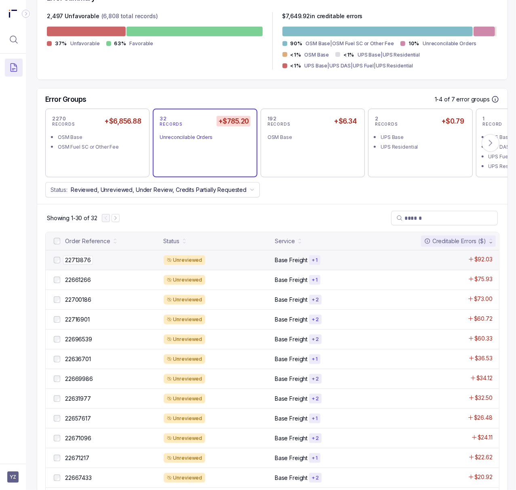
click at [79, 260] on p "22713876" at bounding box center [78, 260] width 30 height 9
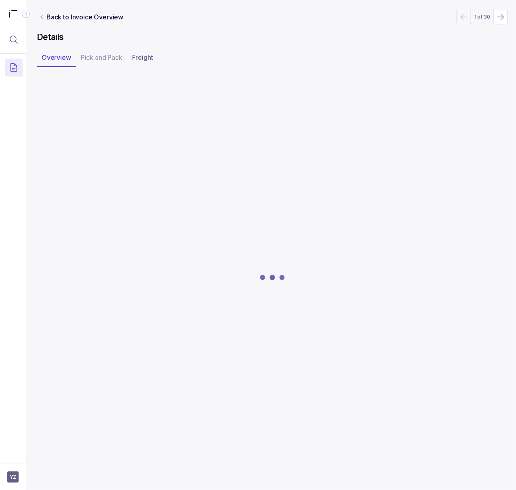
scroll to position [0, 2]
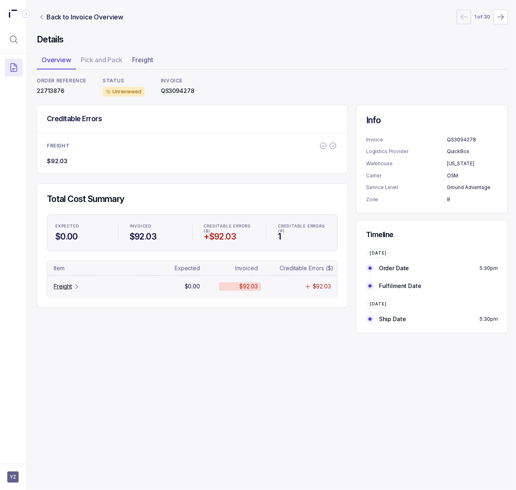
click at [56, 286] on p "Freight" at bounding box center [63, 286] width 18 height 8
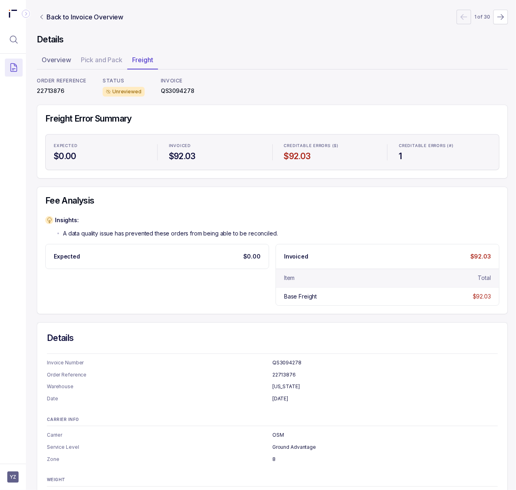
scroll to position [39, 2]
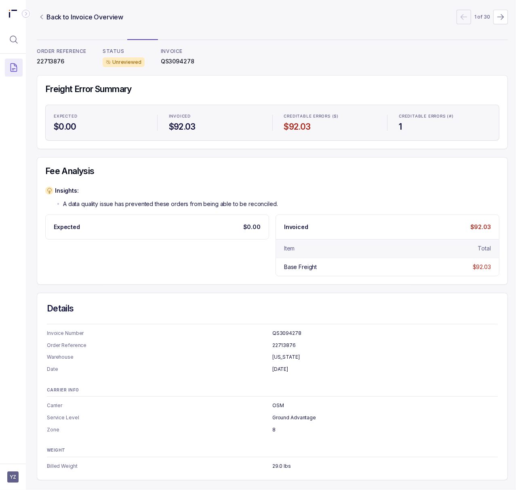
click at [53, 57] on p "22713876" at bounding box center [62, 61] width 50 height 8
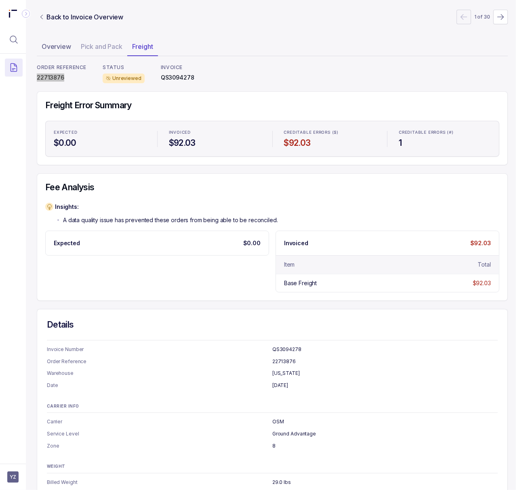
scroll to position [0, 2]
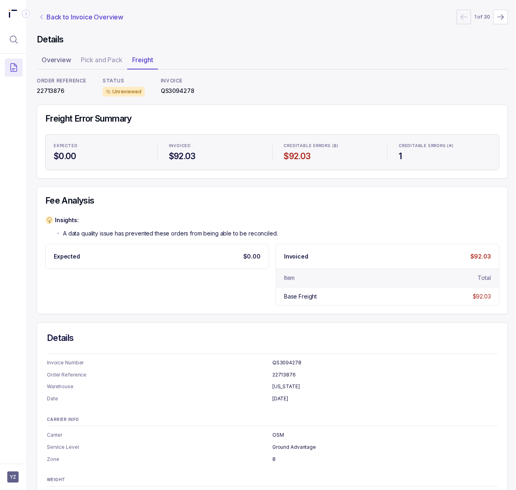
click at [75, 18] on p "Back to Invoice Overview" at bounding box center [84, 17] width 77 height 10
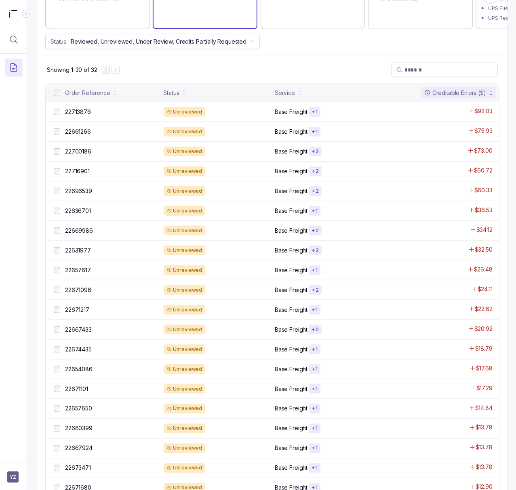
scroll to position [377, 2]
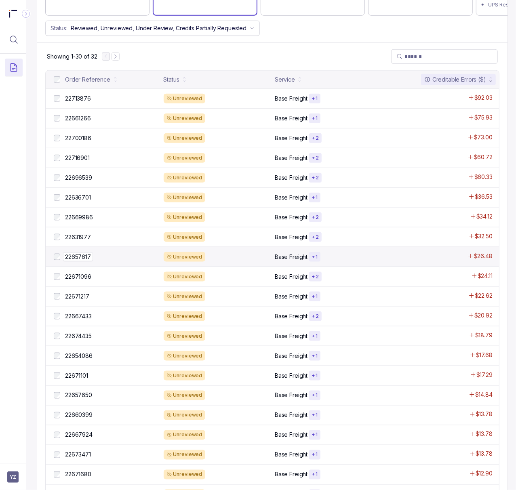
click at [78, 256] on p "22657617" at bounding box center [78, 256] width 30 height 9
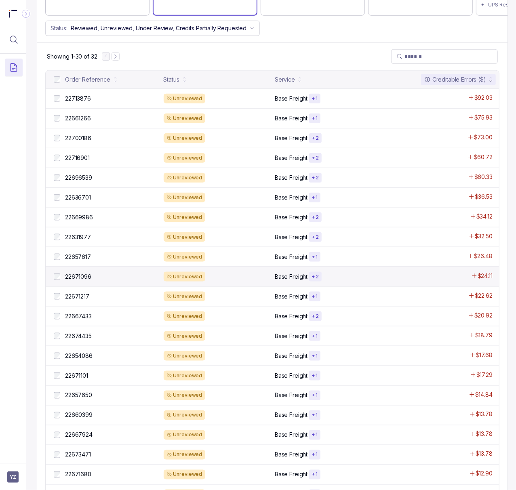
scroll to position [0, 2]
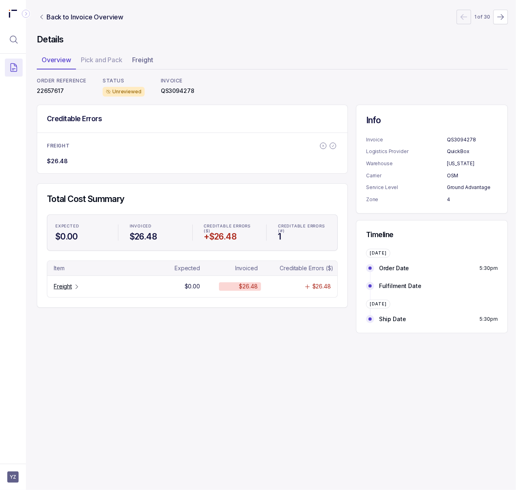
click at [54, 92] on p "22657617" at bounding box center [62, 91] width 50 height 8
click at [71, 286] on div "Freight" at bounding box center [67, 286] width 26 height 8
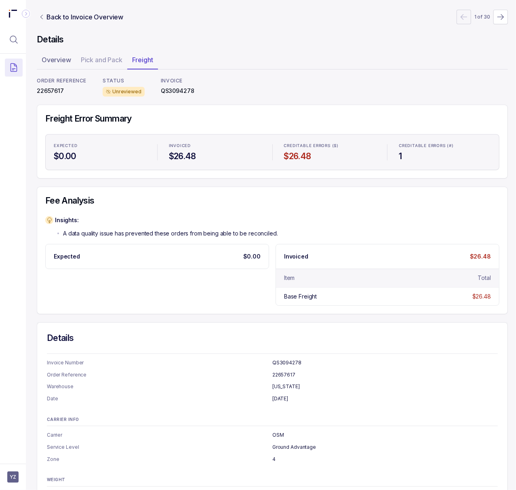
scroll to position [39, 2]
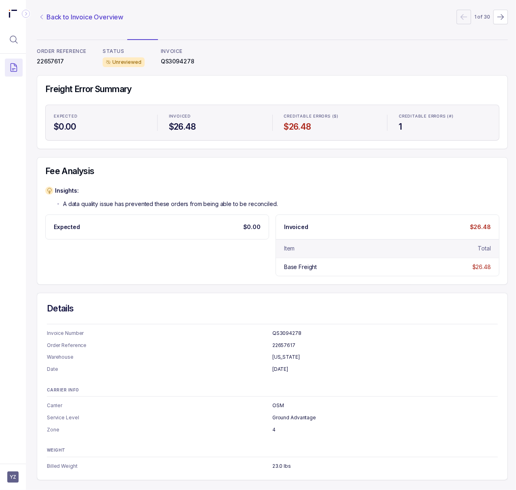
click at [76, 15] on p "Back to Invoice Overview" at bounding box center [84, 17] width 77 height 10
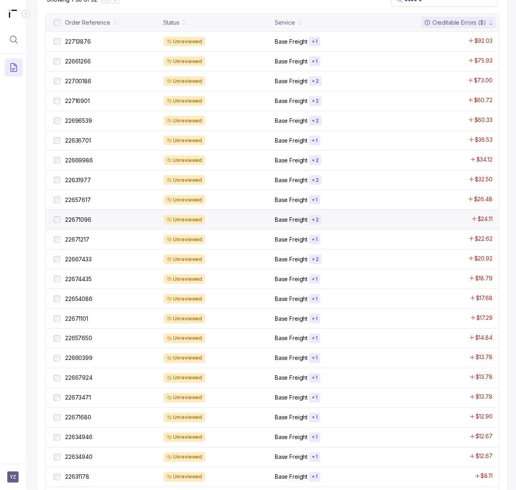
scroll to position [524, 2]
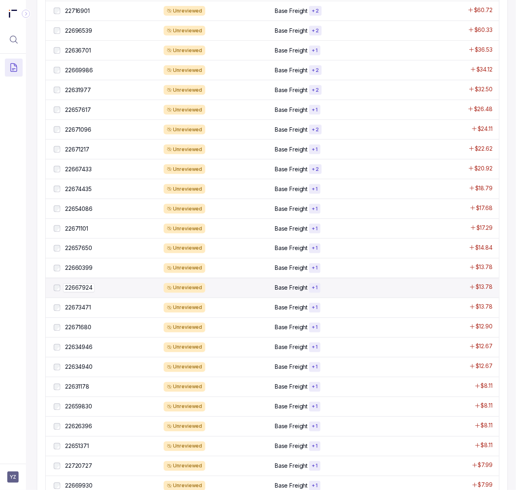
click at [81, 287] on p "22667924" at bounding box center [78, 287] width 31 height 9
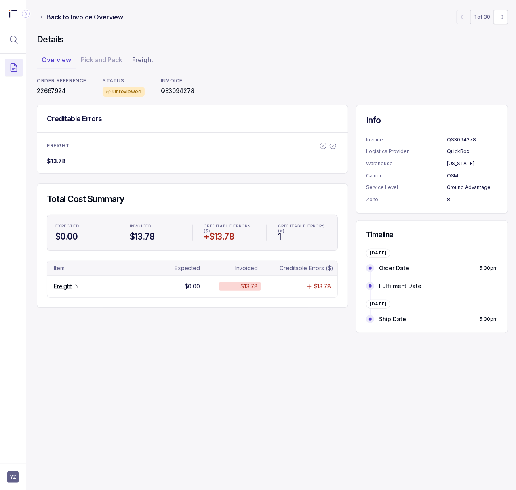
scroll to position [0, 2]
click at [54, 93] on p "22667924" at bounding box center [62, 91] width 50 height 8
click at [69, 287] on p "Freight" at bounding box center [63, 286] width 18 height 8
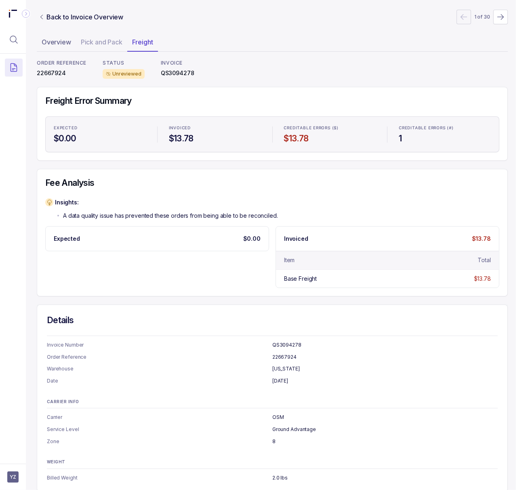
scroll to position [0, 2]
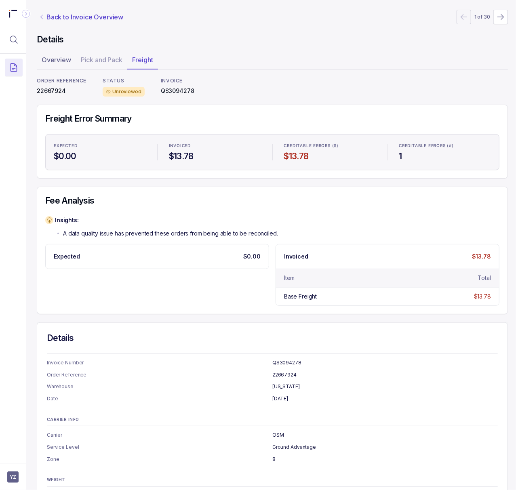
click at [73, 18] on p "Back to Invoice Overview" at bounding box center [84, 17] width 77 height 10
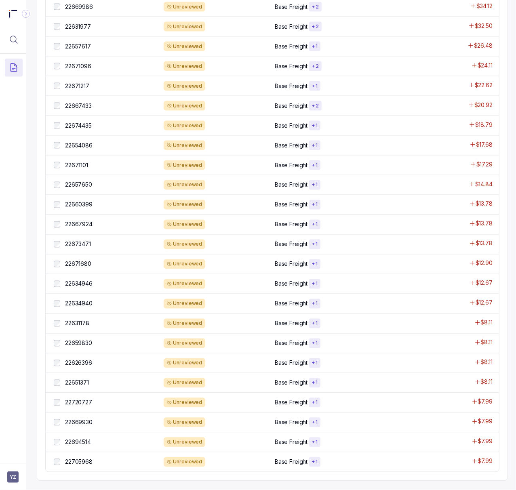
scroll to position [601, 2]
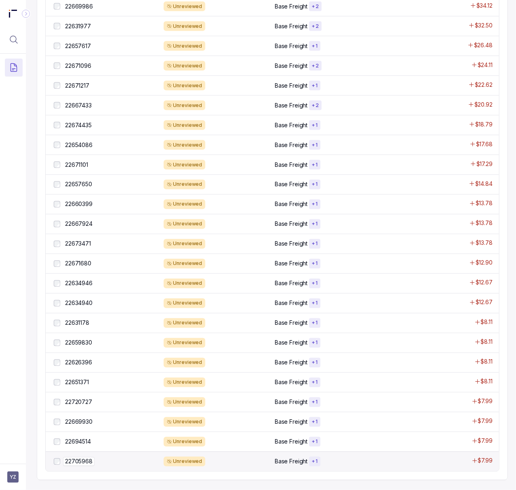
click at [84, 457] on p "22705968" at bounding box center [78, 461] width 31 height 9
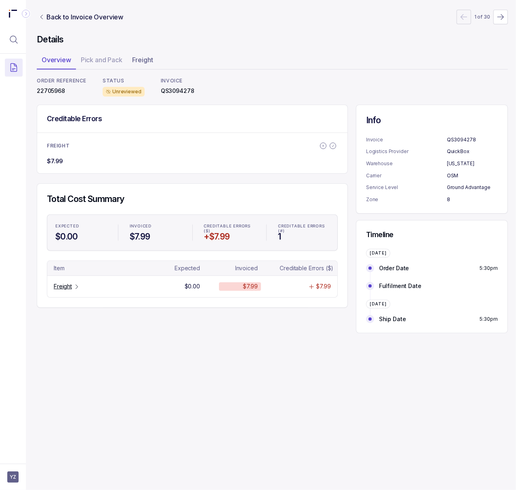
click at [47, 88] on p "22705968" at bounding box center [62, 91] width 50 height 8
click at [73, 285] on icon "Table Cell-link 0" at bounding box center [76, 286] width 6 height 6
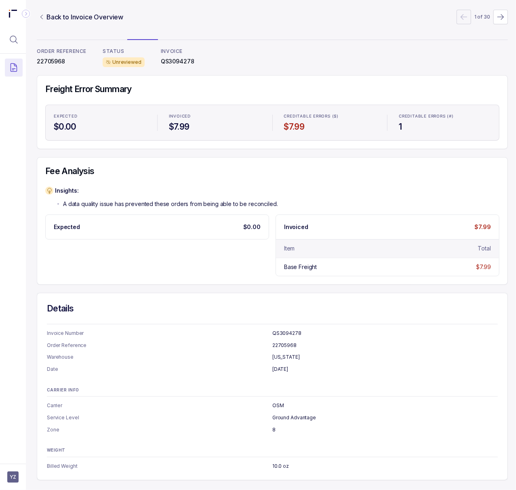
scroll to position [0, 2]
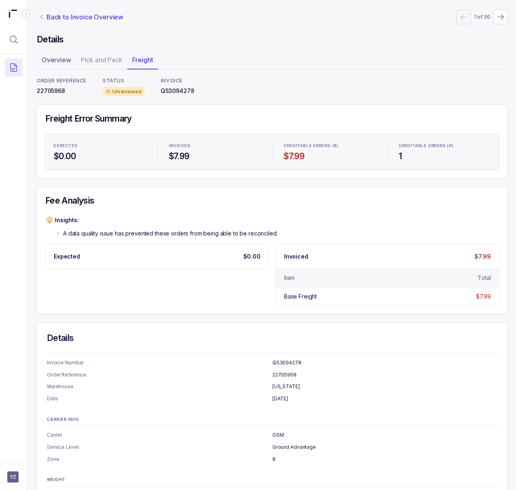
click at [78, 18] on p "Back to Invoice Overview" at bounding box center [84, 17] width 77 height 10
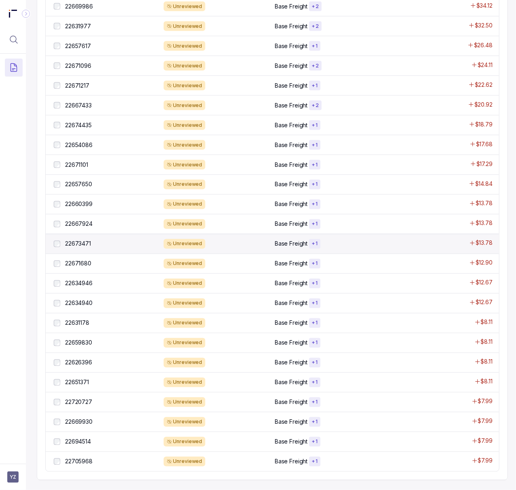
scroll to position [278, 2]
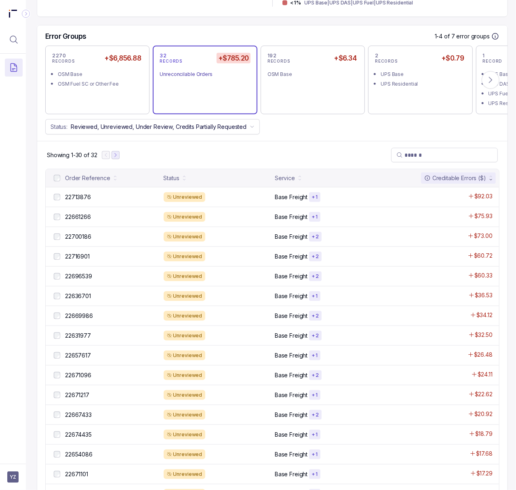
click at [115, 157] on icon "Next Page" at bounding box center [116, 155] width 2 height 4
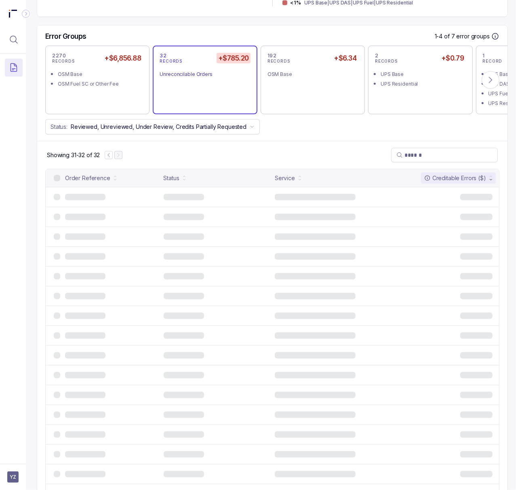
scroll to position [44, 2]
